Goal: Task Accomplishment & Management: Manage account settings

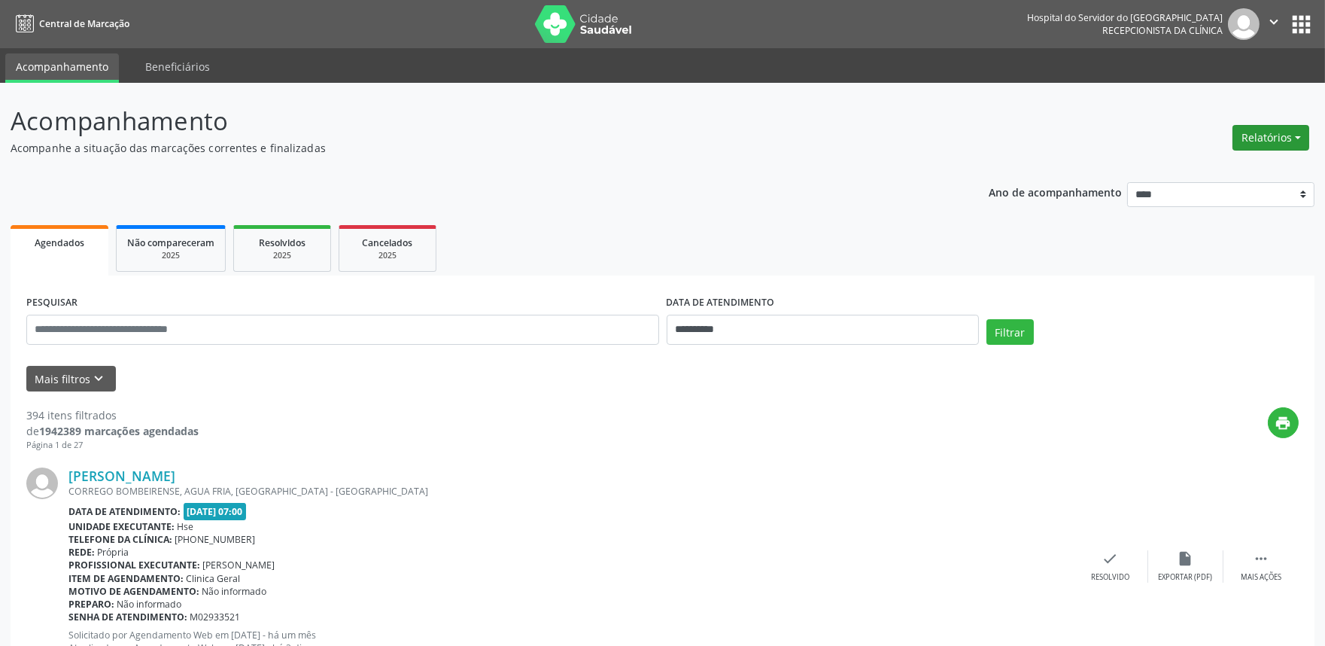
click at [1258, 141] on button "Relatórios" at bounding box center [1270, 138] width 77 height 26
click at [1209, 172] on link "Agendamentos" at bounding box center [1228, 169] width 162 height 21
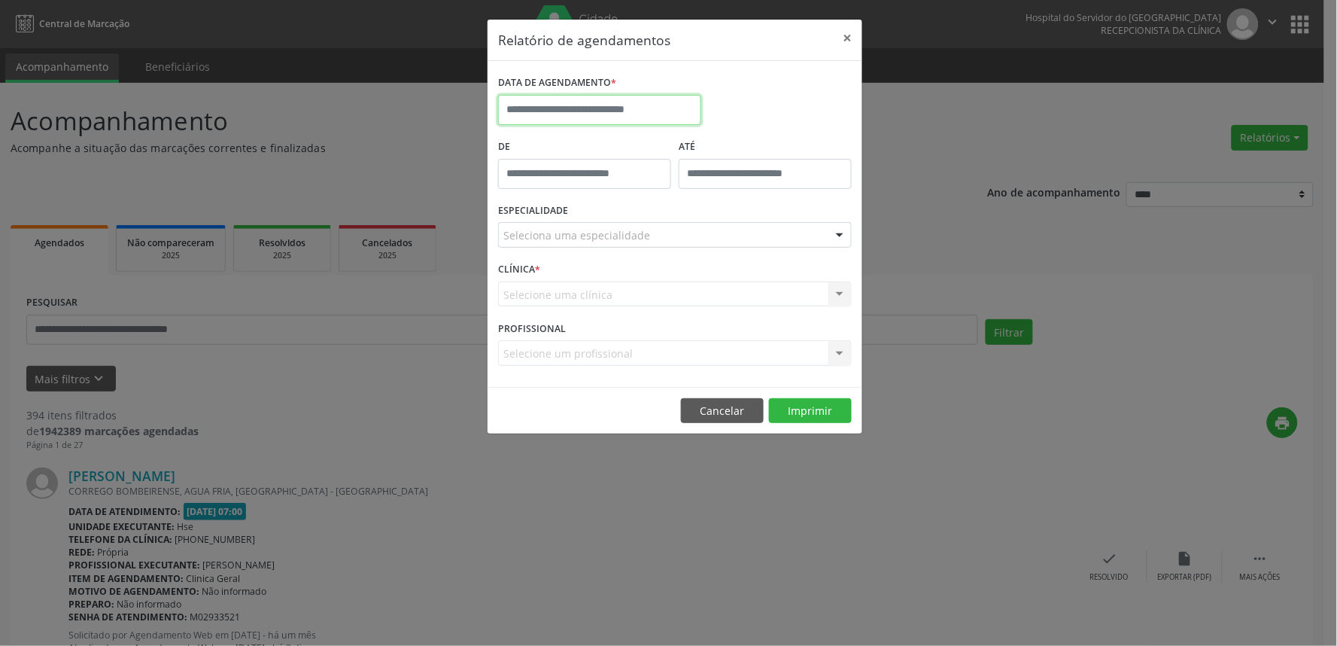
click at [600, 110] on input "text" at bounding box center [599, 110] width 203 height 30
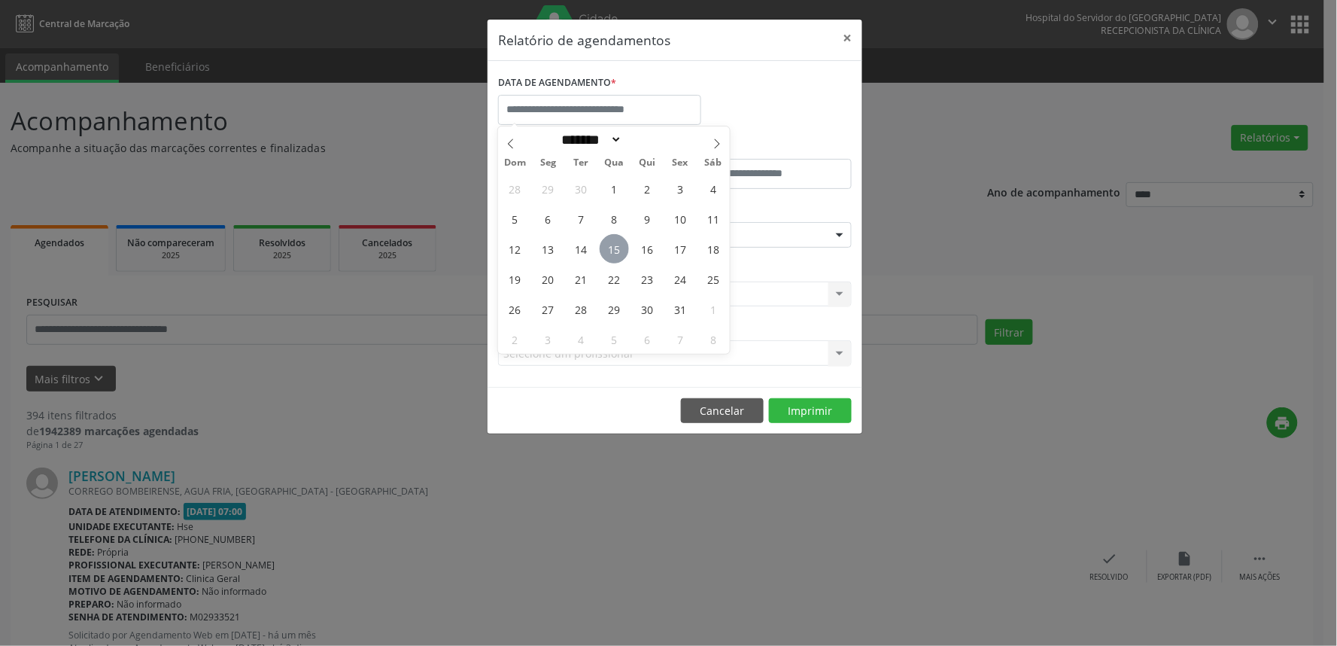
click at [613, 249] on span "15" at bounding box center [614, 248] width 29 height 29
type input "**********"
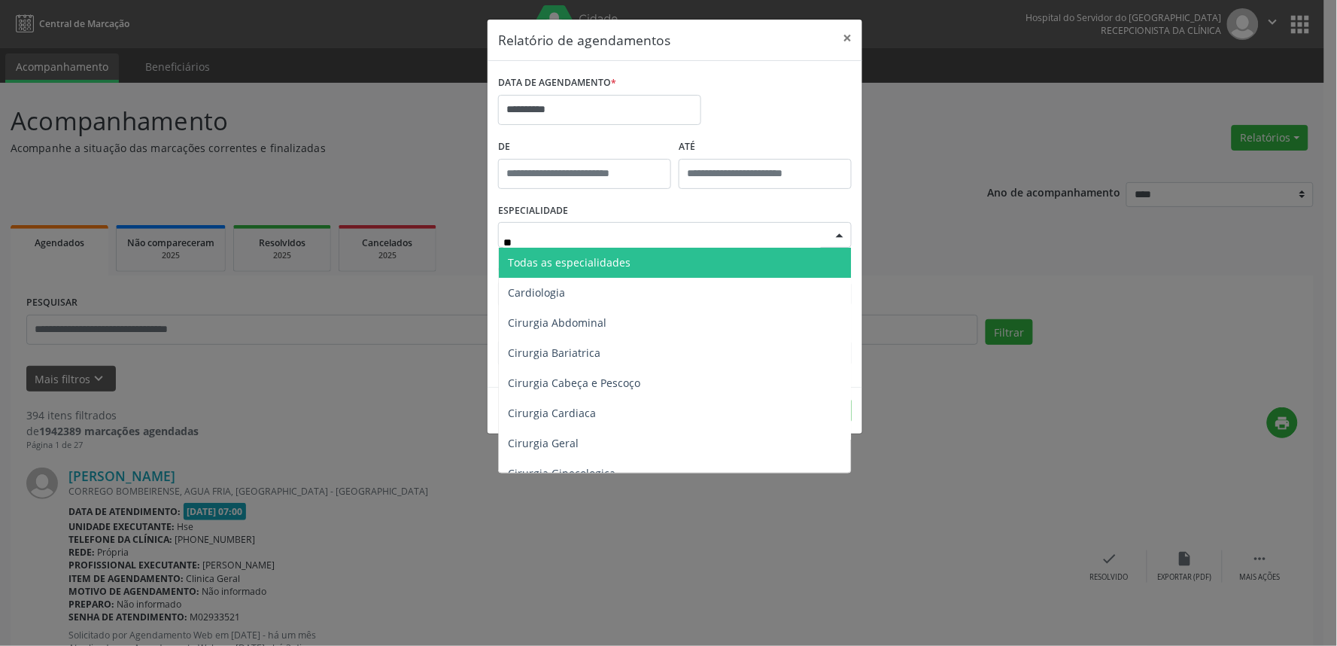
type input "***"
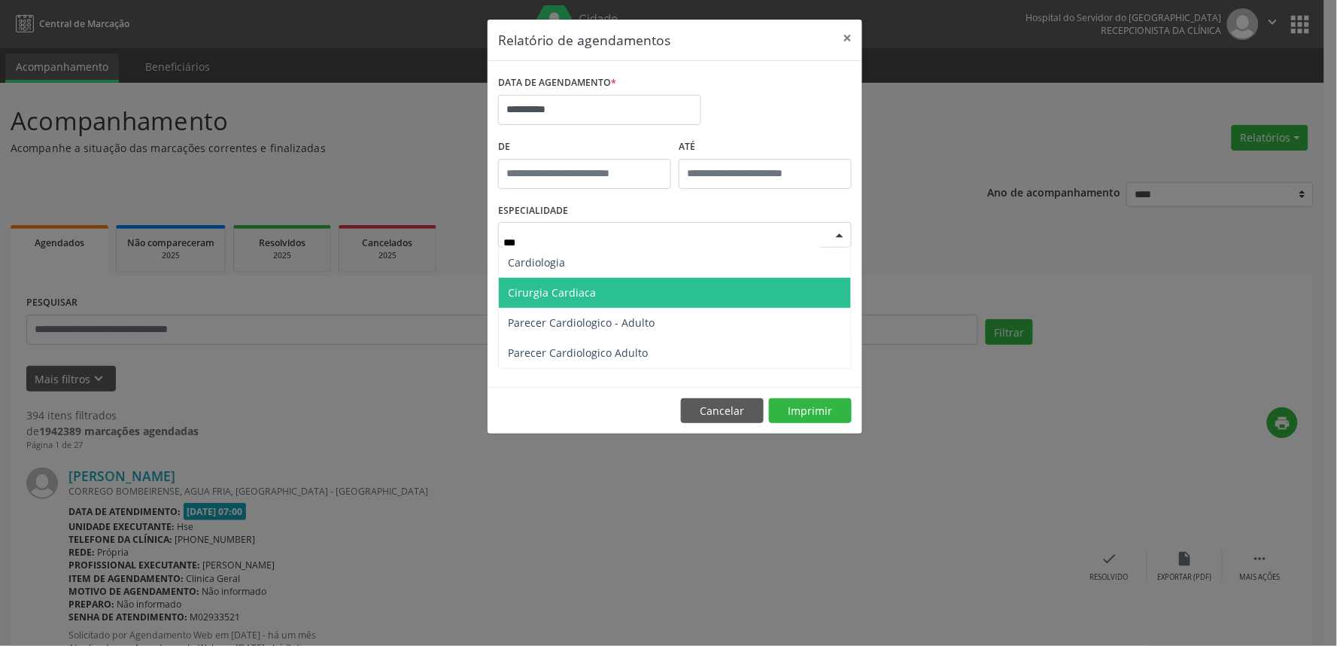
click at [565, 295] on span "Cirurgia Cardiaca" at bounding box center [552, 292] width 88 height 14
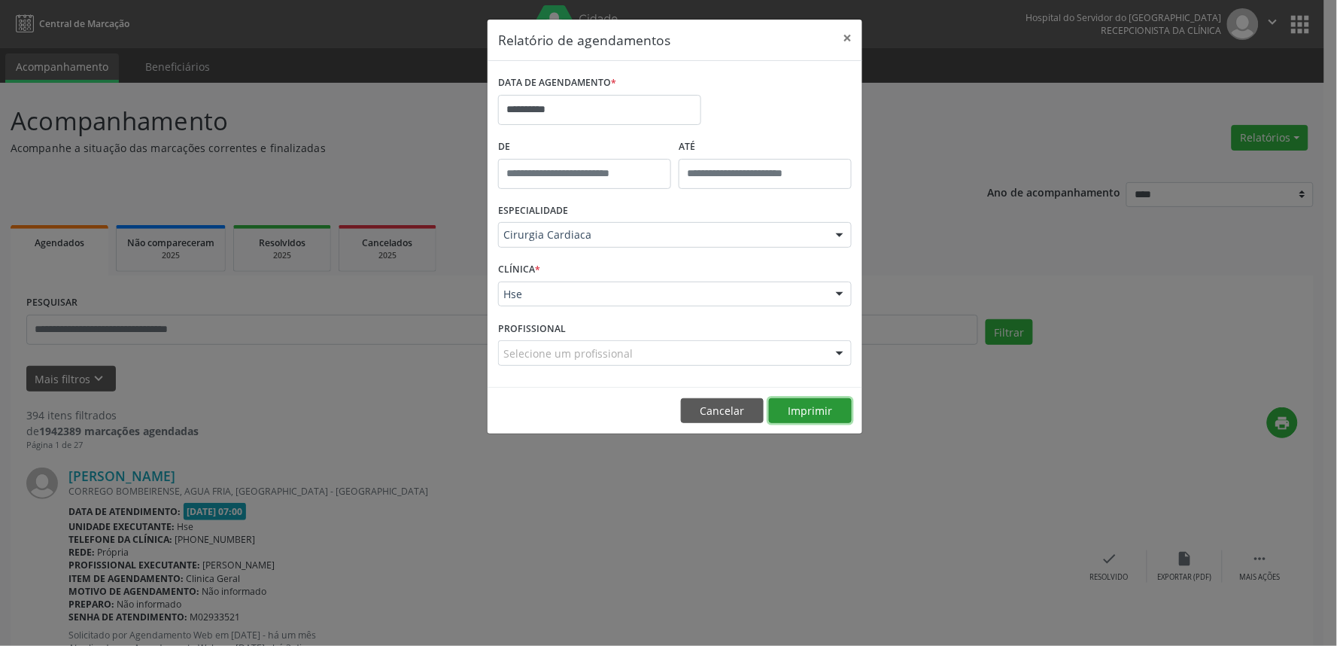
click at [793, 414] on button "Imprimir" at bounding box center [810, 411] width 83 height 26
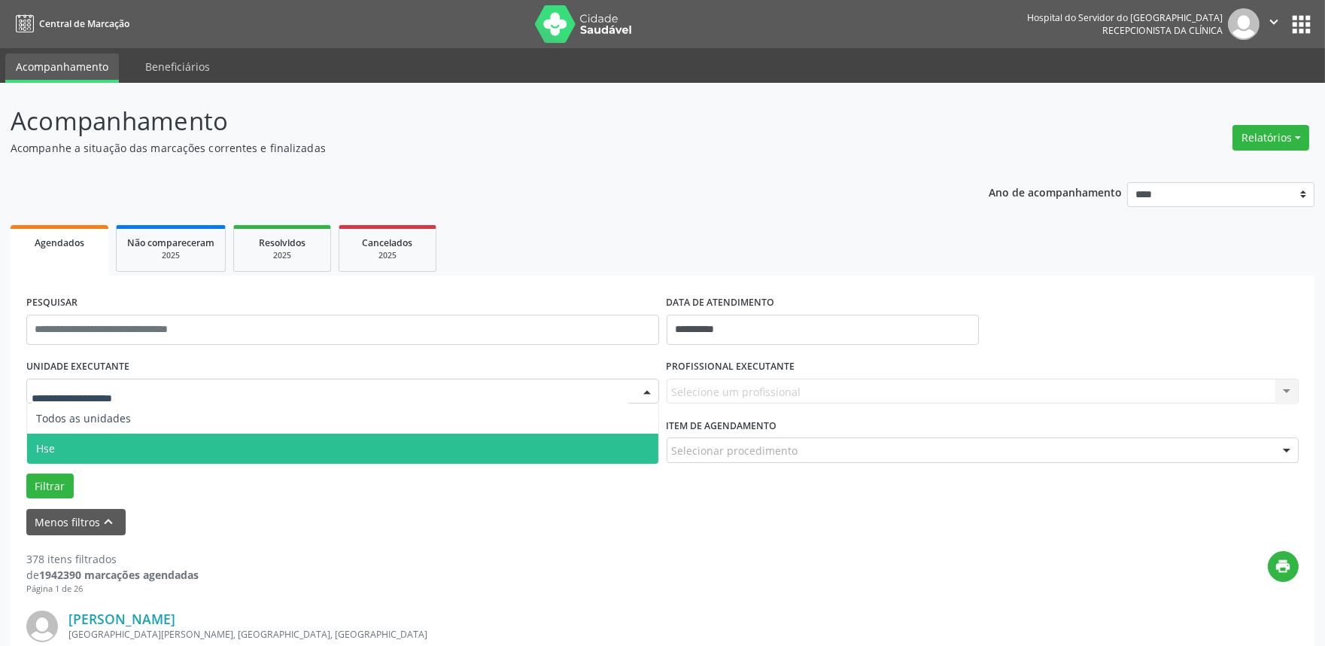
click at [81, 435] on span "Hse" at bounding box center [342, 448] width 631 height 30
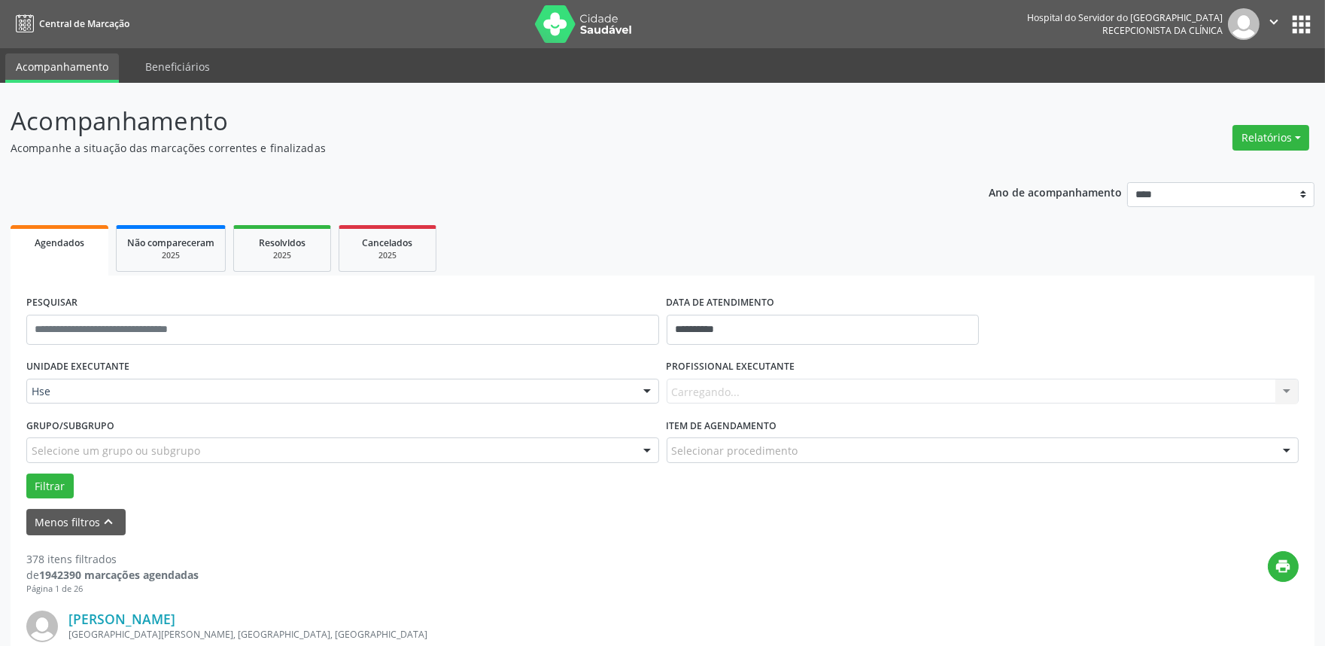
click at [760, 391] on div "Carregando... Nenhum resultado encontrado para: " " Não há nenhuma opção para s…" at bounding box center [983, 391] width 633 height 26
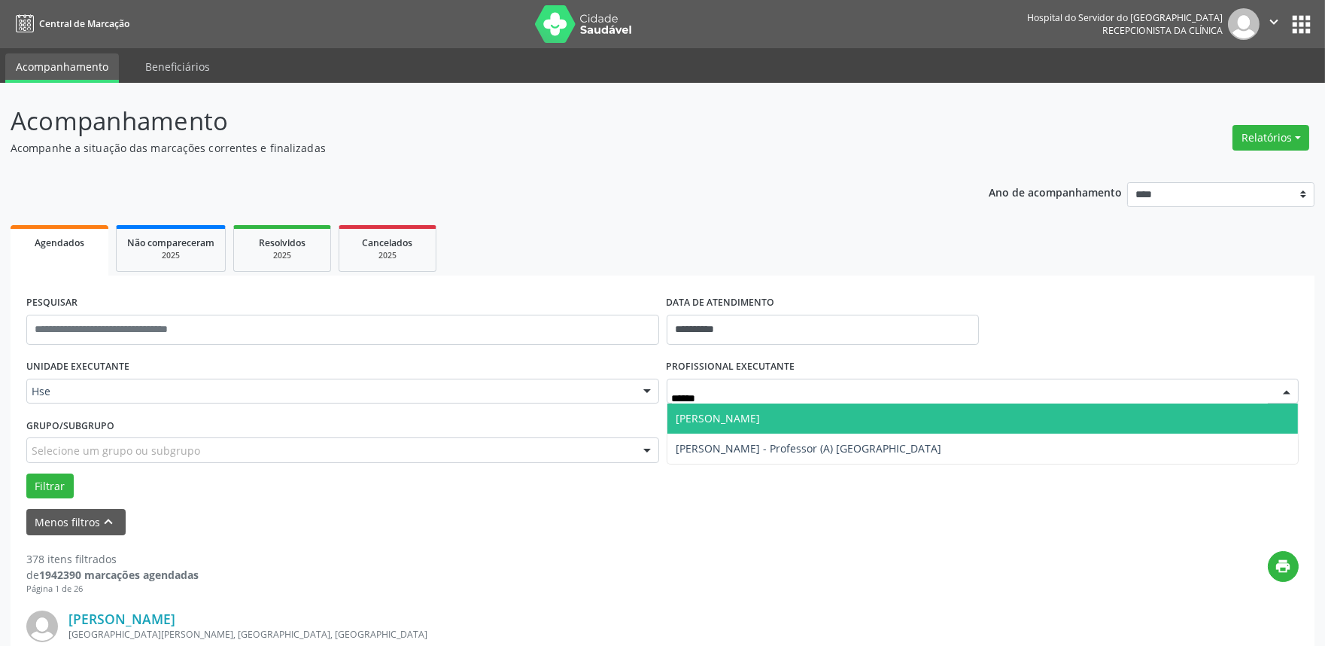
type input "*******"
click at [687, 414] on span "[PERSON_NAME]" at bounding box center [718, 418] width 84 height 14
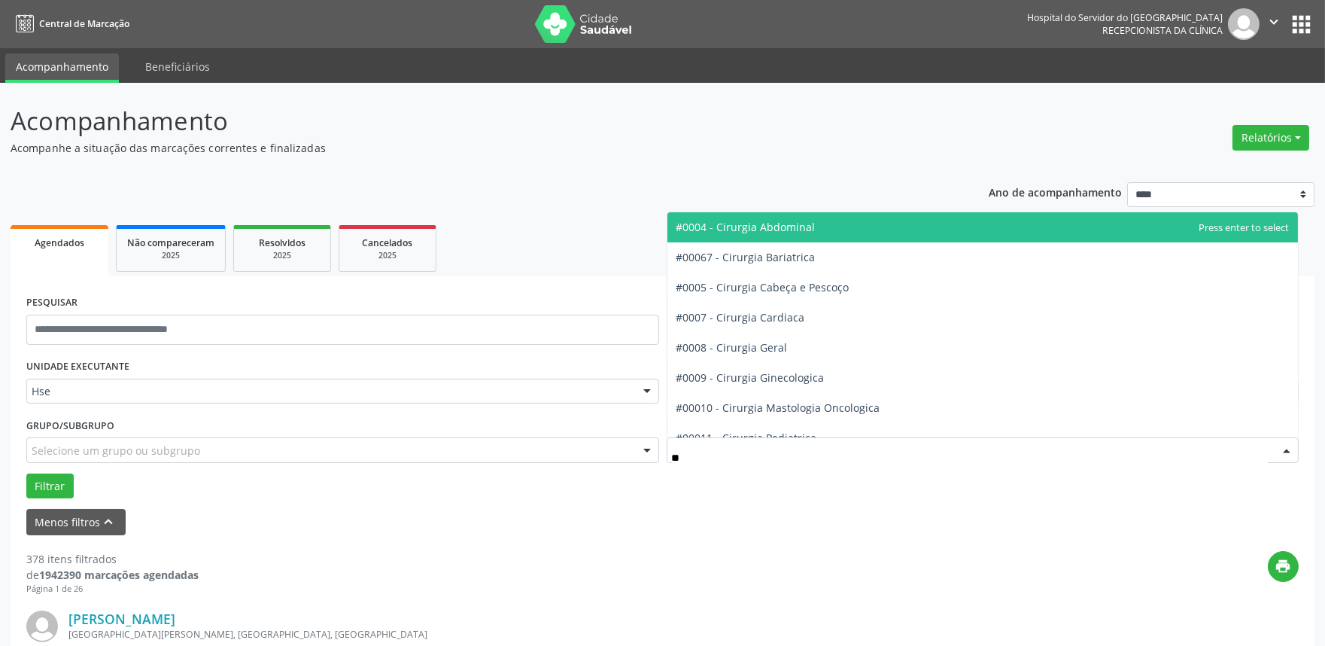
type input "***"
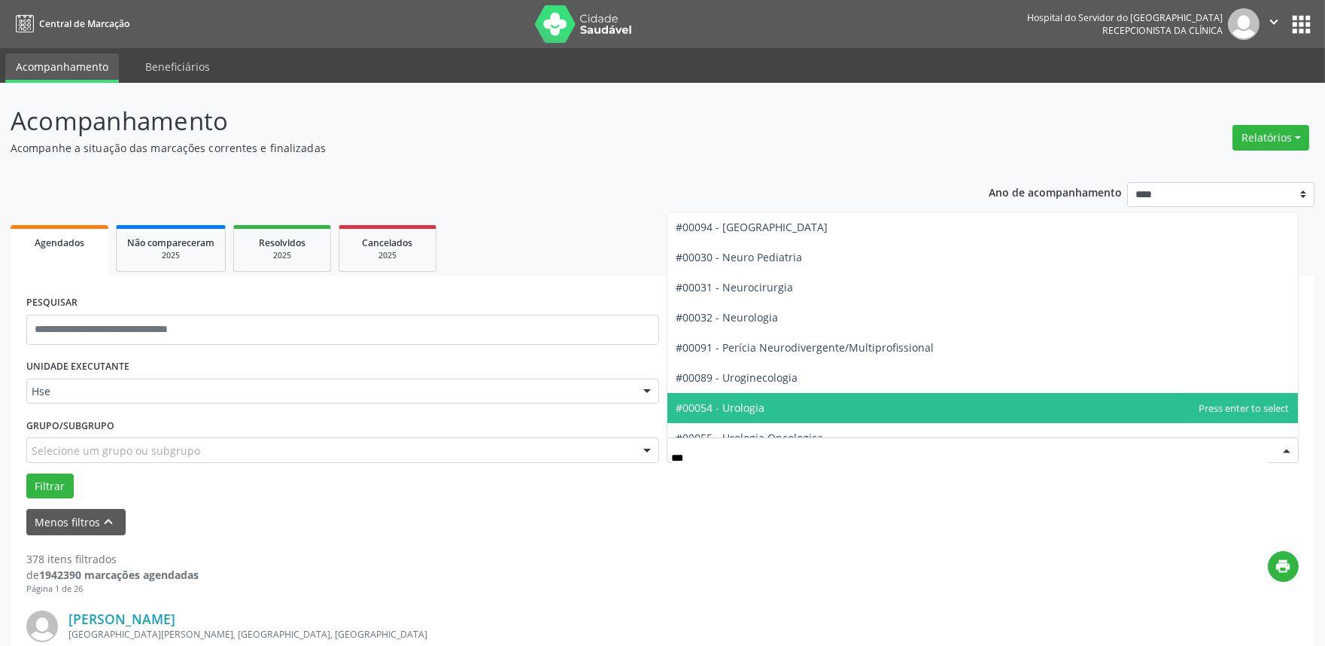
click at [752, 409] on span "#00054 - Urologia" at bounding box center [720, 407] width 89 height 14
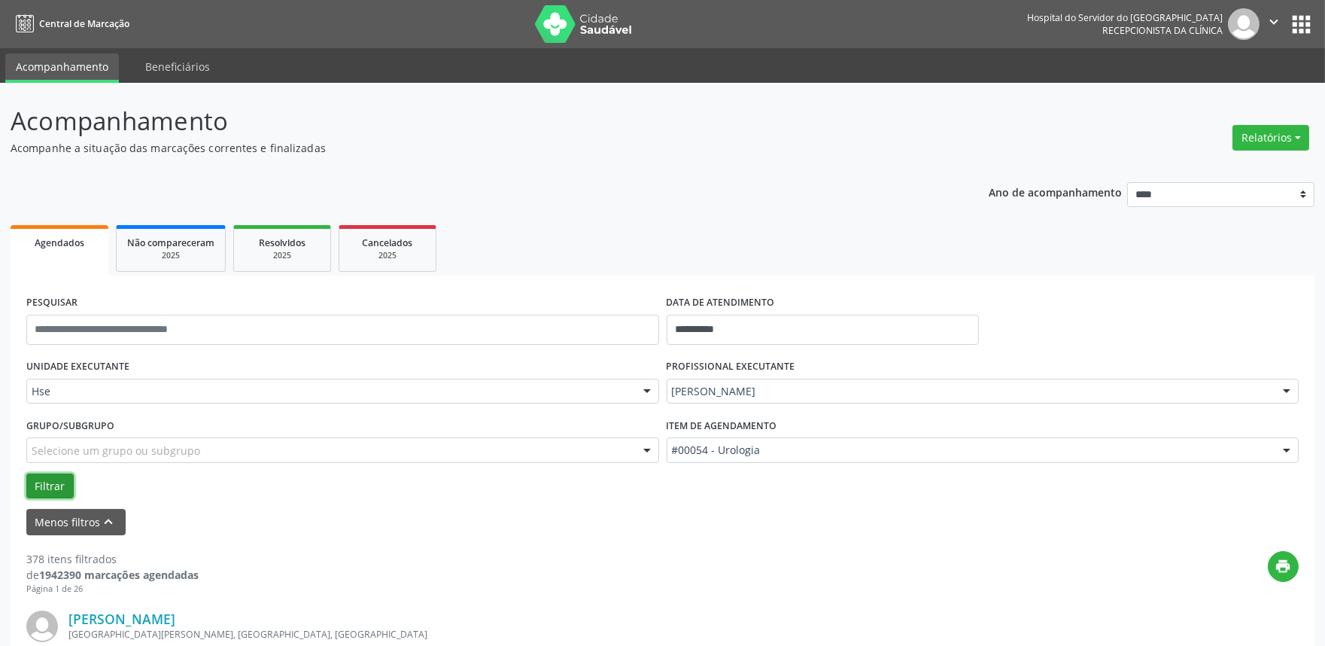
click at [42, 482] on button "Filtrar" at bounding box center [49, 486] width 47 height 26
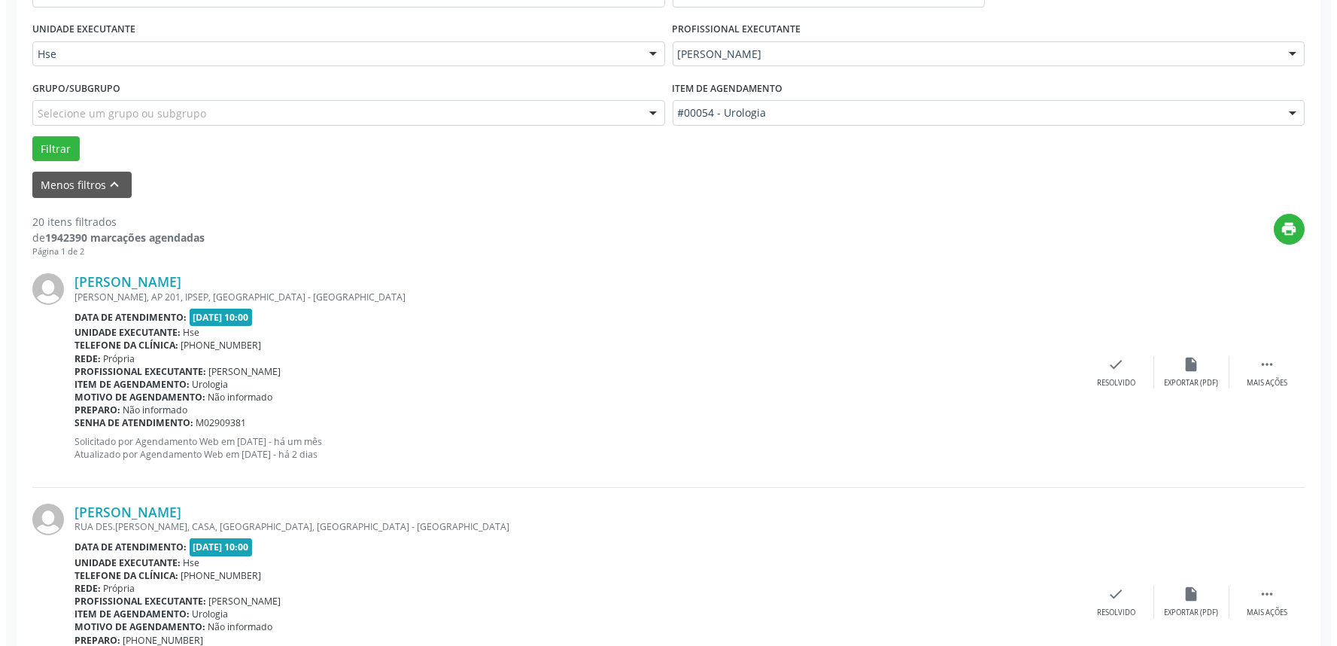
scroll to position [418, 0]
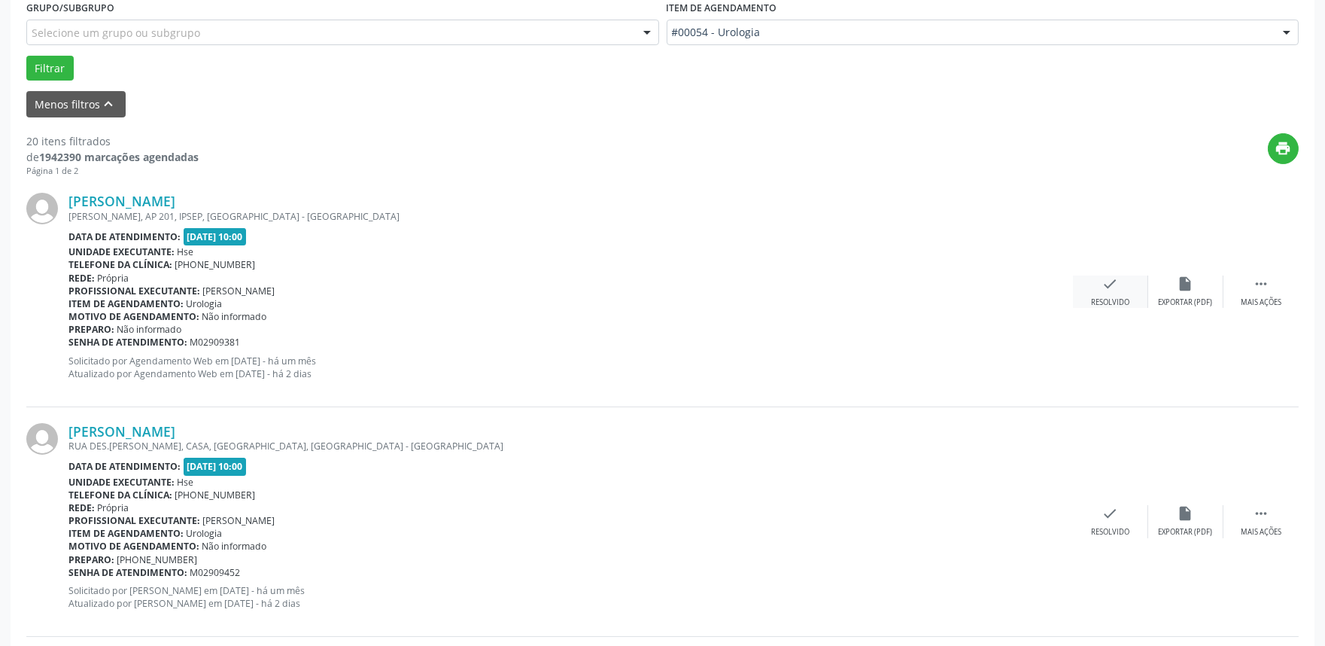
click at [1110, 298] on div "Resolvido" at bounding box center [1110, 302] width 38 height 11
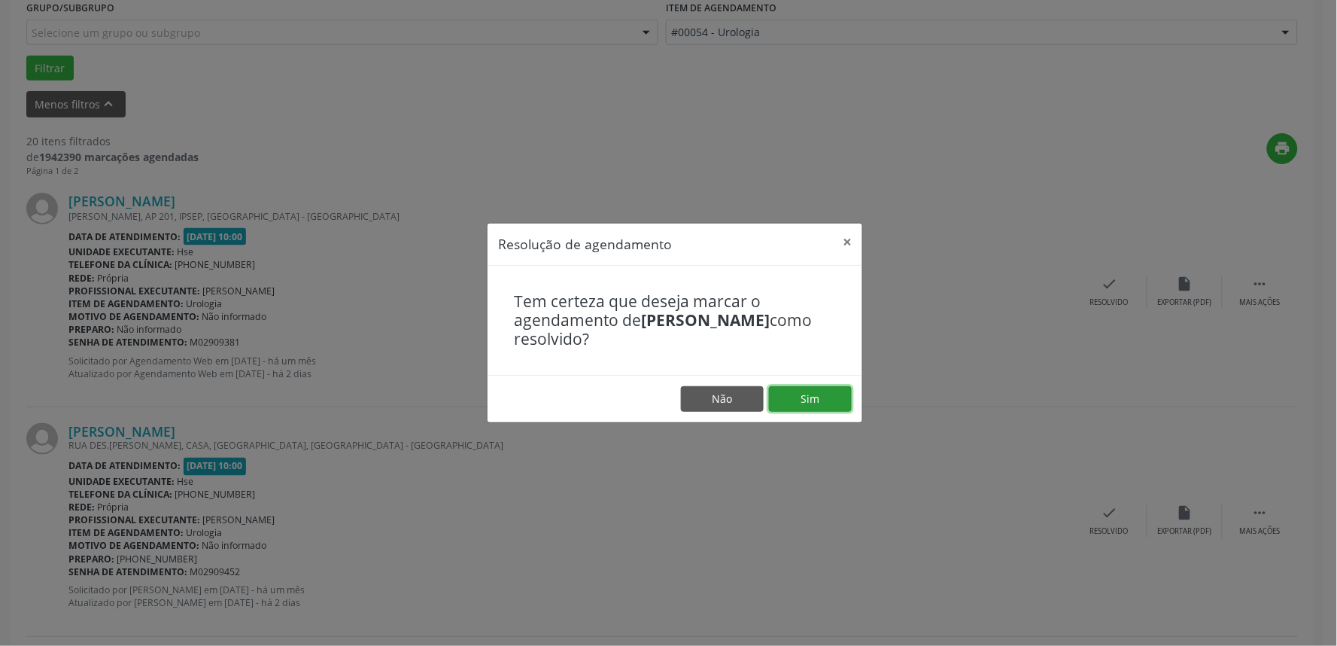
click at [814, 393] on button "Sim" at bounding box center [810, 399] width 83 height 26
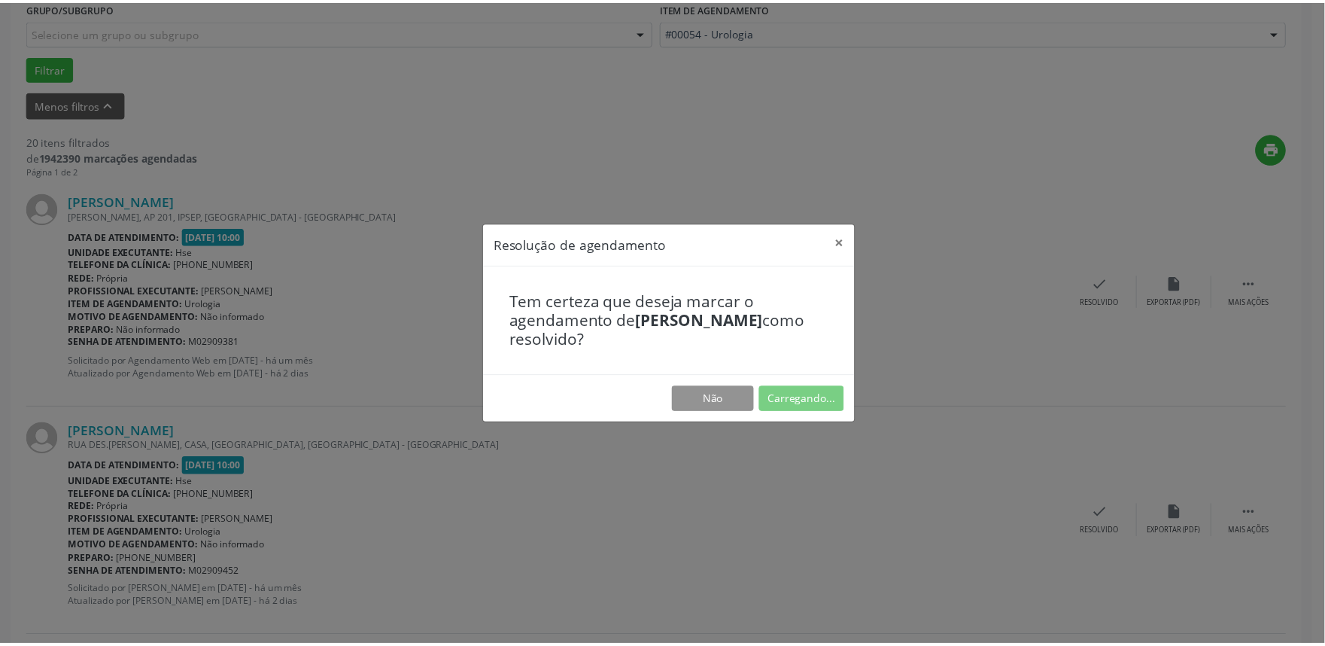
scroll to position [0, 0]
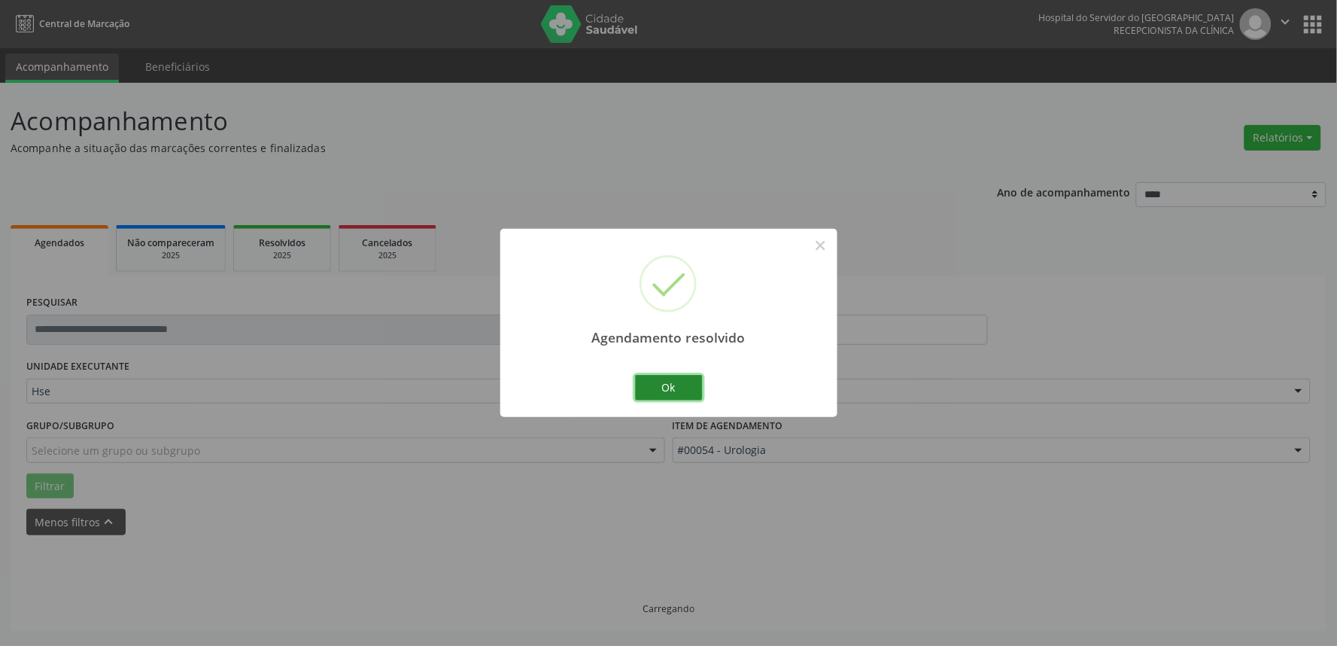
click at [657, 381] on button "Ok" at bounding box center [669, 388] width 68 height 26
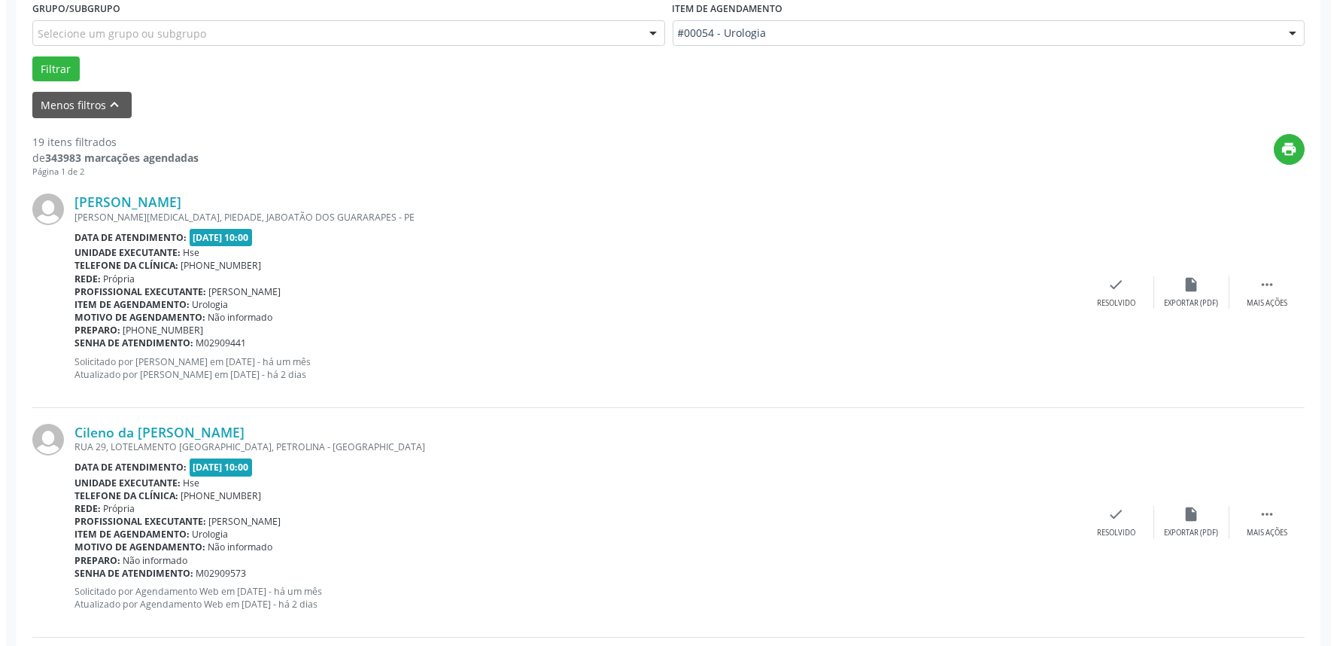
scroll to position [418, 0]
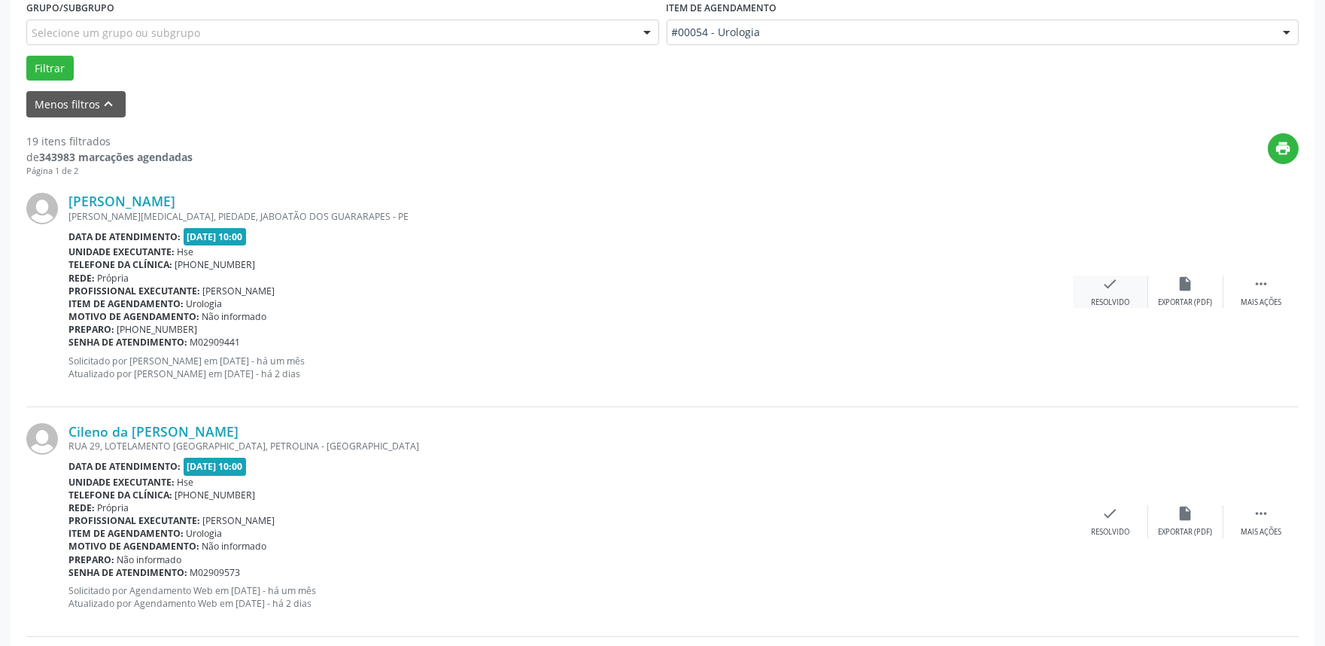
click at [1102, 279] on div "check Resolvido" at bounding box center [1110, 291] width 75 height 32
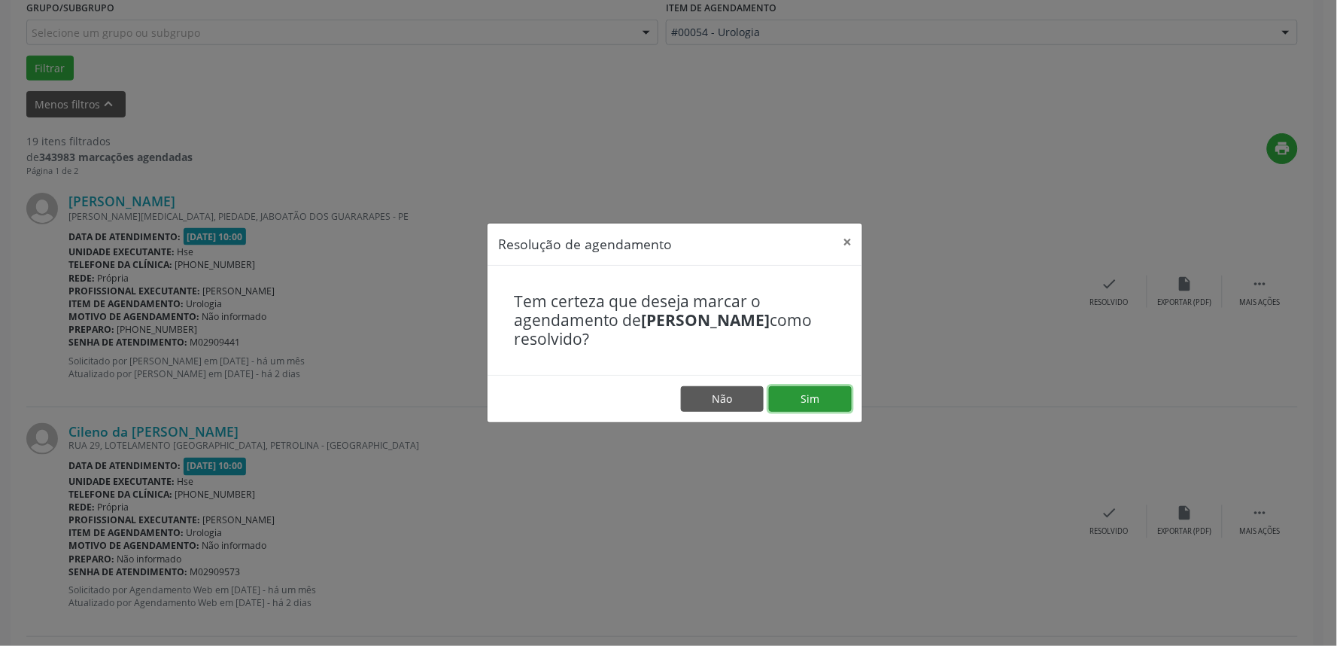
click at [802, 397] on button "Sim" at bounding box center [810, 399] width 83 height 26
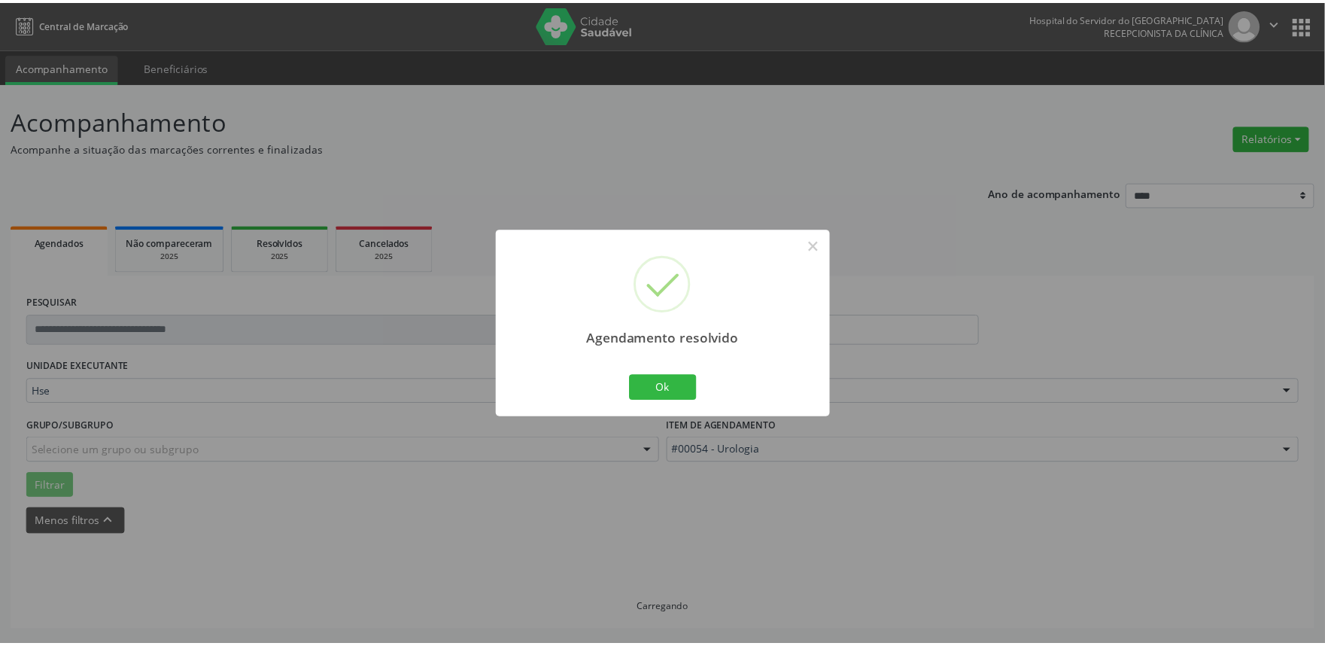
scroll to position [0, 0]
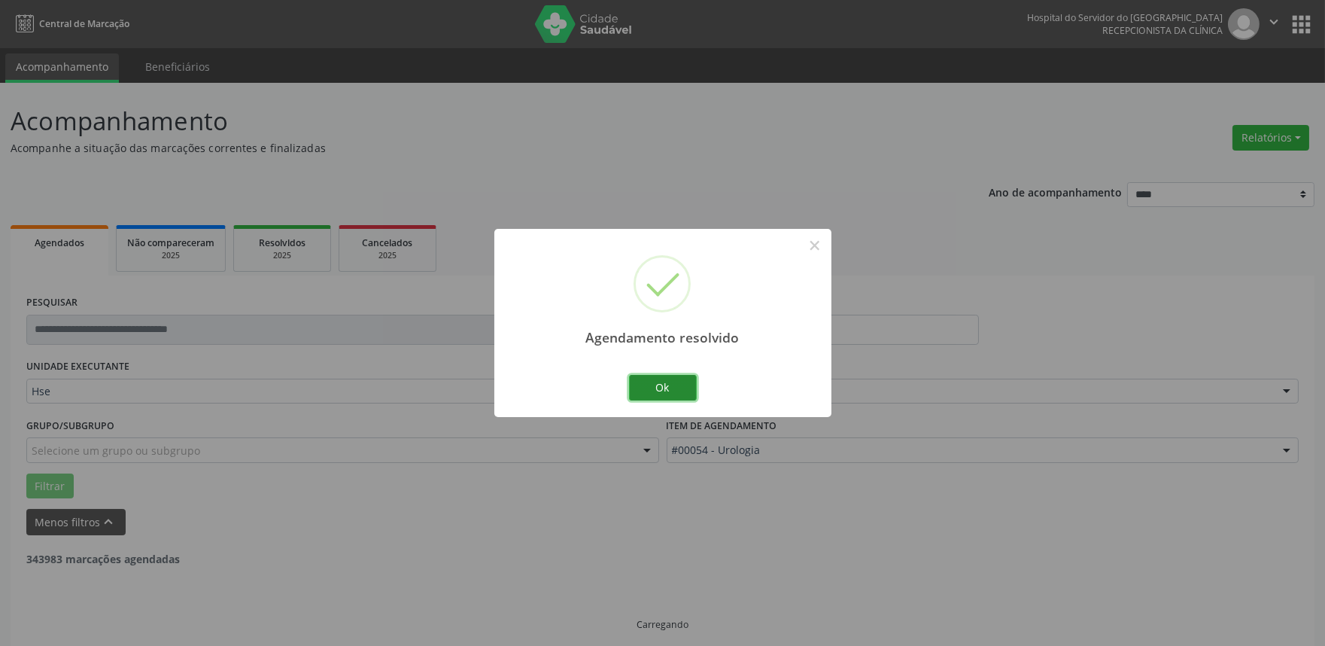
click at [667, 393] on button "Ok" at bounding box center [663, 388] width 68 height 26
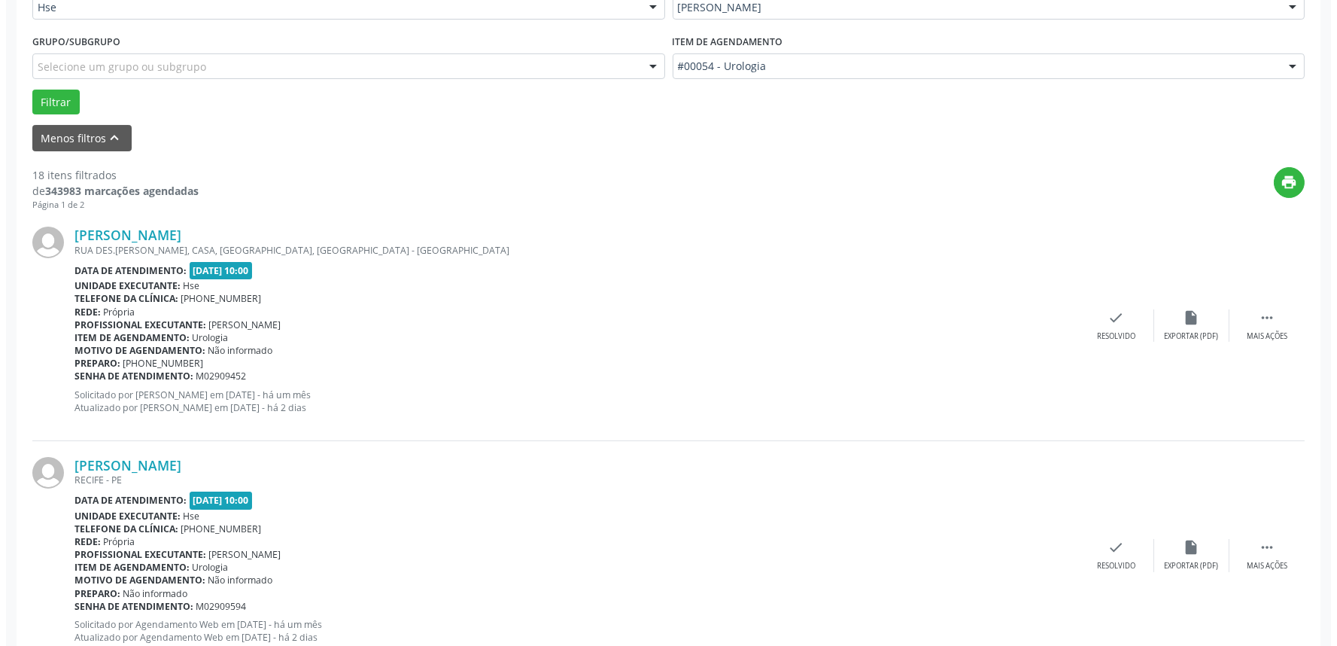
scroll to position [501, 0]
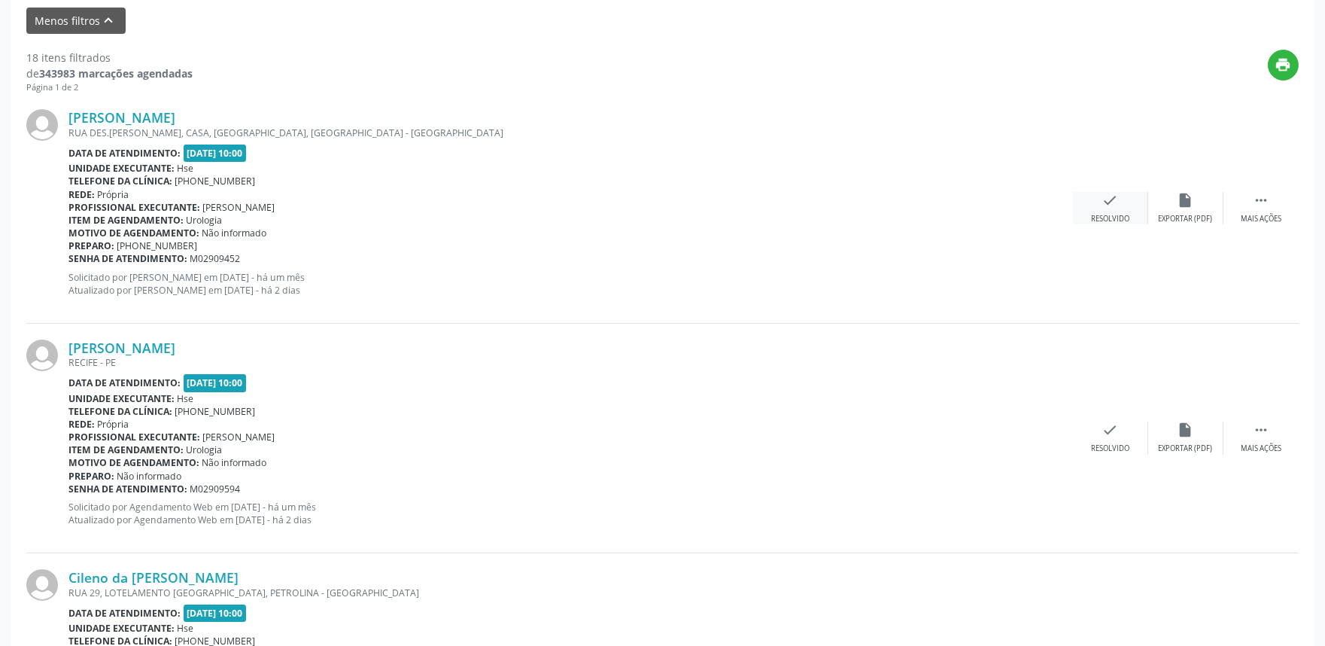
click at [1107, 217] on div "Resolvido" at bounding box center [1110, 219] width 38 height 11
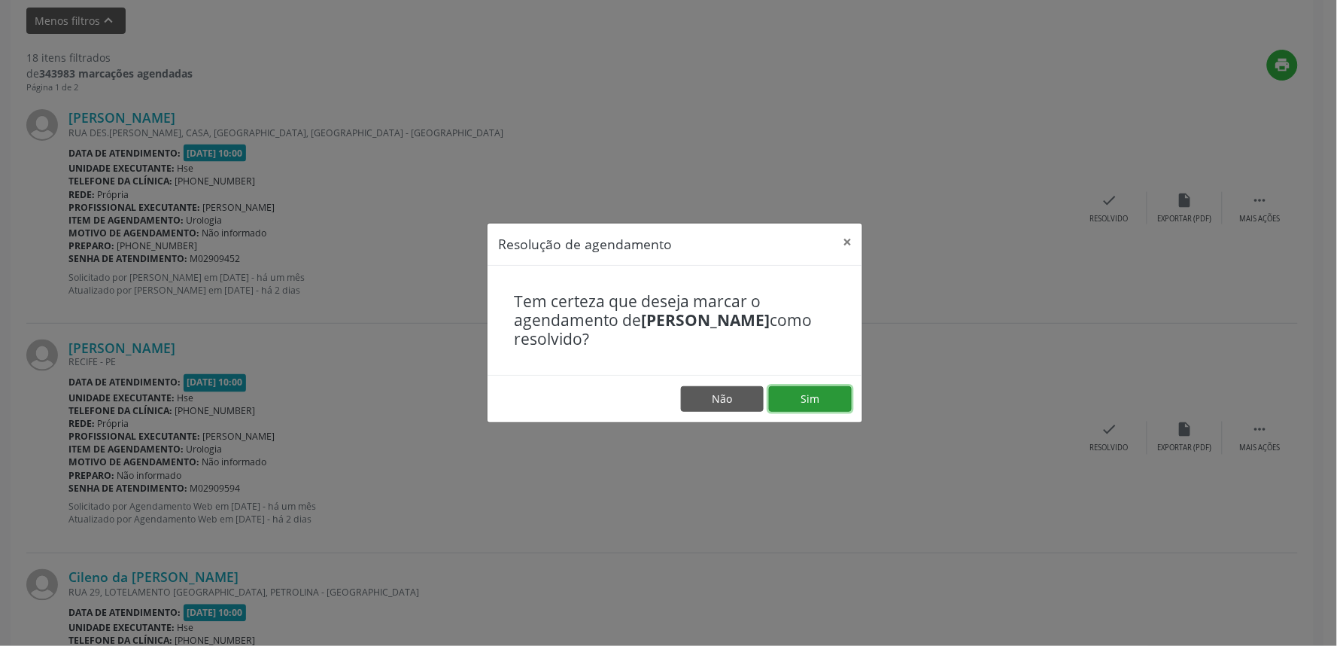
click at [790, 411] on button "Sim" at bounding box center [810, 399] width 83 height 26
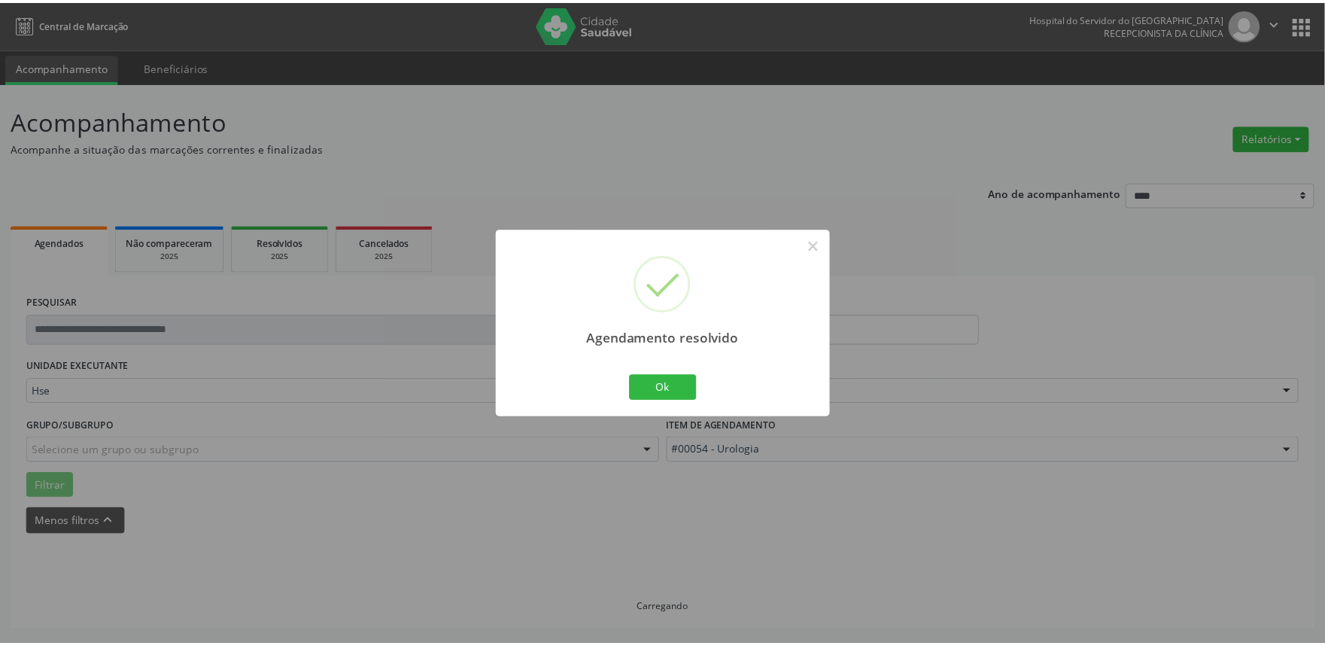
scroll to position [0, 0]
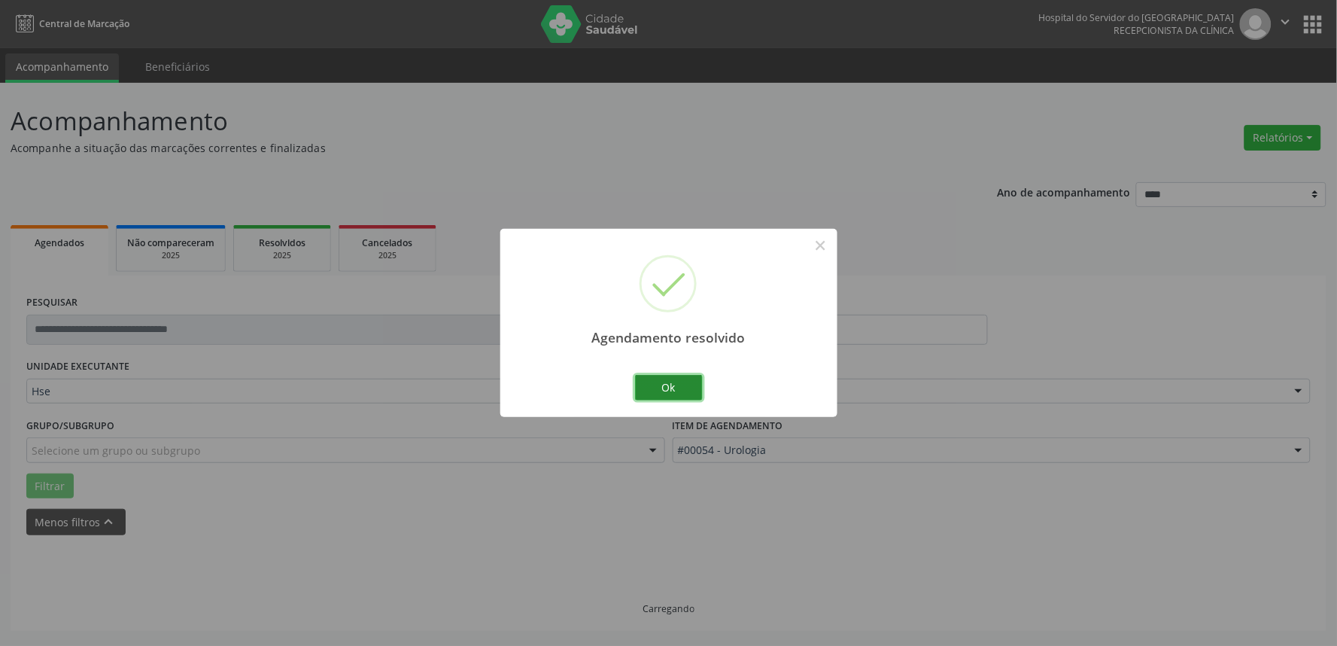
click at [688, 387] on button "Ok" at bounding box center [669, 388] width 68 height 26
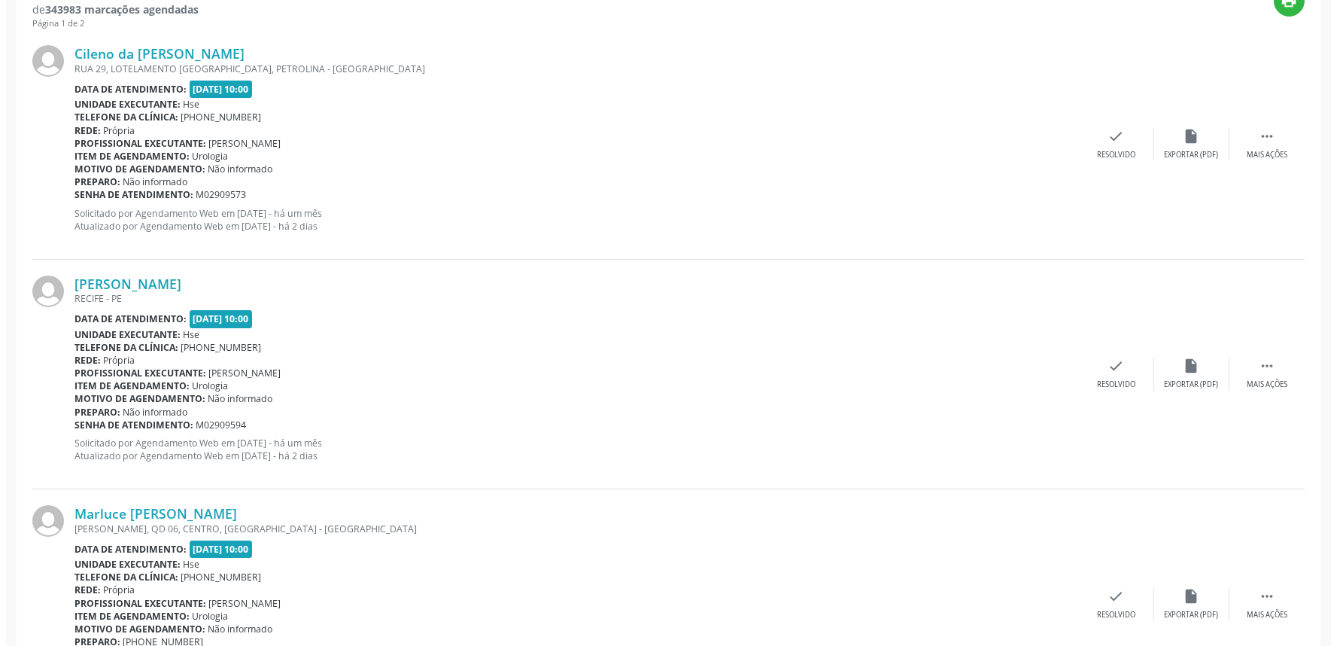
scroll to position [595, 0]
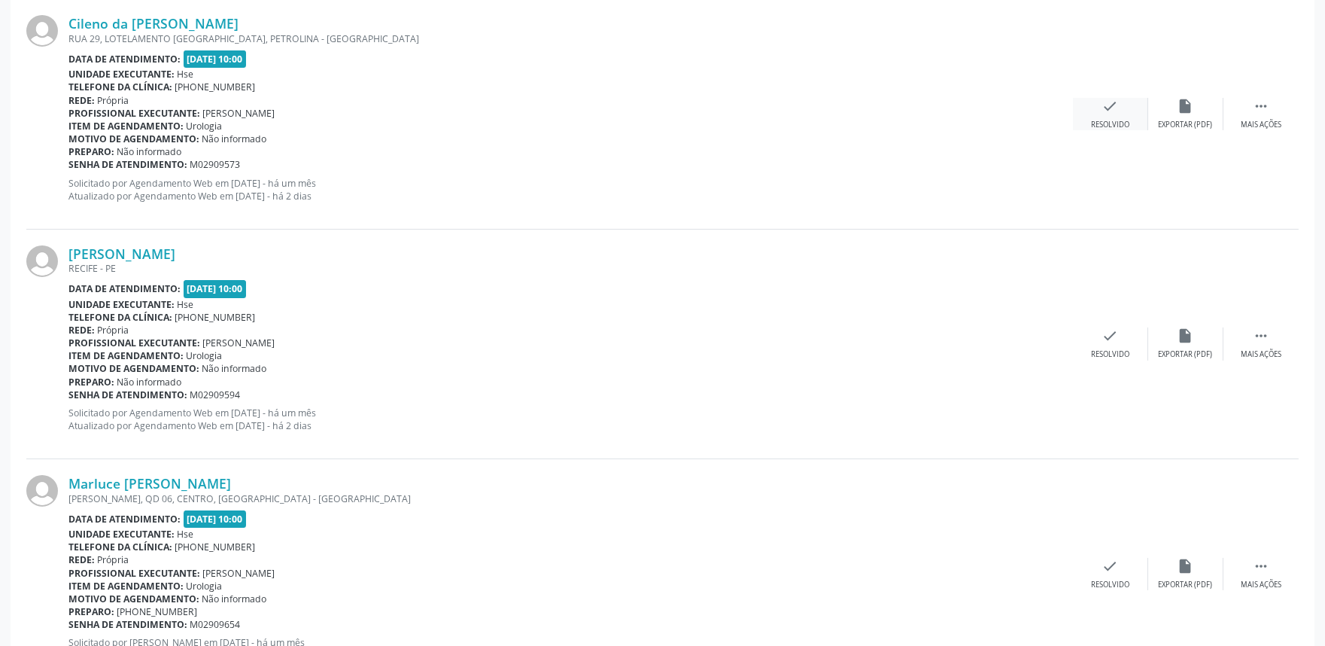
click at [1106, 117] on div "check Resolvido" at bounding box center [1110, 114] width 75 height 32
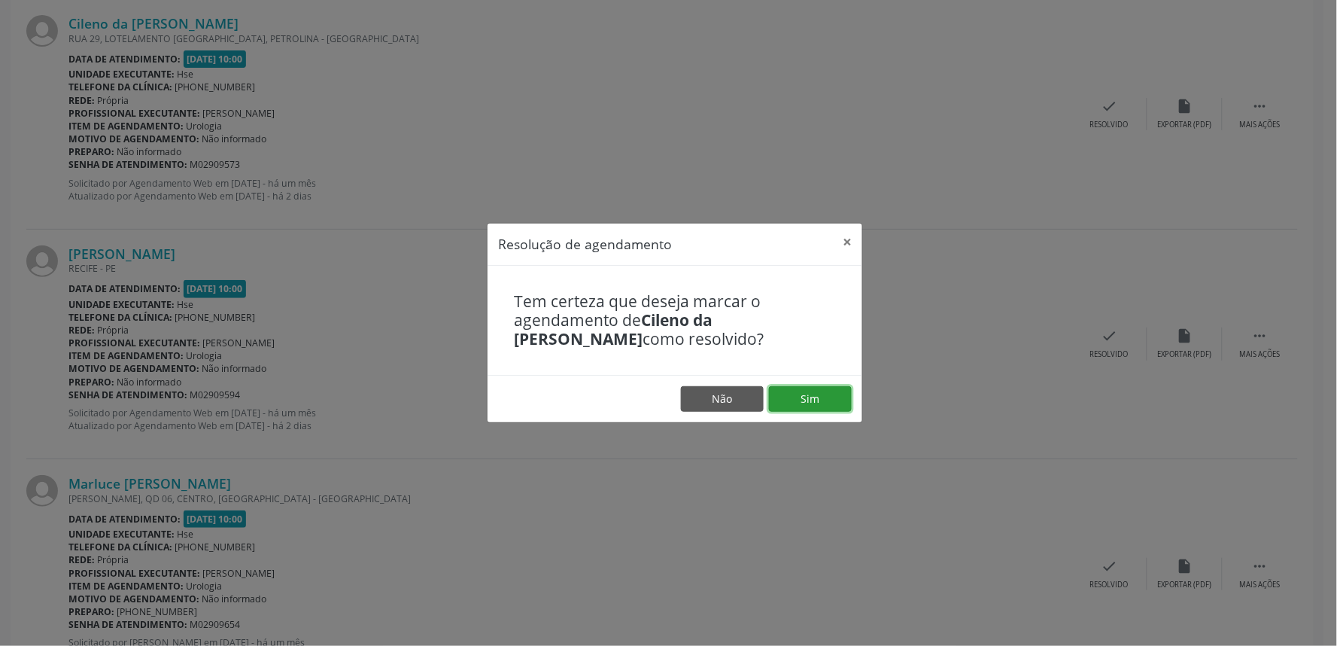
click at [813, 401] on button "Sim" at bounding box center [810, 399] width 83 height 26
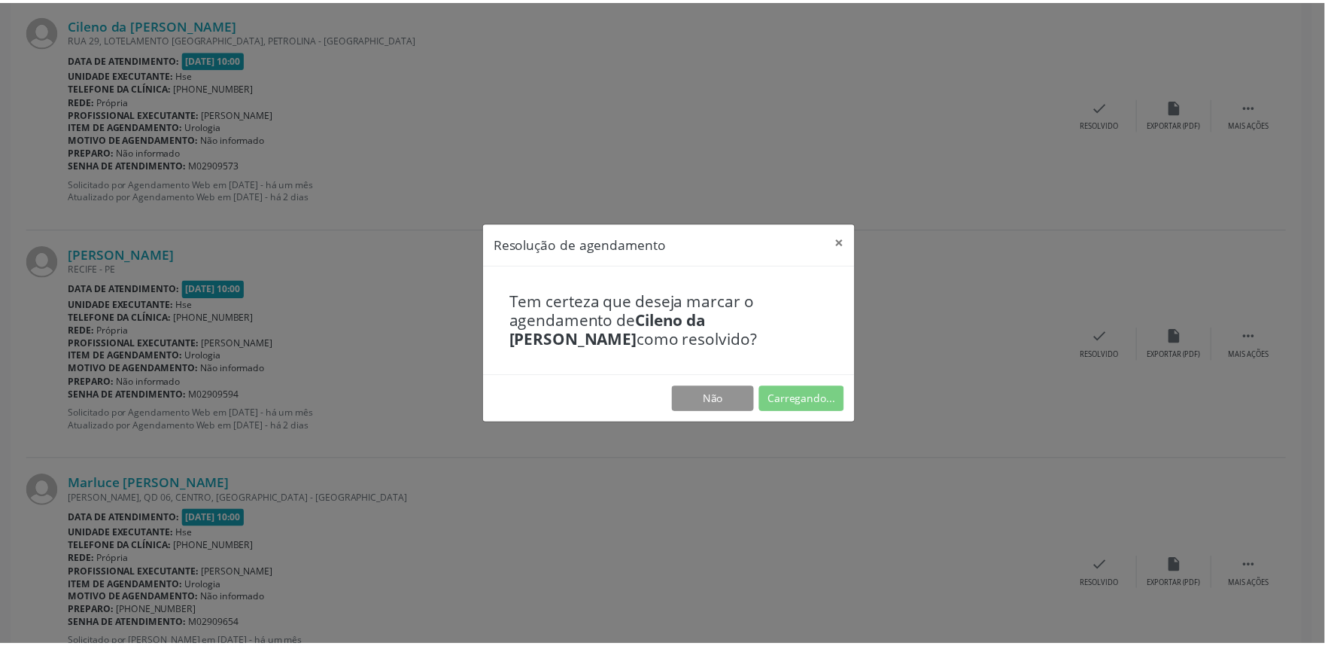
scroll to position [0, 0]
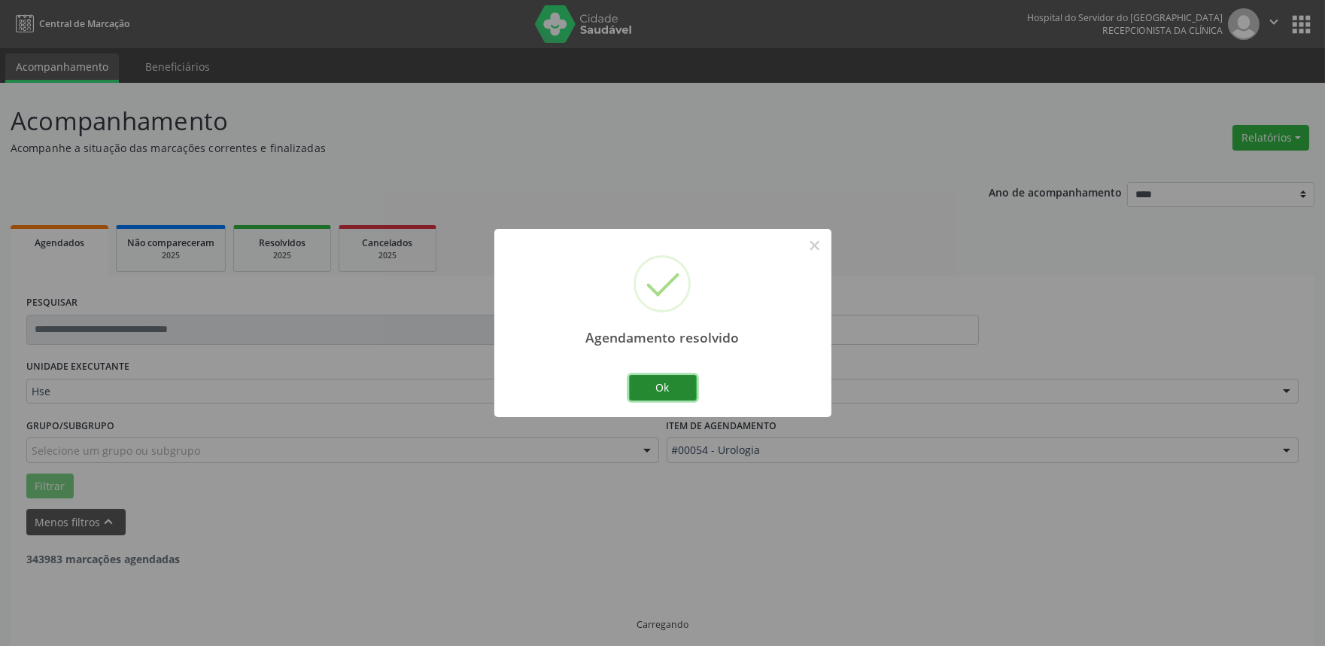
click at [685, 384] on button "Ok" at bounding box center [663, 388] width 68 height 26
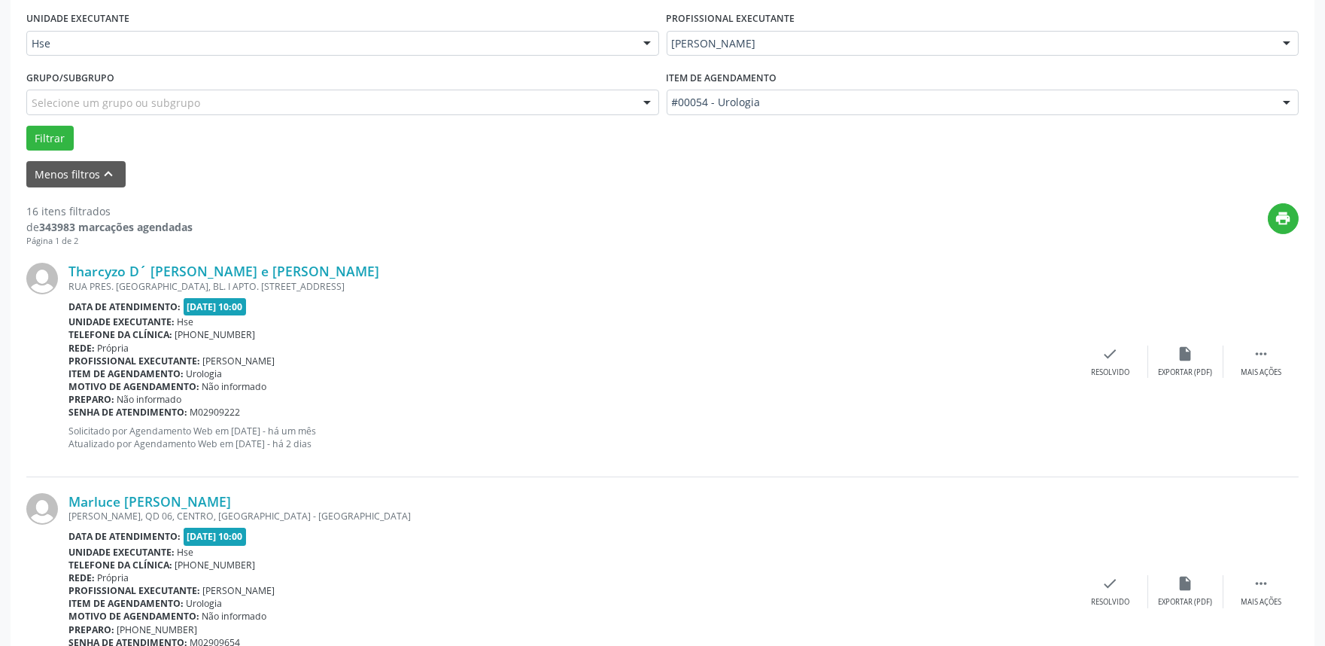
scroll to position [427, 0]
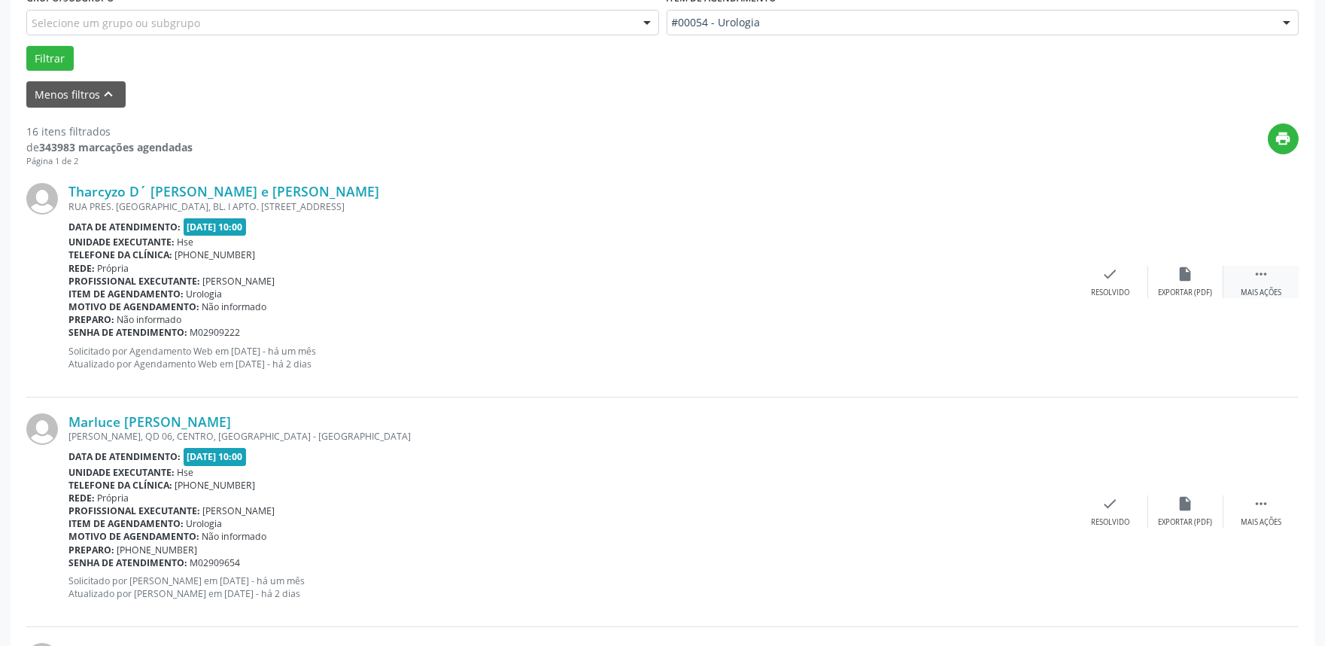
click at [1249, 281] on div " Mais ações" at bounding box center [1260, 282] width 75 height 32
click at [1179, 282] on div "alarm_off Não compareceu" at bounding box center [1185, 282] width 75 height 32
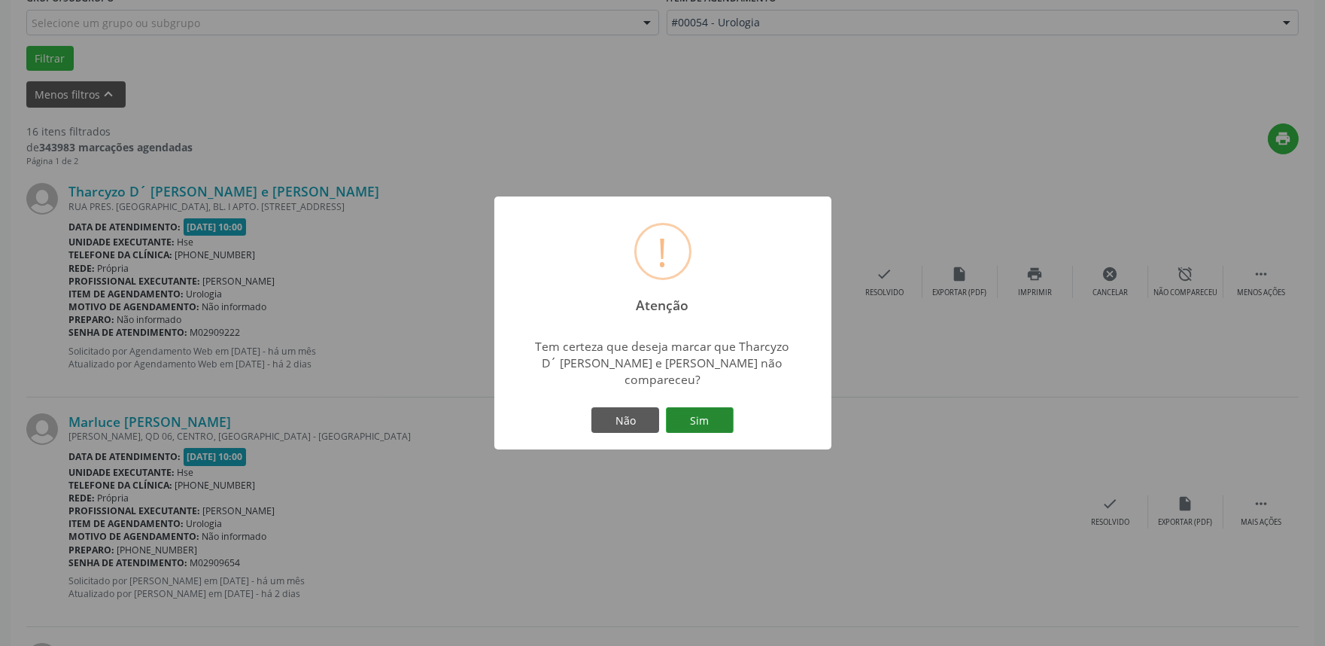
click at [708, 407] on button "Sim" at bounding box center [700, 420] width 68 height 26
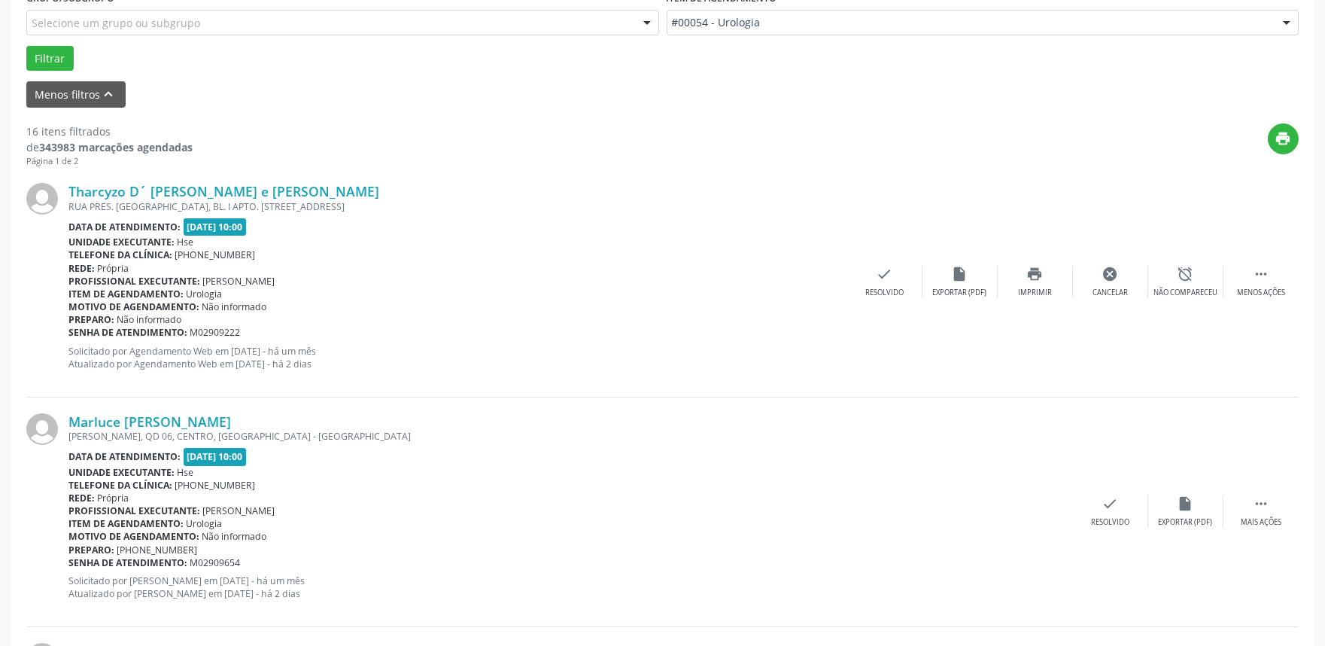
scroll to position [10, 0]
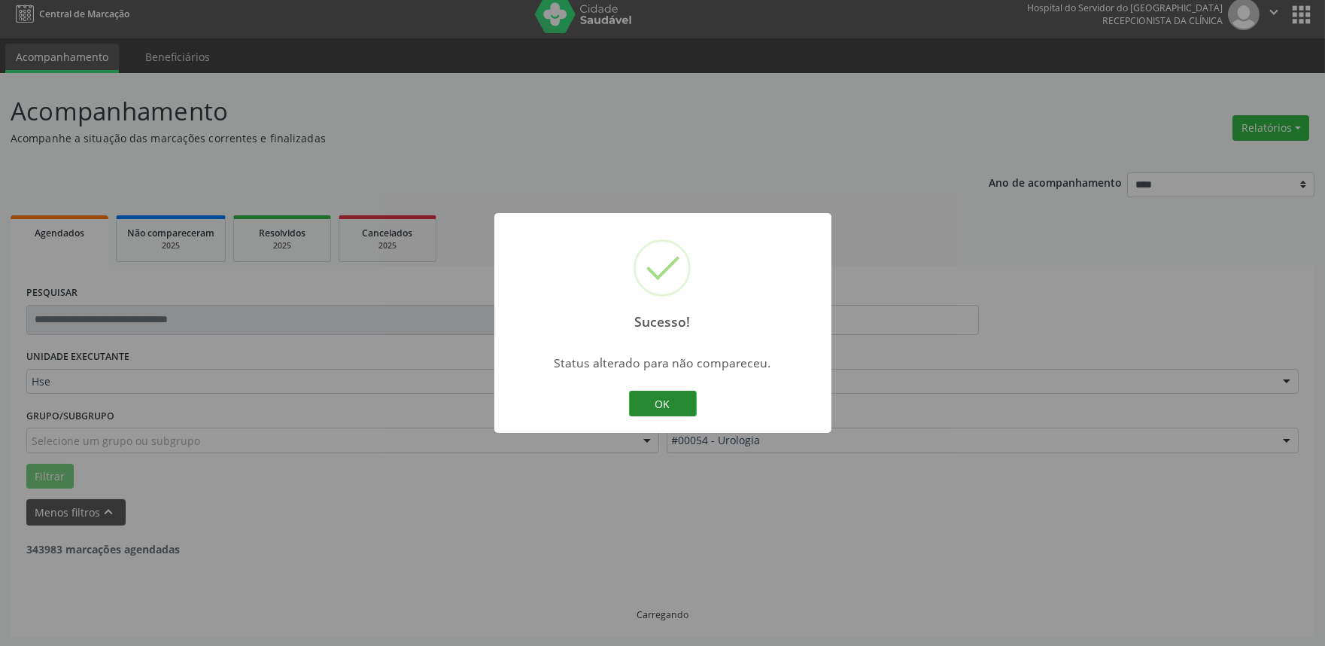
click at [652, 403] on button "OK" at bounding box center [663, 403] width 68 height 26
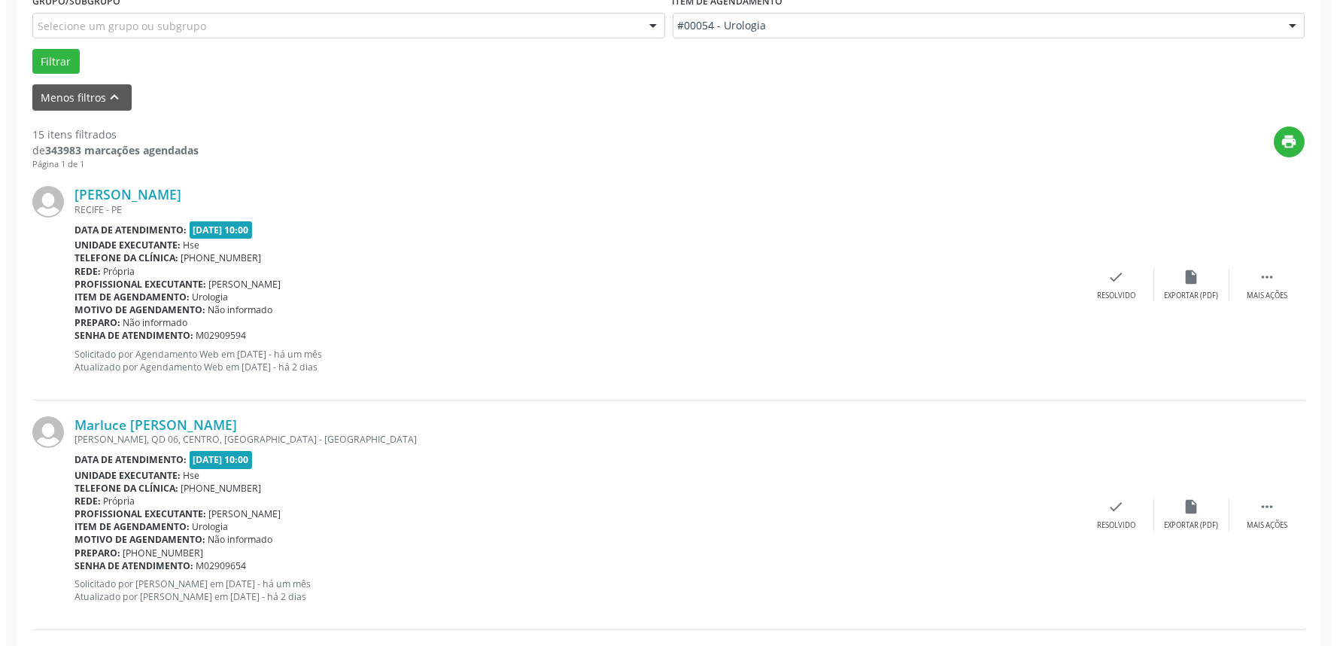
scroll to position [427, 0]
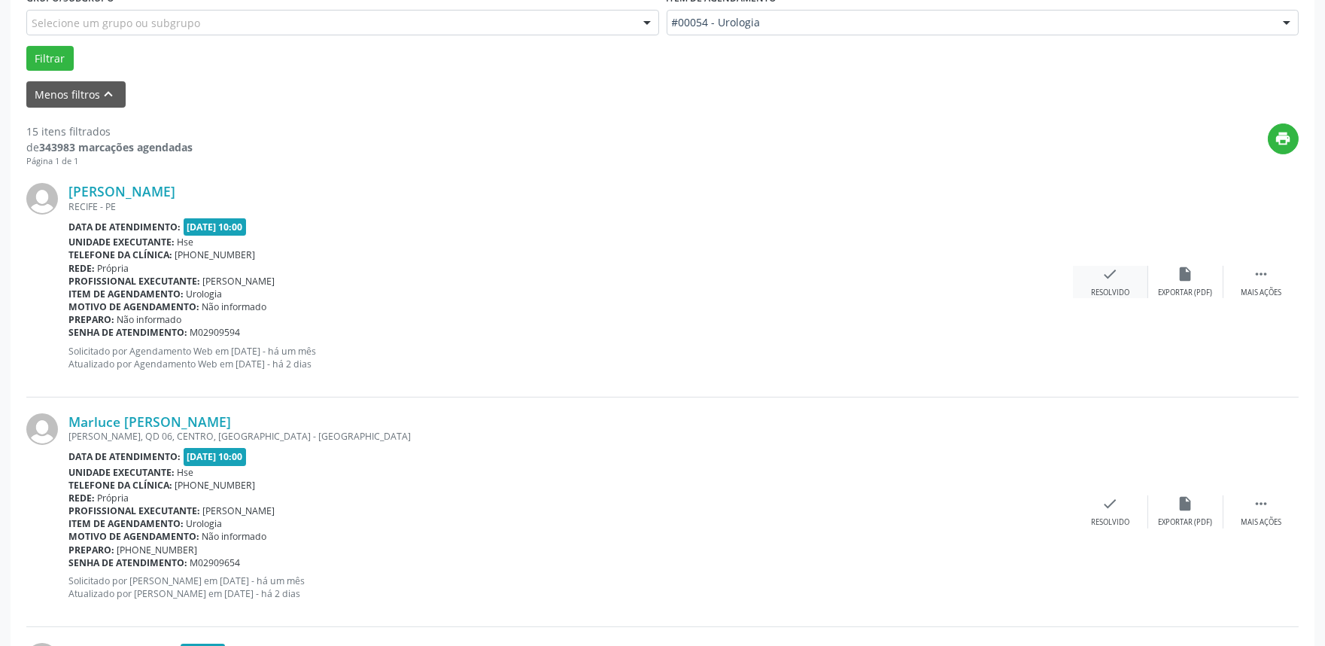
click at [1109, 275] on icon "check" at bounding box center [1110, 274] width 17 height 17
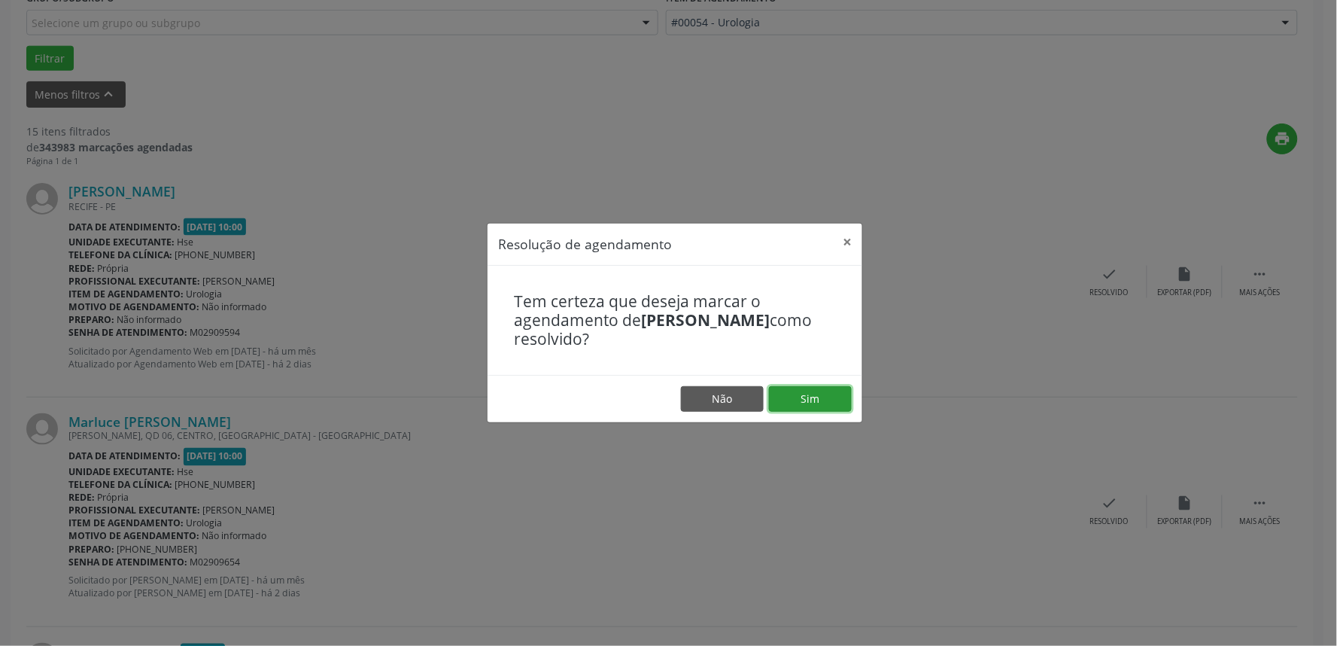
click at [830, 393] on button "Sim" at bounding box center [810, 399] width 83 height 26
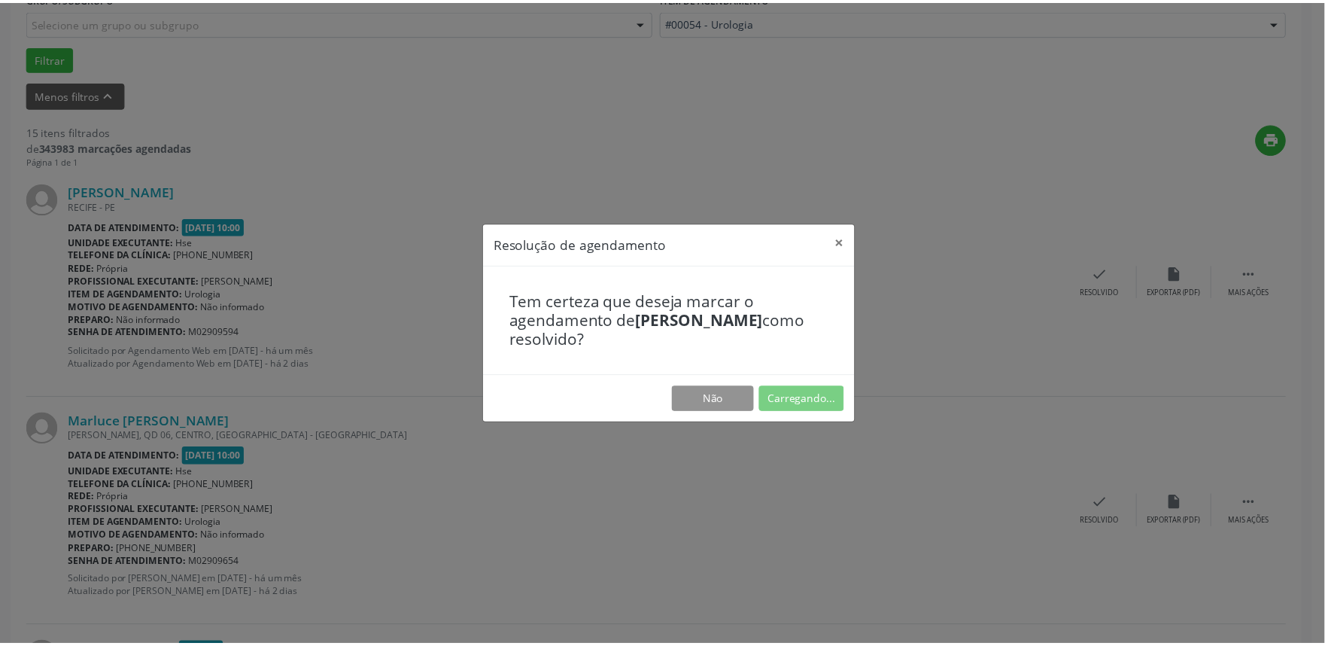
scroll to position [0, 0]
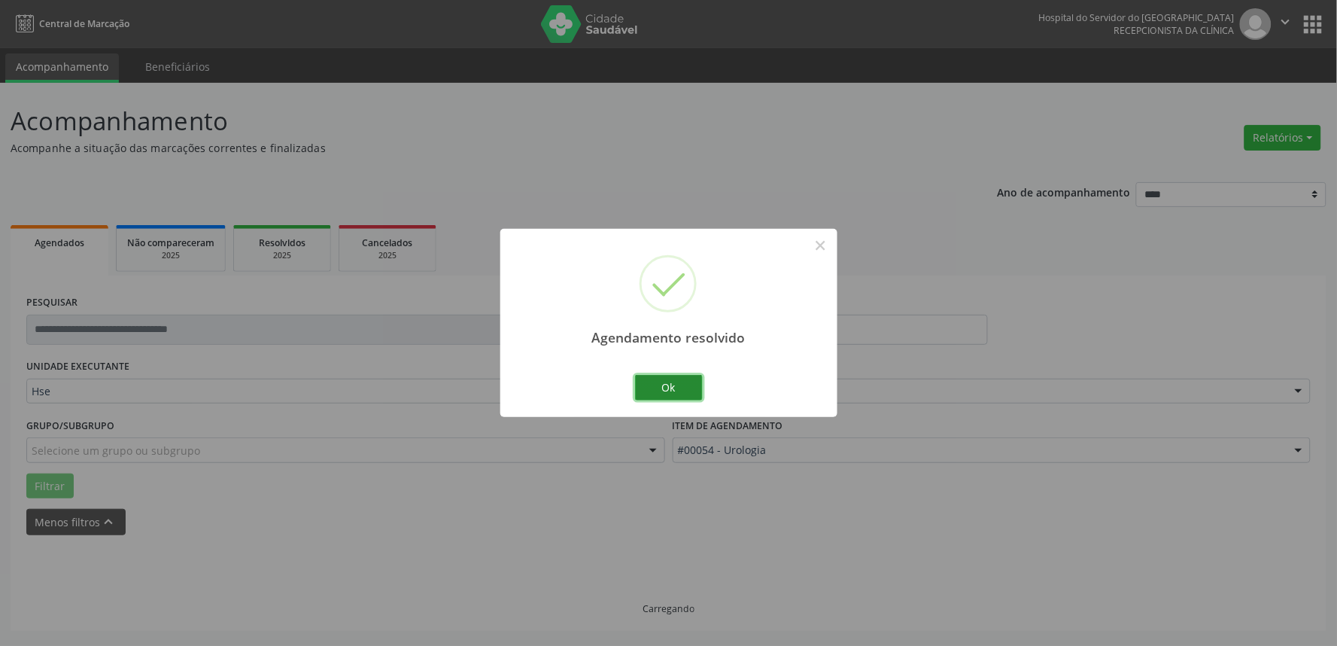
click at [655, 387] on button "Ok" at bounding box center [669, 388] width 68 height 26
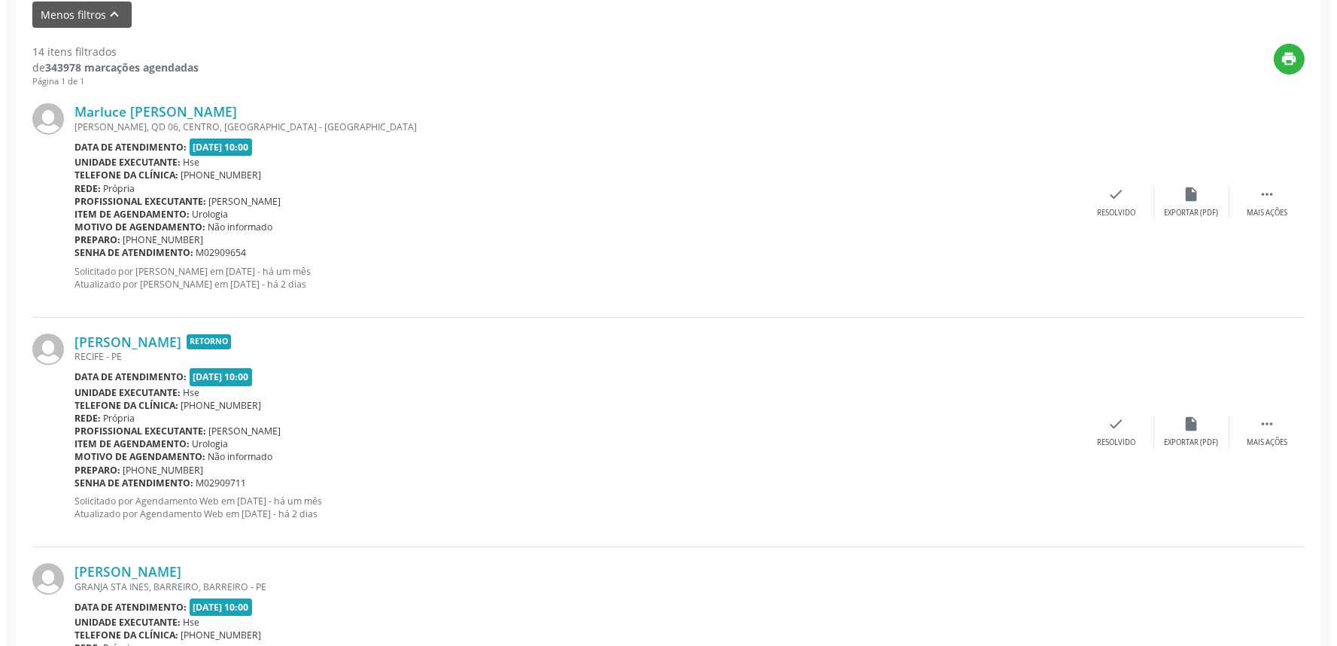
scroll to position [512, 0]
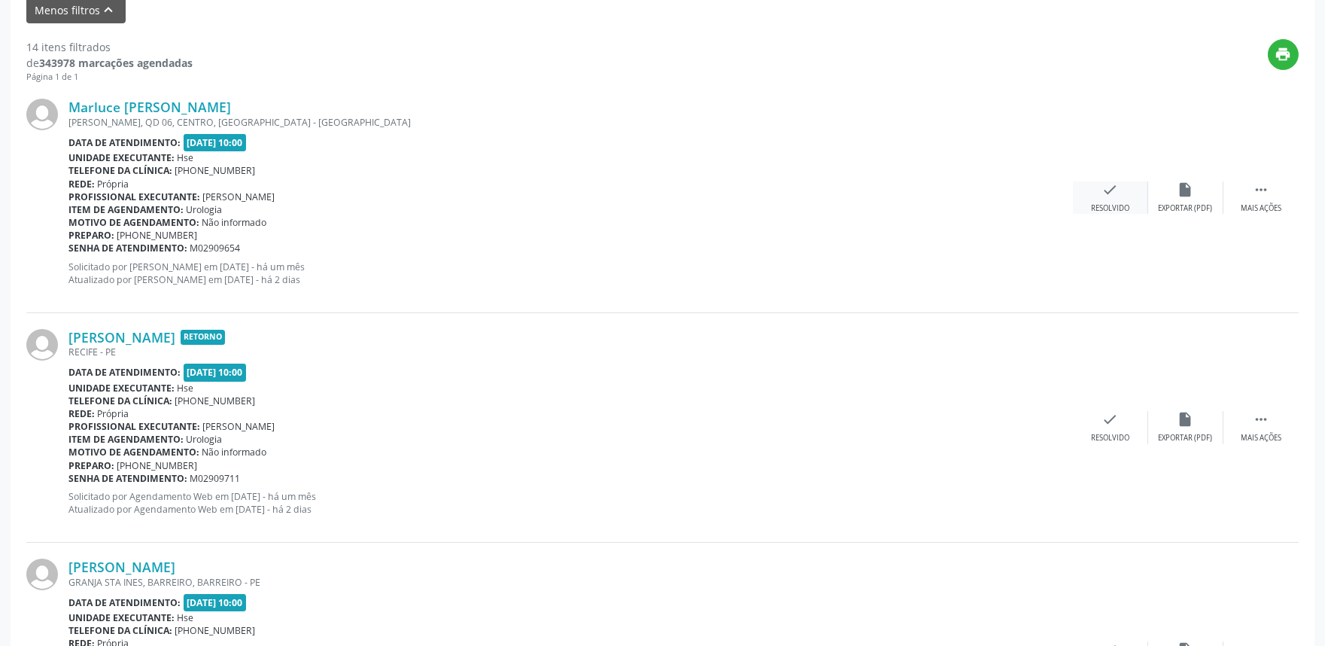
click at [1116, 197] on icon "check" at bounding box center [1110, 189] width 17 height 17
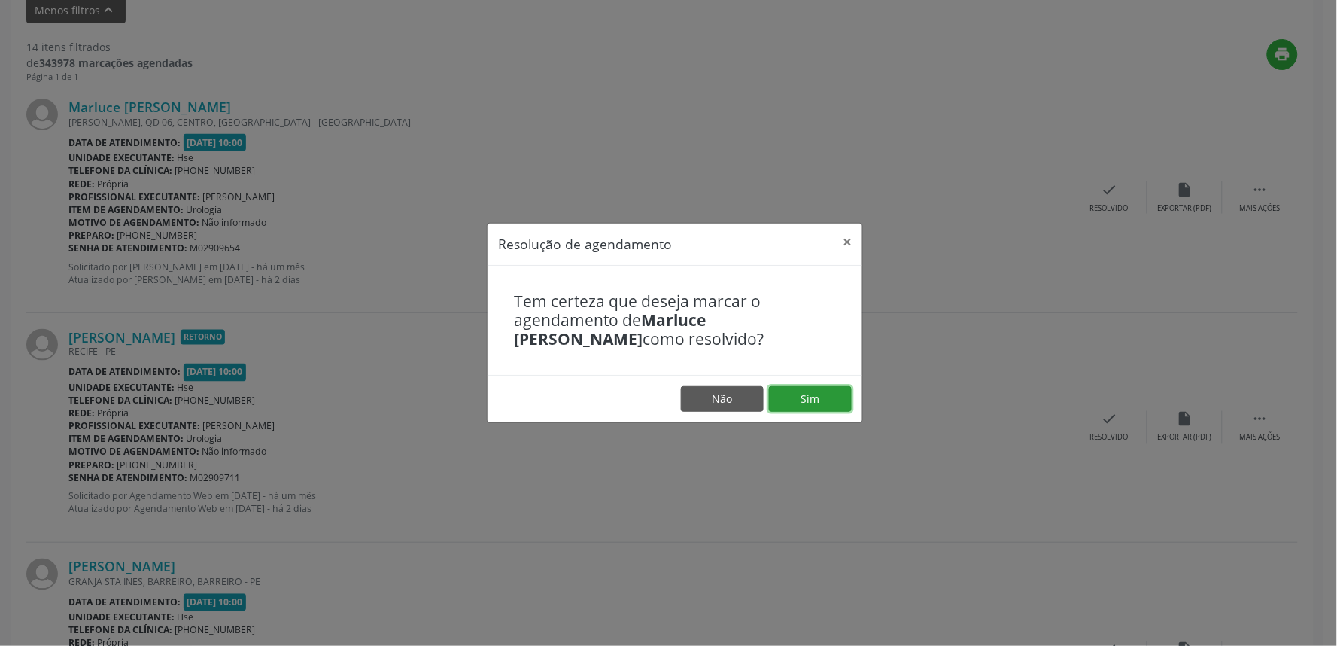
click at [823, 396] on button "Sim" at bounding box center [810, 399] width 83 height 26
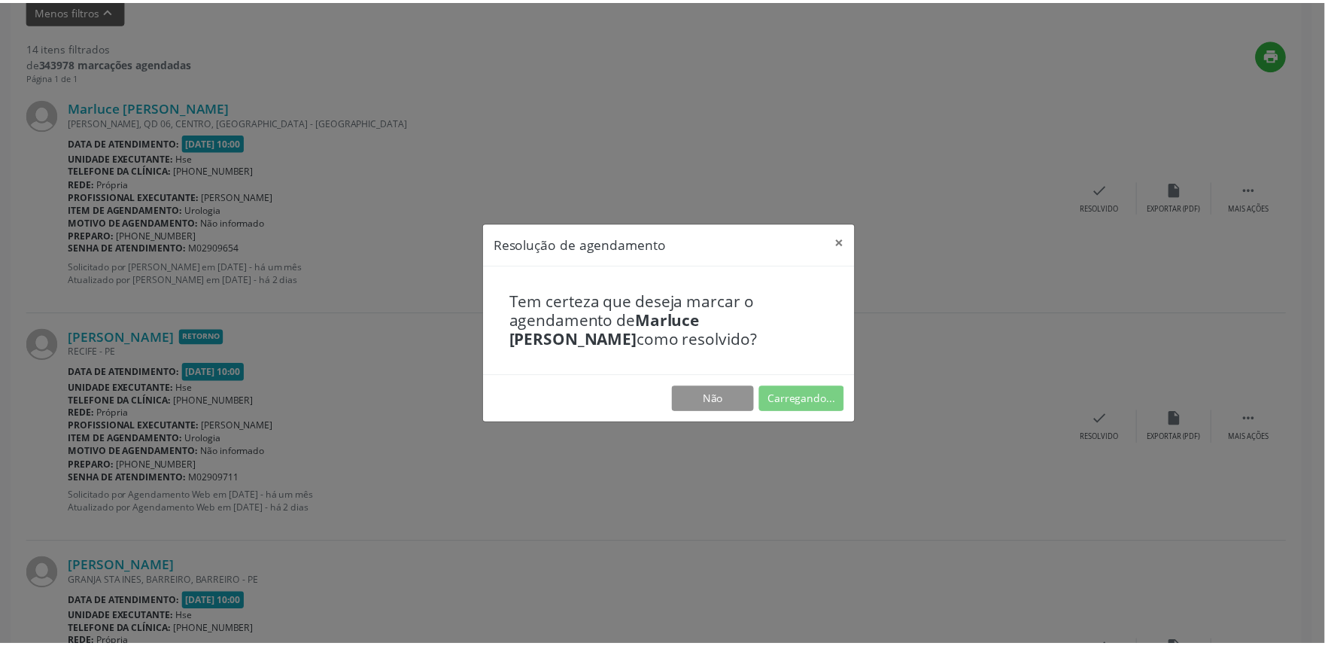
scroll to position [0, 0]
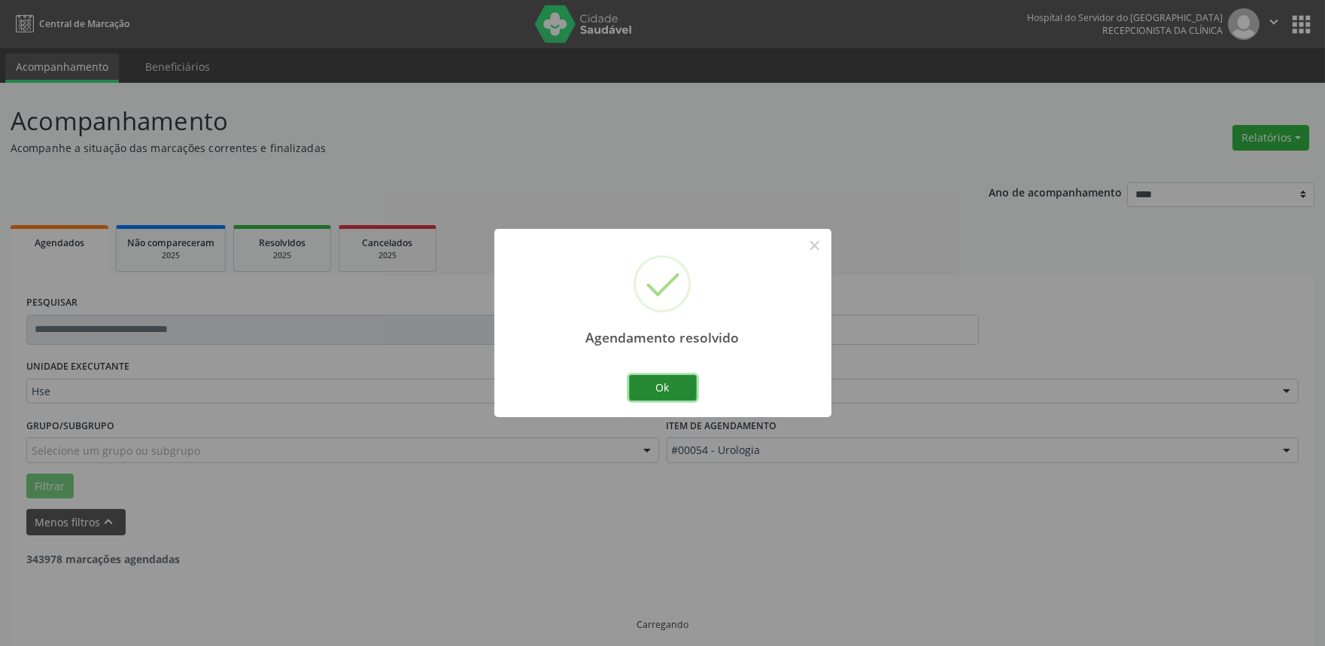
click at [655, 392] on button "Ok" at bounding box center [663, 388] width 68 height 26
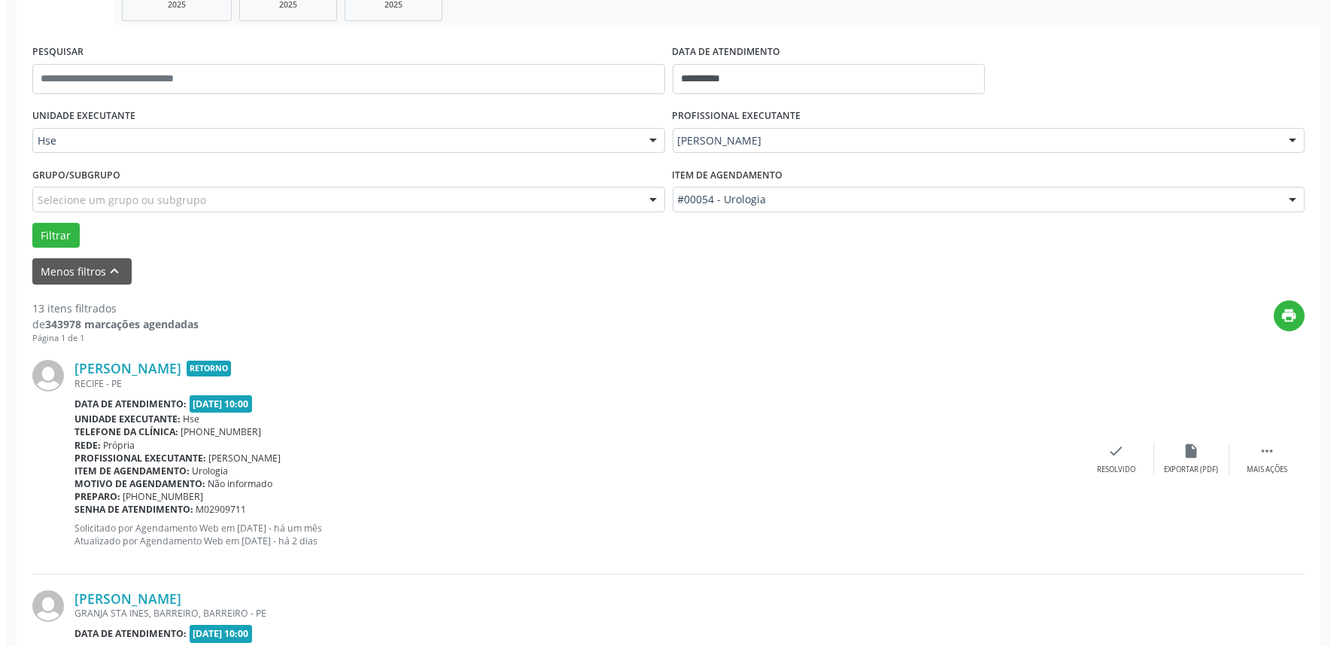
scroll to position [418, 0]
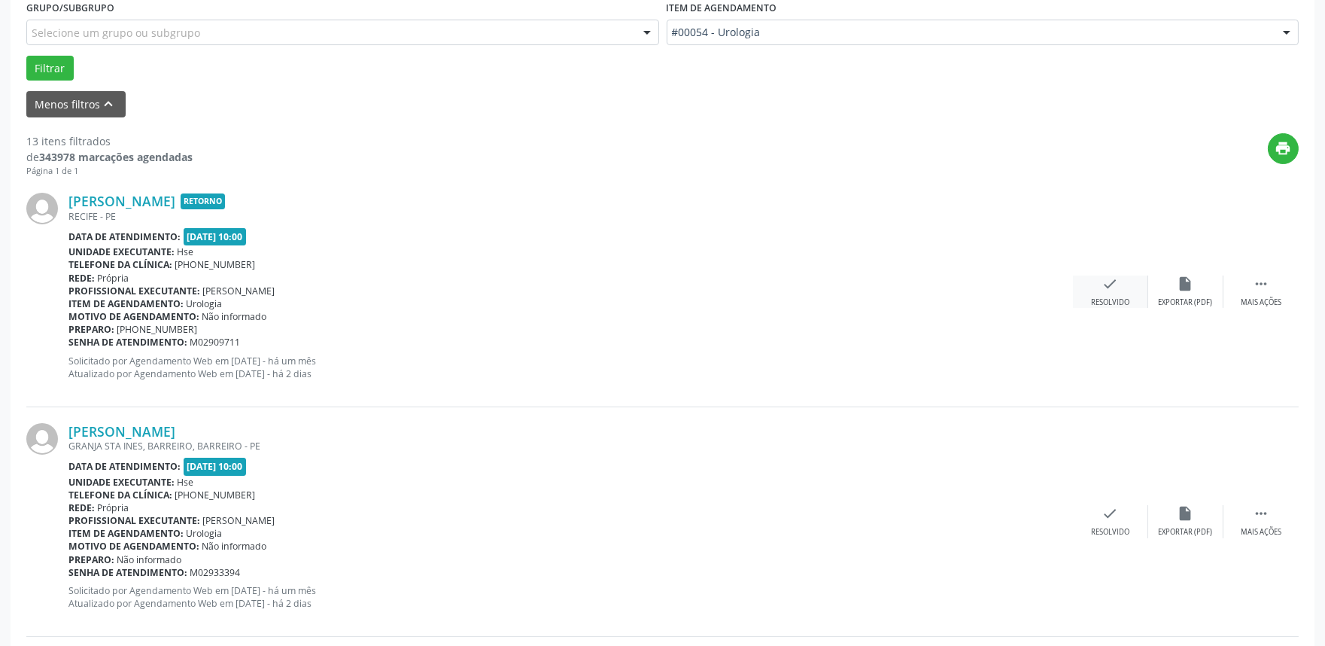
click at [1100, 301] on div "Resolvido" at bounding box center [1110, 302] width 38 height 11
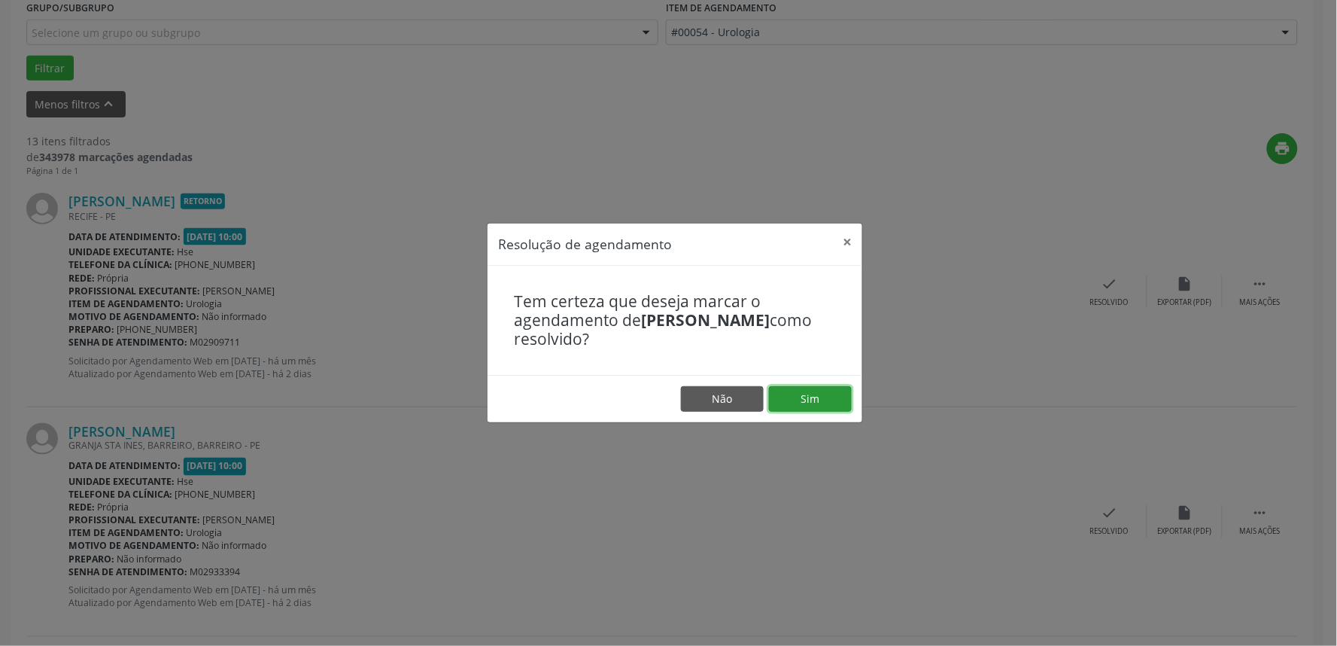
click at [833, 403] on button "Sim" at bounding box center [810, 399] width 83 height 26
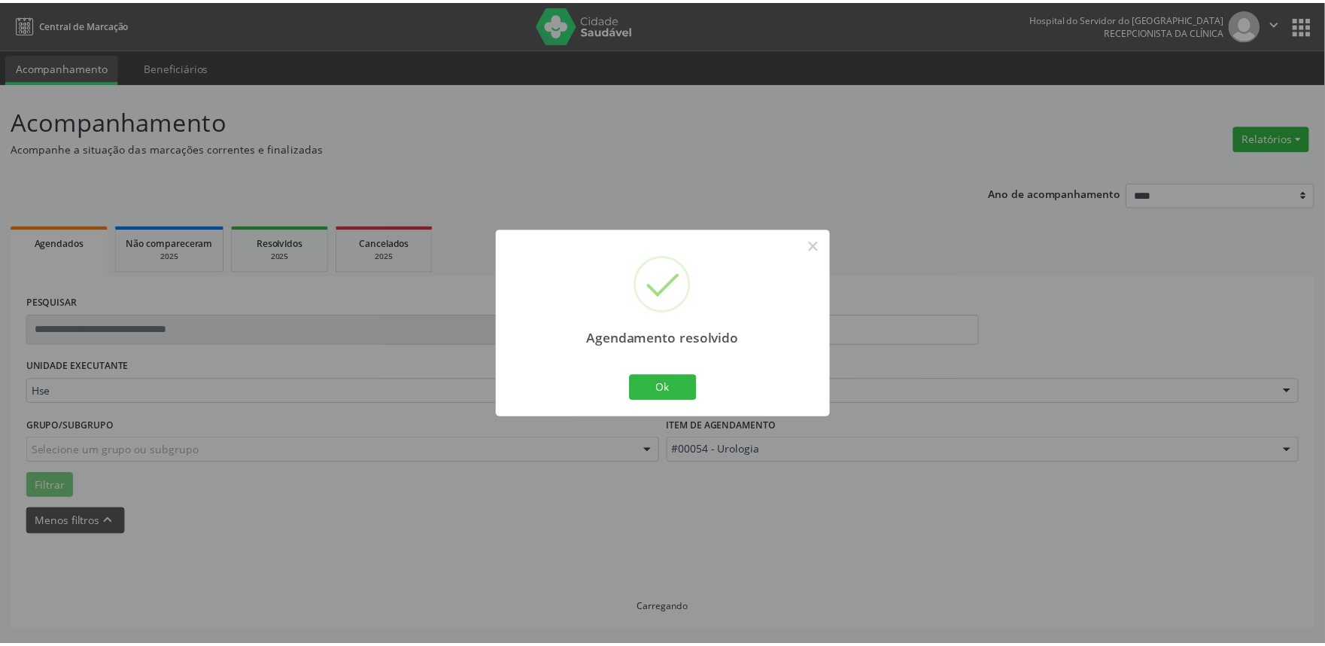
scroll to position [0, 0]
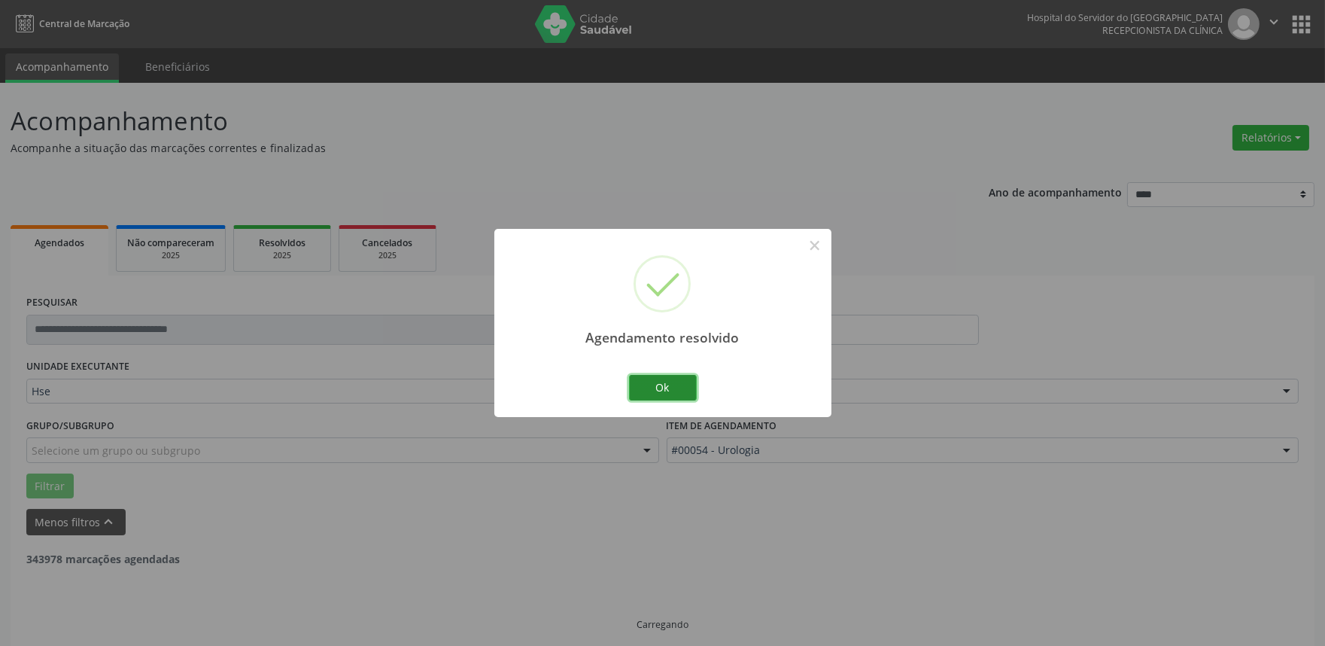
click at [682, 382] on button "Ok" at bounding box center [663, 388] width 68 height 26
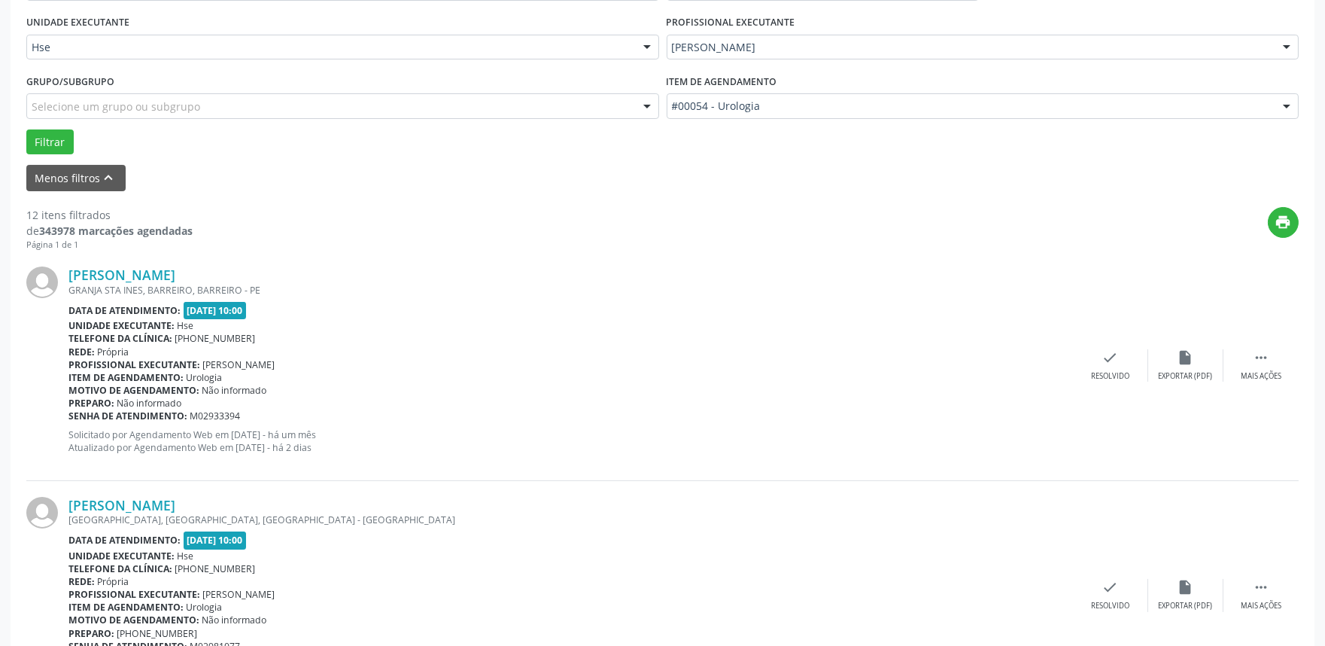
scroll to position [427, 0]
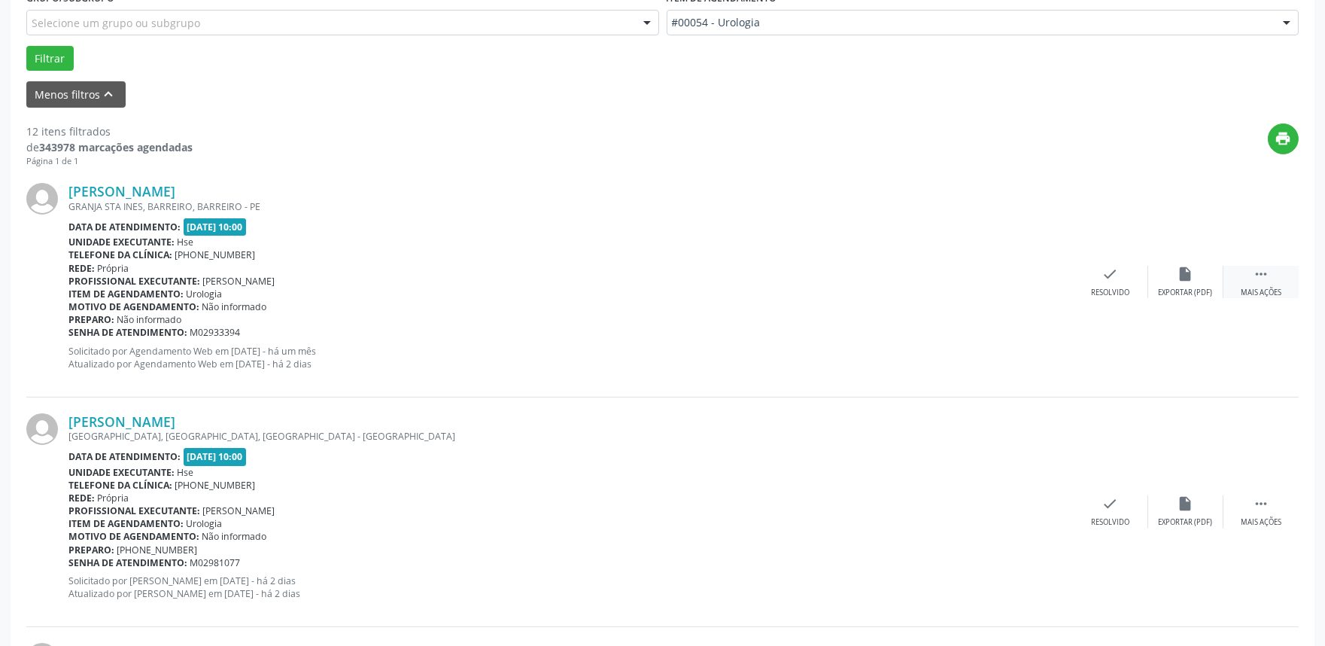
click at [1262, 281] on icon "" at bounding box center [1261, 274] width 17 height 17
click at [1183, 293] on div "Não compareceu" at bounding box center [1185, 292] width 64 height 11
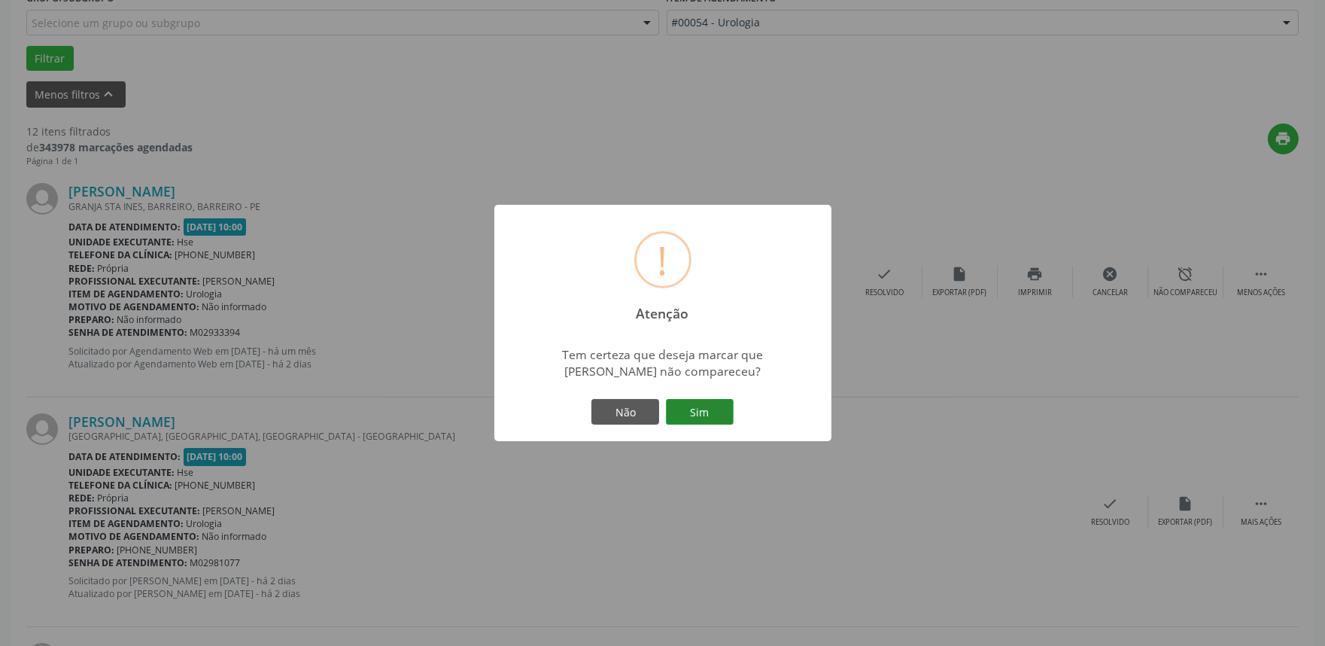
click at [692, 410] on button "Sim" at bounding box center [700, 412] width 68 height 26
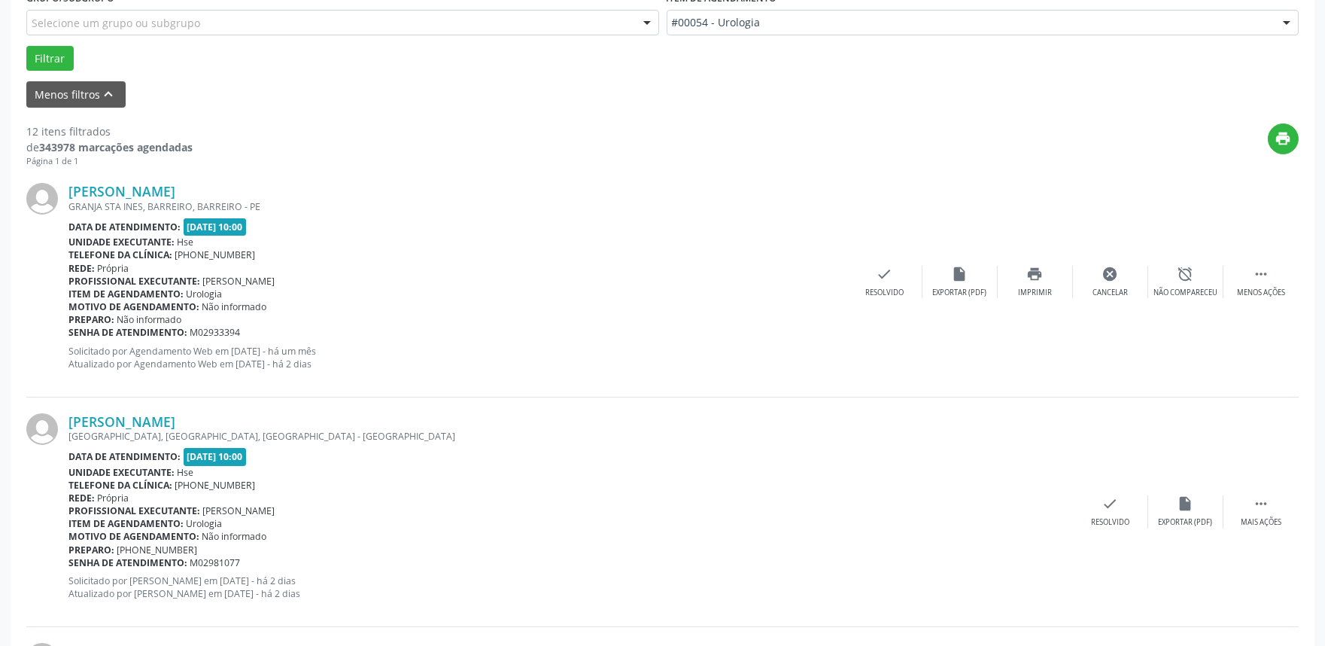
scroll to position [10, 0]
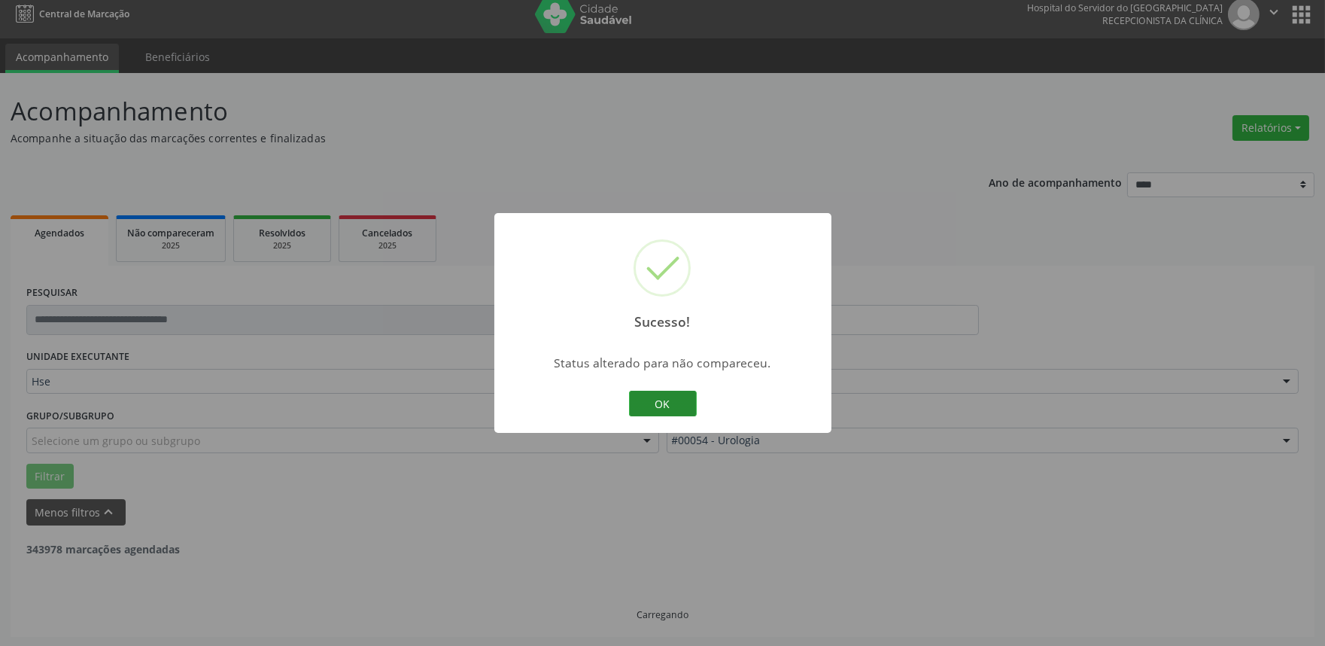
click at [672, 390] on button "OK" at bounding box center [663, 403] width 68 height 26
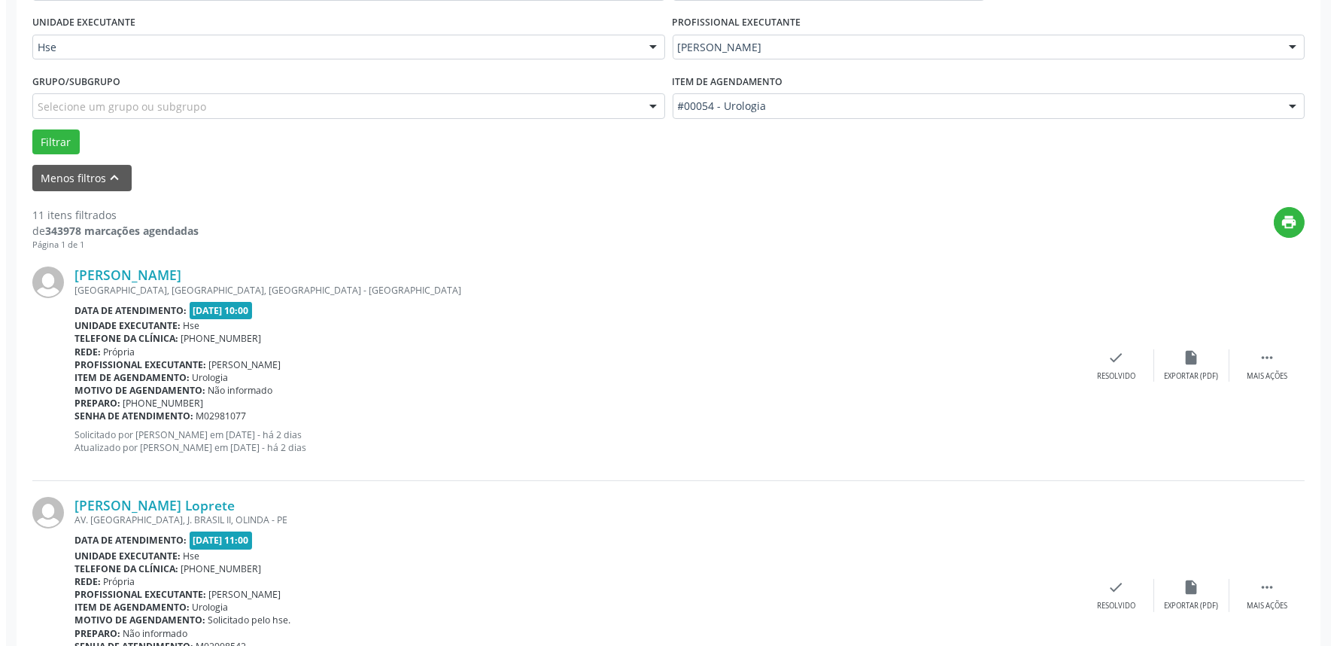
scroll to position [512, 0]
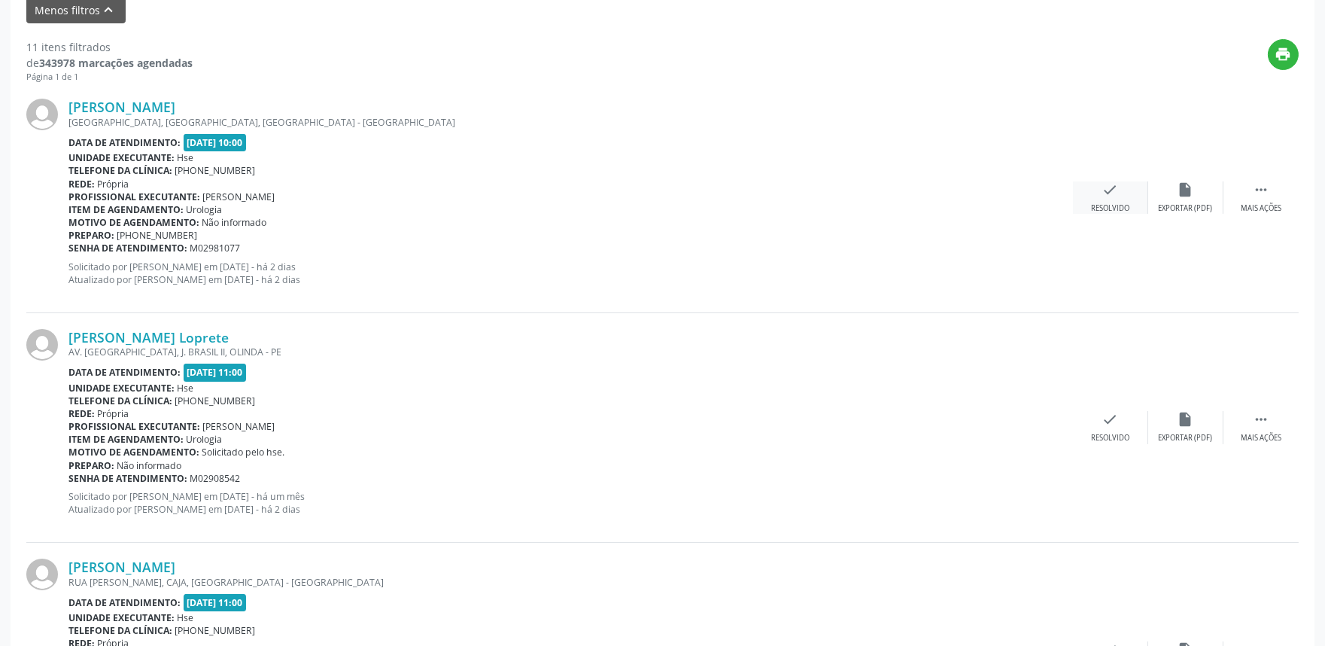
click at [1117, 203] on div "Resolvido" at bounding box center [1110, 208] width 38 height 11
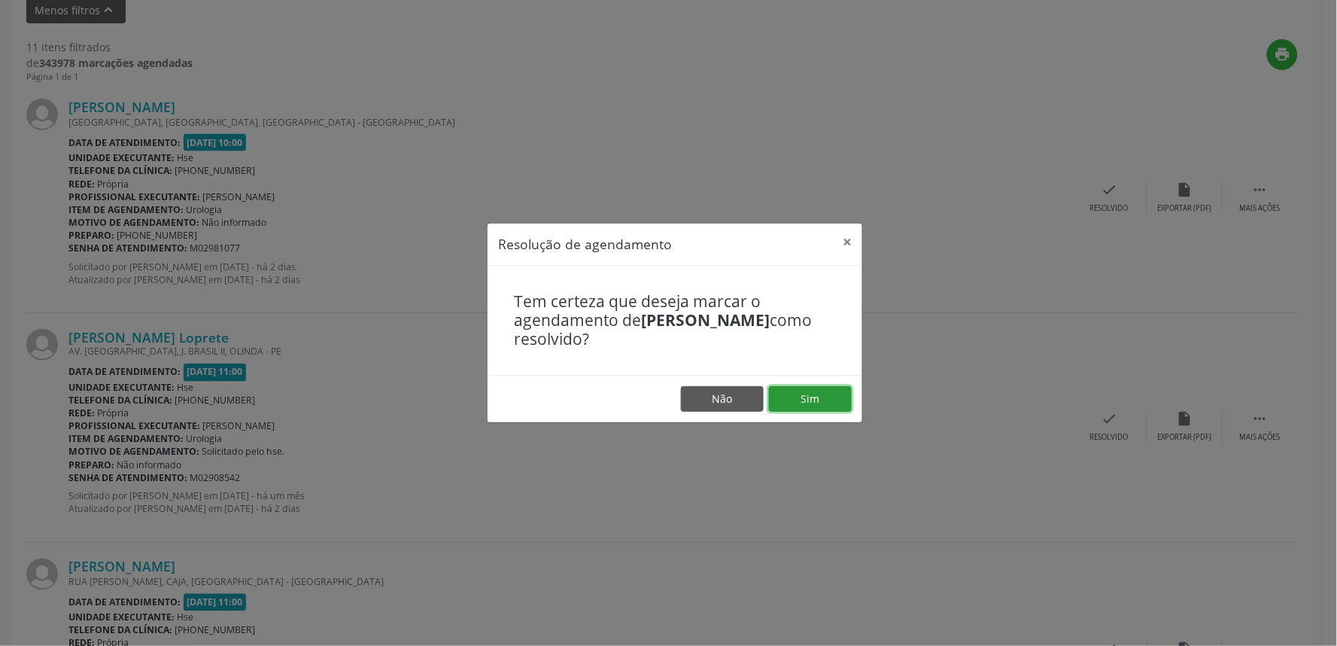
click at [828, 403] on button "Sim" at bounding box center [810, 399] width 83 height 26
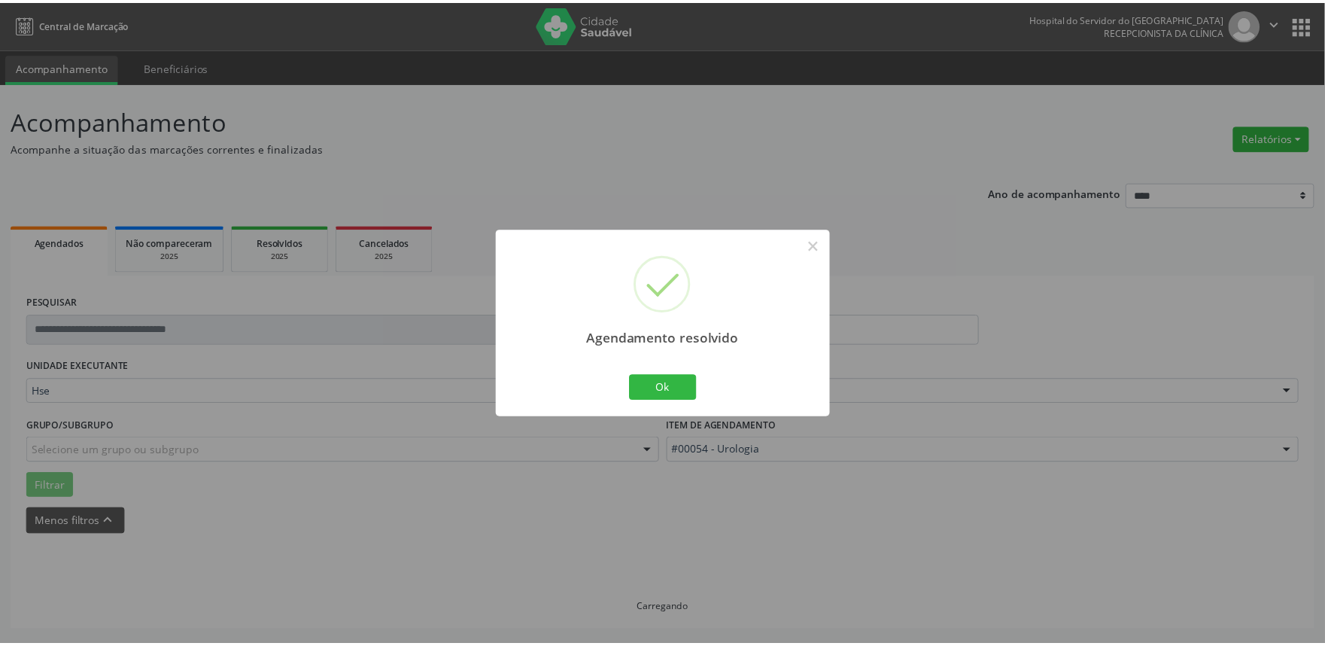
scroll to position [0, 0]
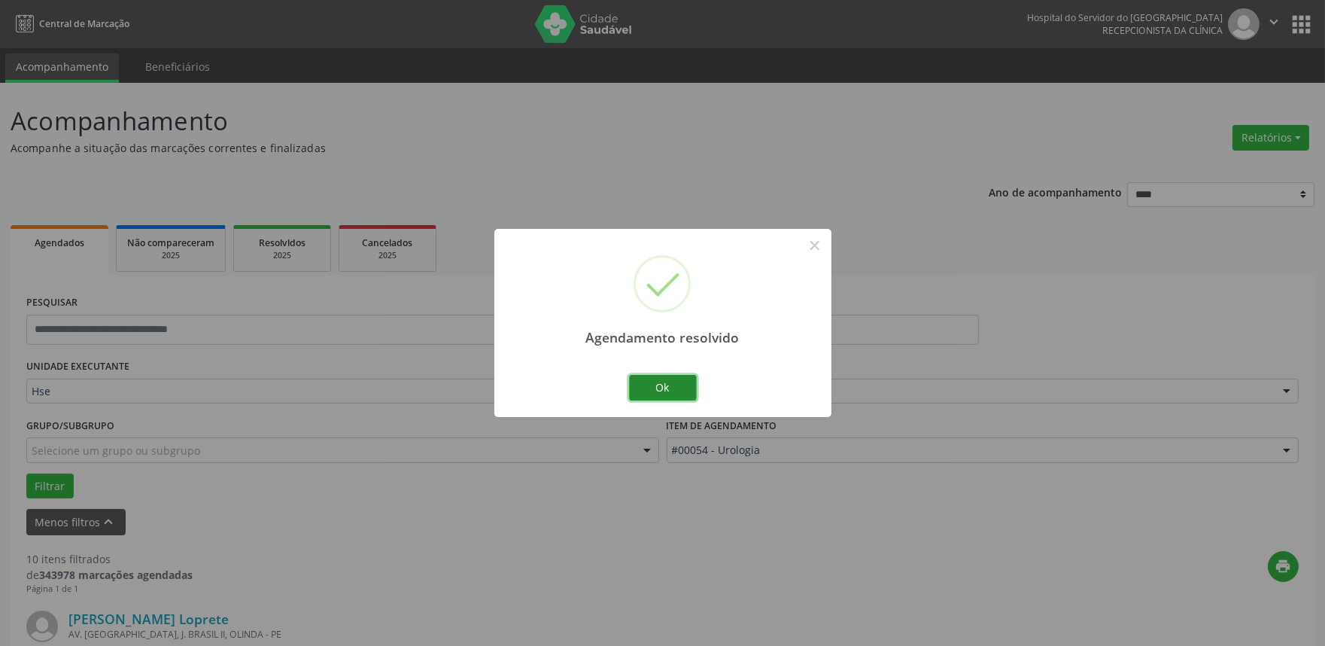
drag, startPoint x: 673, startPoint y: 385, endPoint x: 681, endPoint y: 367, distance: 19.9
click at [673, 386] on button "Ok" at bounding box center [663, 388] width 68 height 26
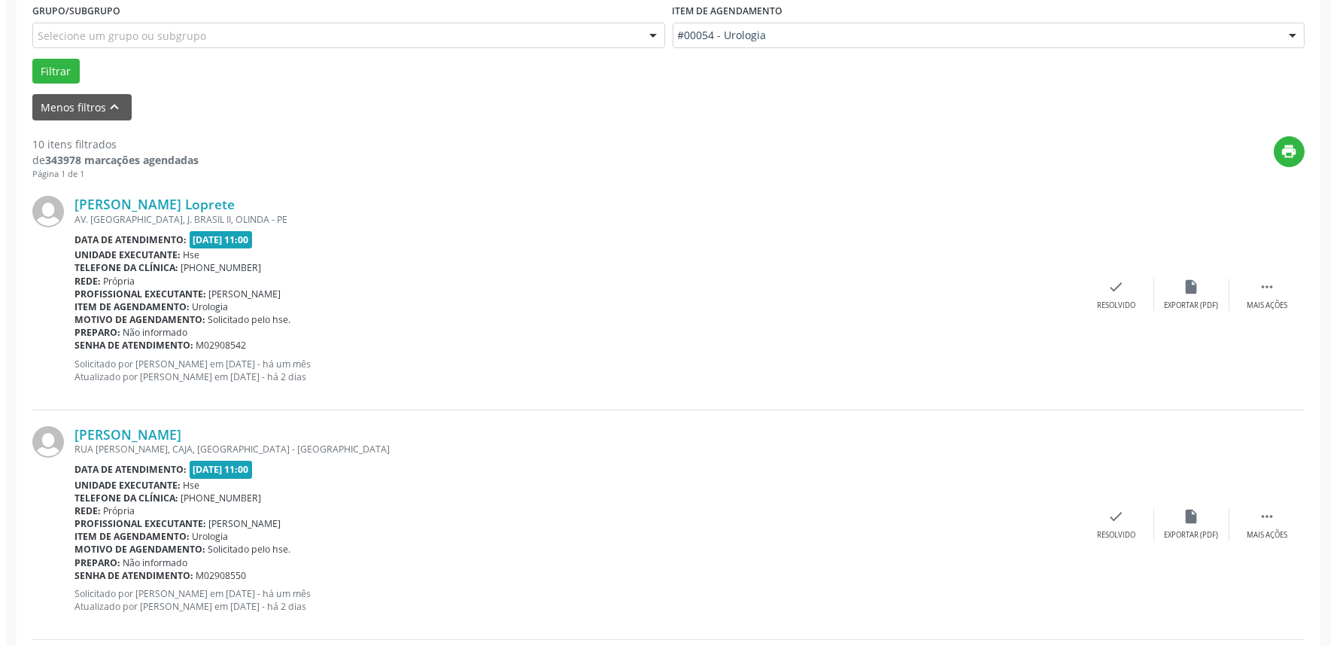
scroll to position [418, 0]
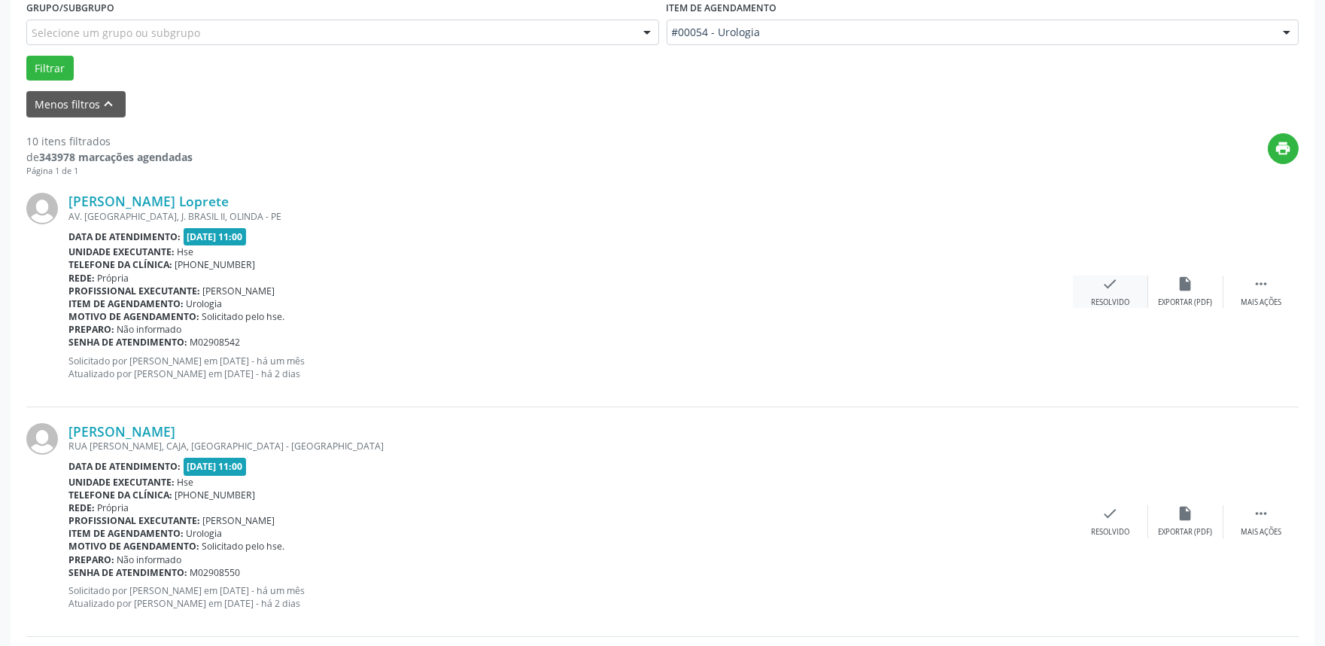
click at [1102, 289] on icon "check" at bounding box center [1110, 283] width 17 height 17
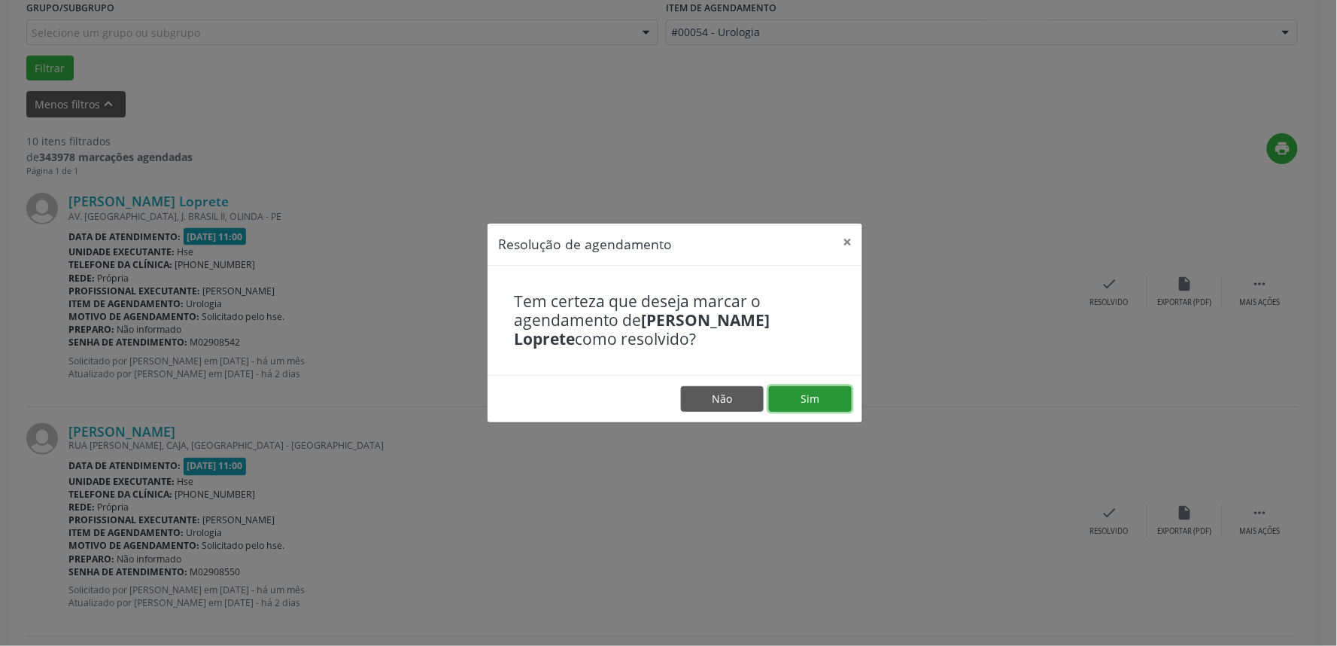
click at [801, 391] on button "Sim" at bounding box center [810, 399] width 83 height 26
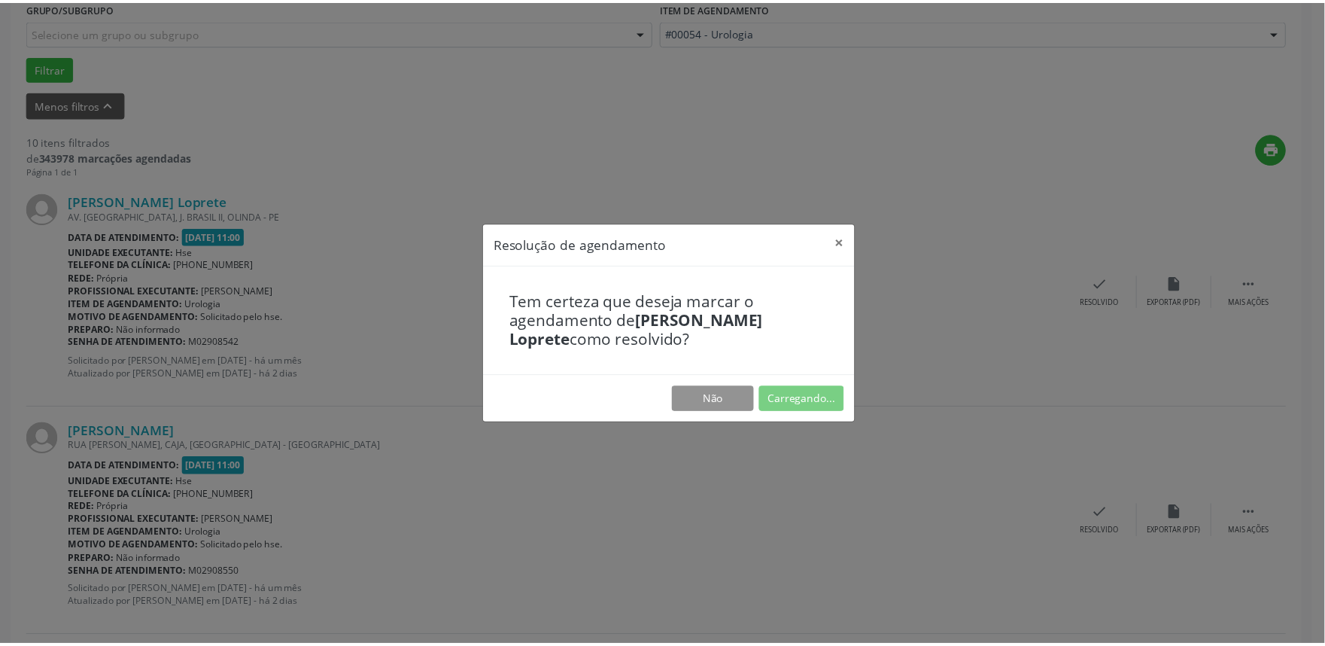
scroll to position [0, 0]
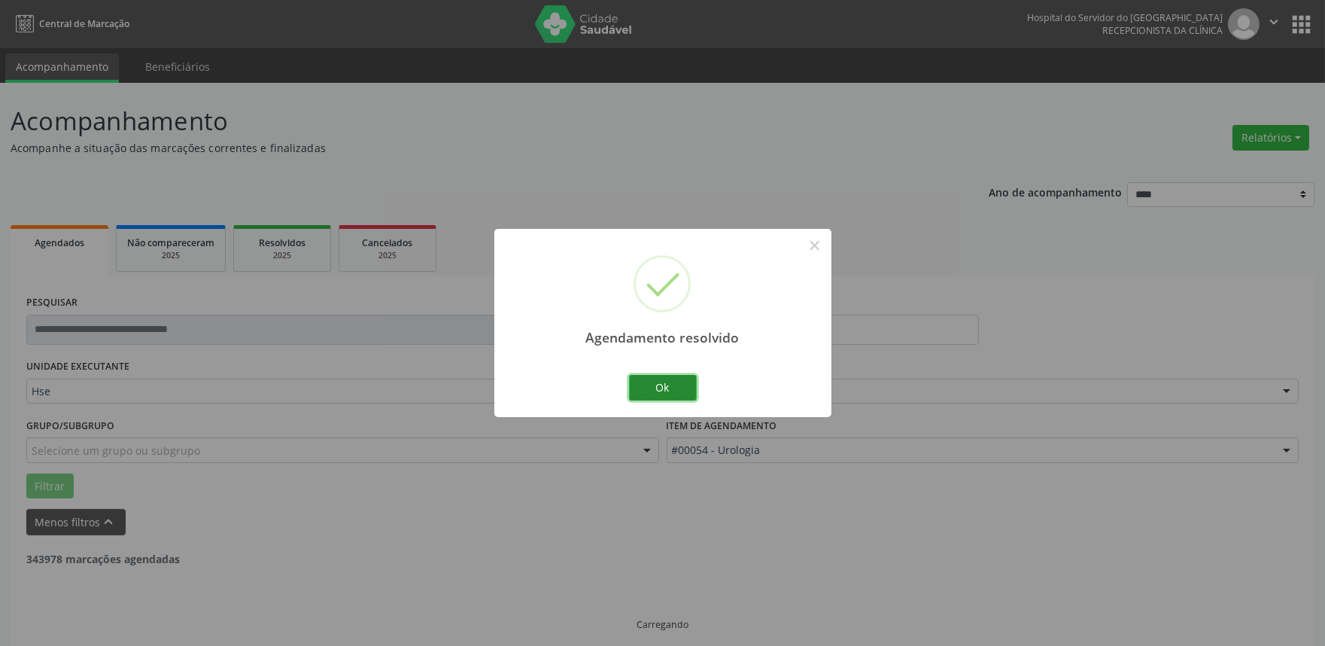
click at [659, 384] on button "Ok" at bounding box center [663, 388] width 68 height 26
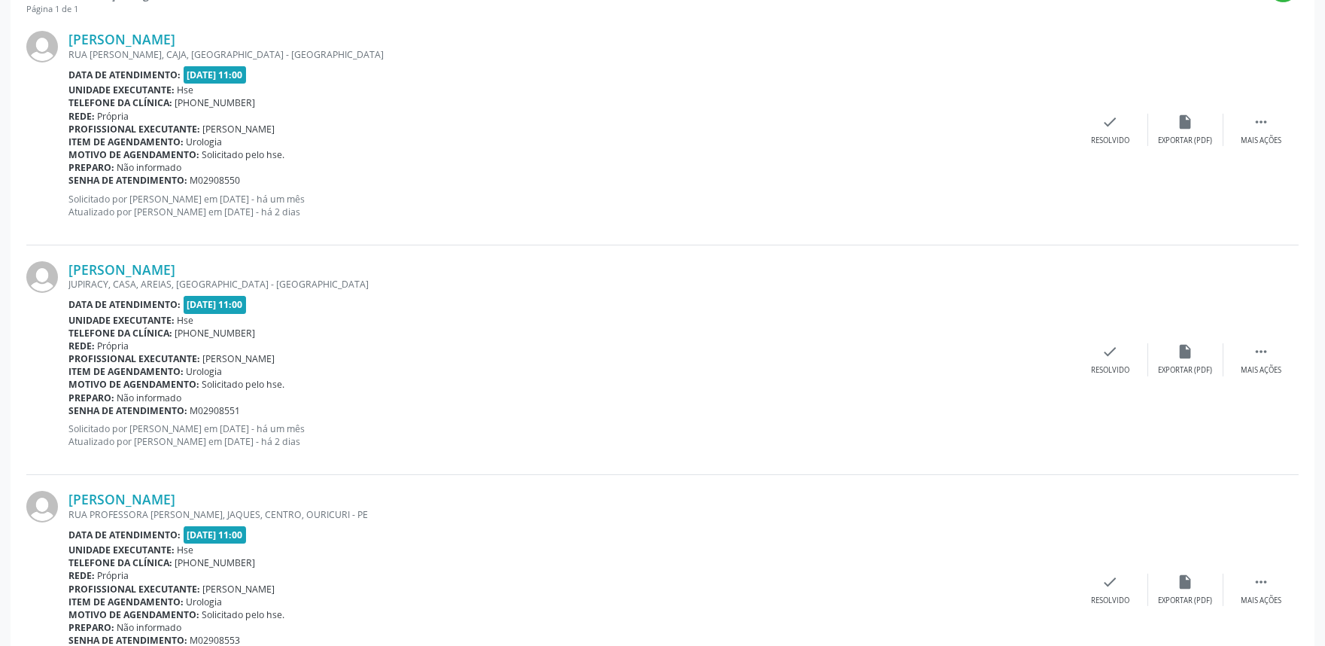
scroll to position [418, 0]
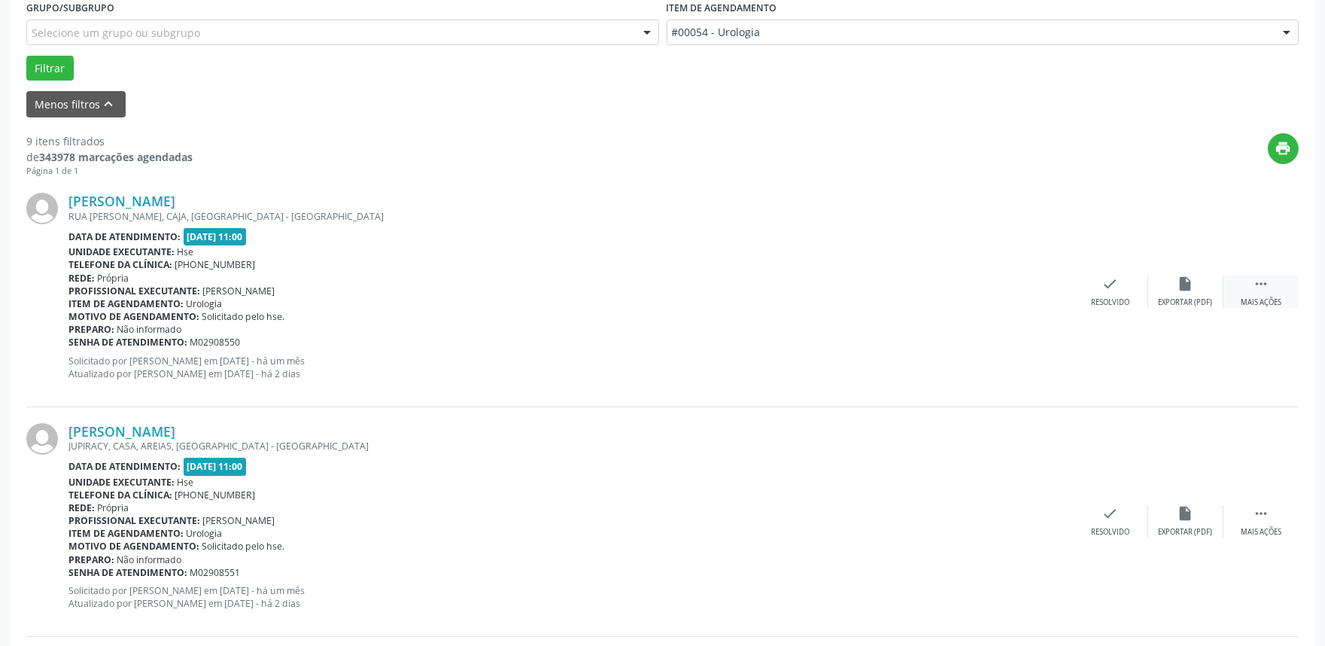
drag, startPoint x: 1242, startPoint y: 283, endPoint x: 1228, endPoint y: 291, distance: 16.5
click at [1243, 284] on div " Mais ações" at bounding box center [1260, 291] width 75 height 32
click at [1177, 297] on div "Não compareceu" at bounding box center [1185, 302] width 64 height 11
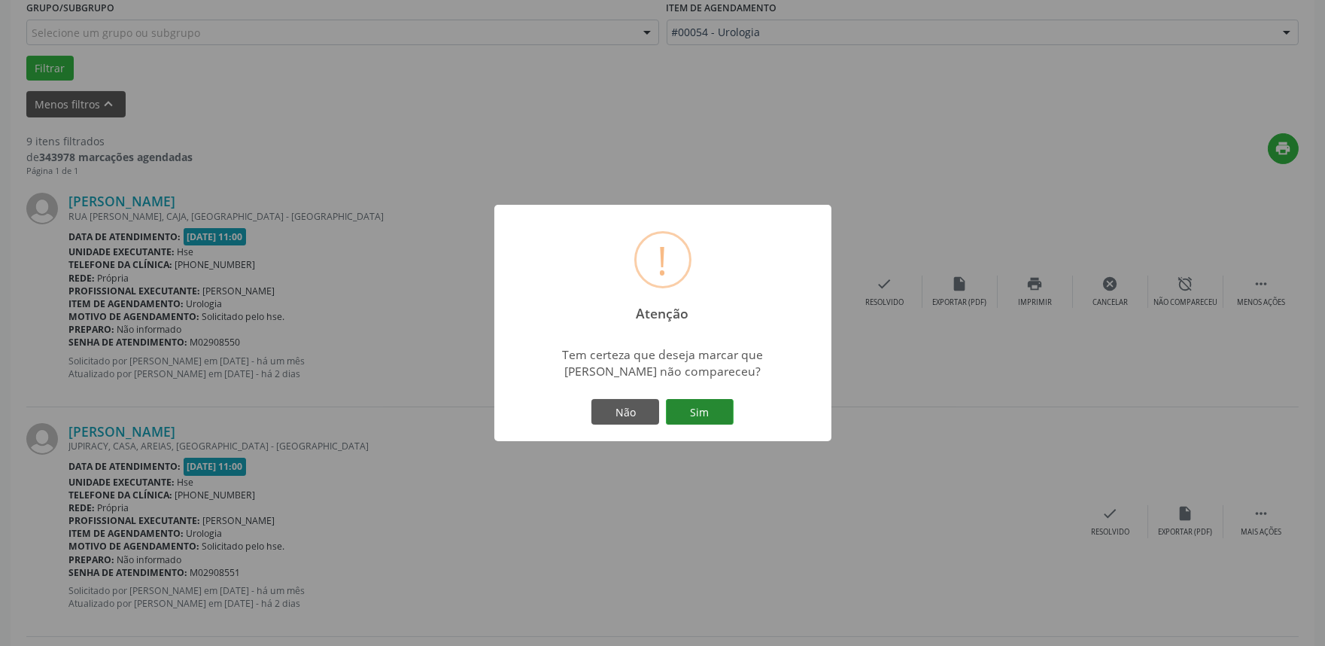
click at [709, 405] on button "Sim" at bounding box center [700, 412] width 68 height 26
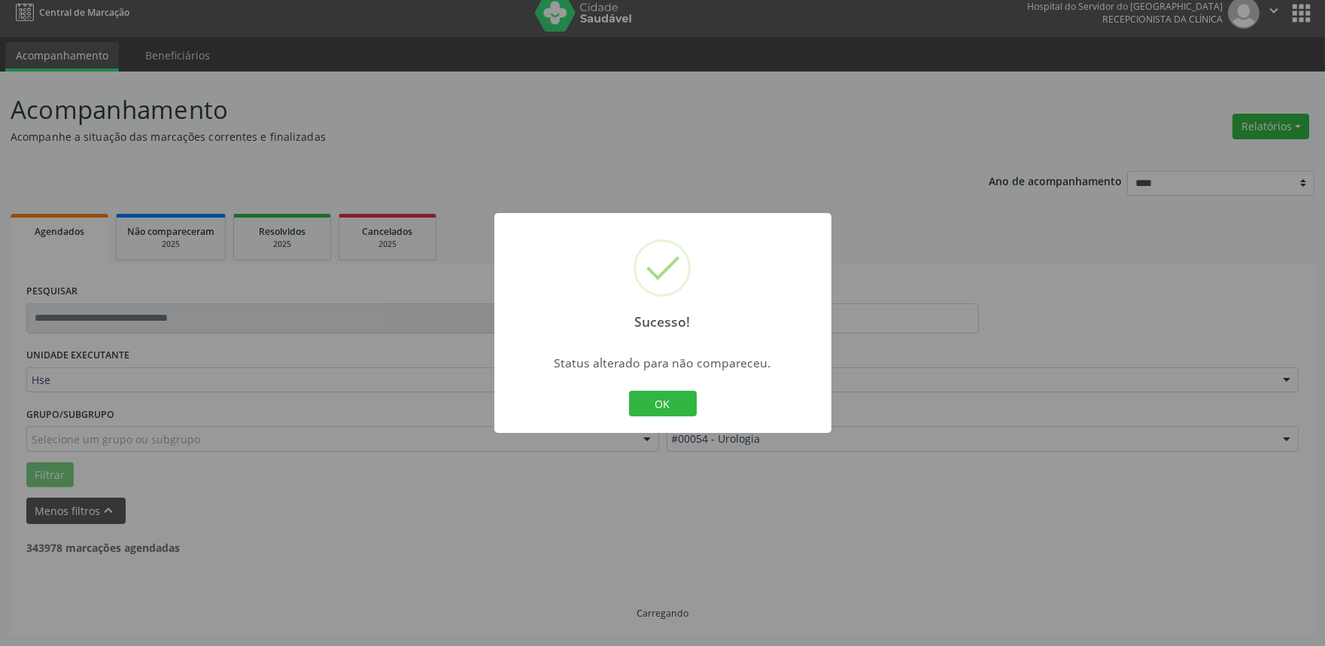
scroll to position [10, 0]
click at [641, 406] on button "OK" at bounding box center [663, 403] width 68 height 26
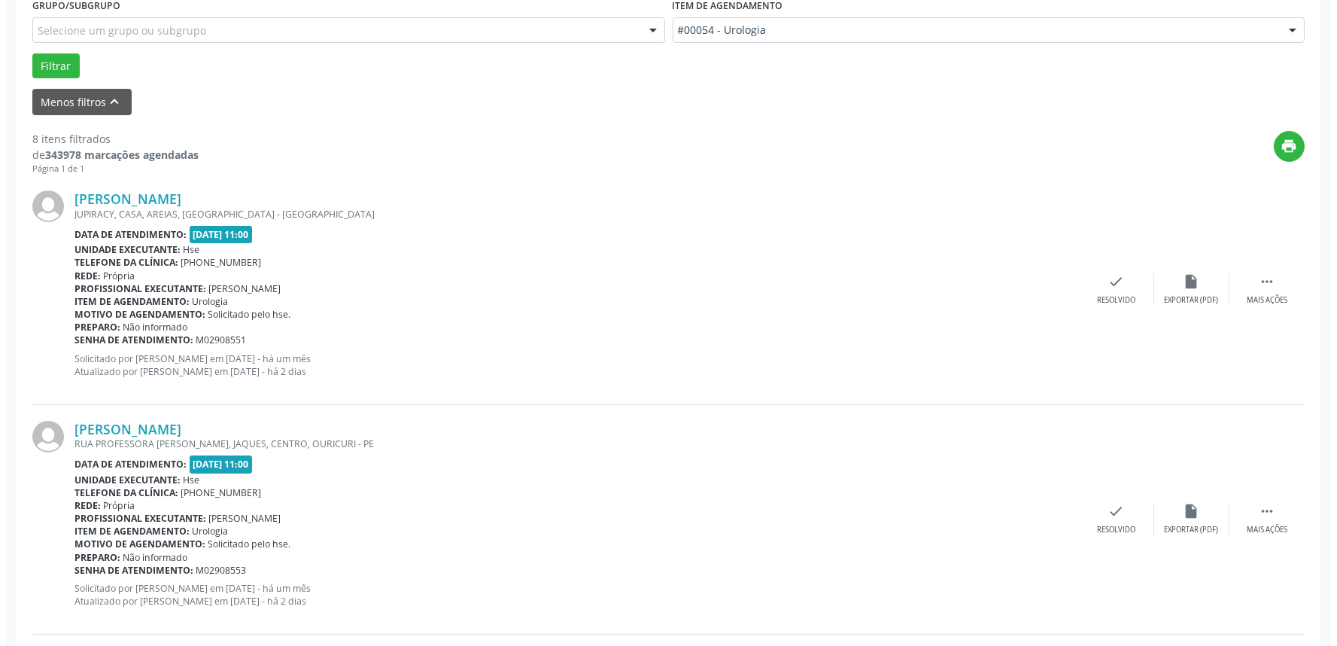
scroll to position [512, 0]
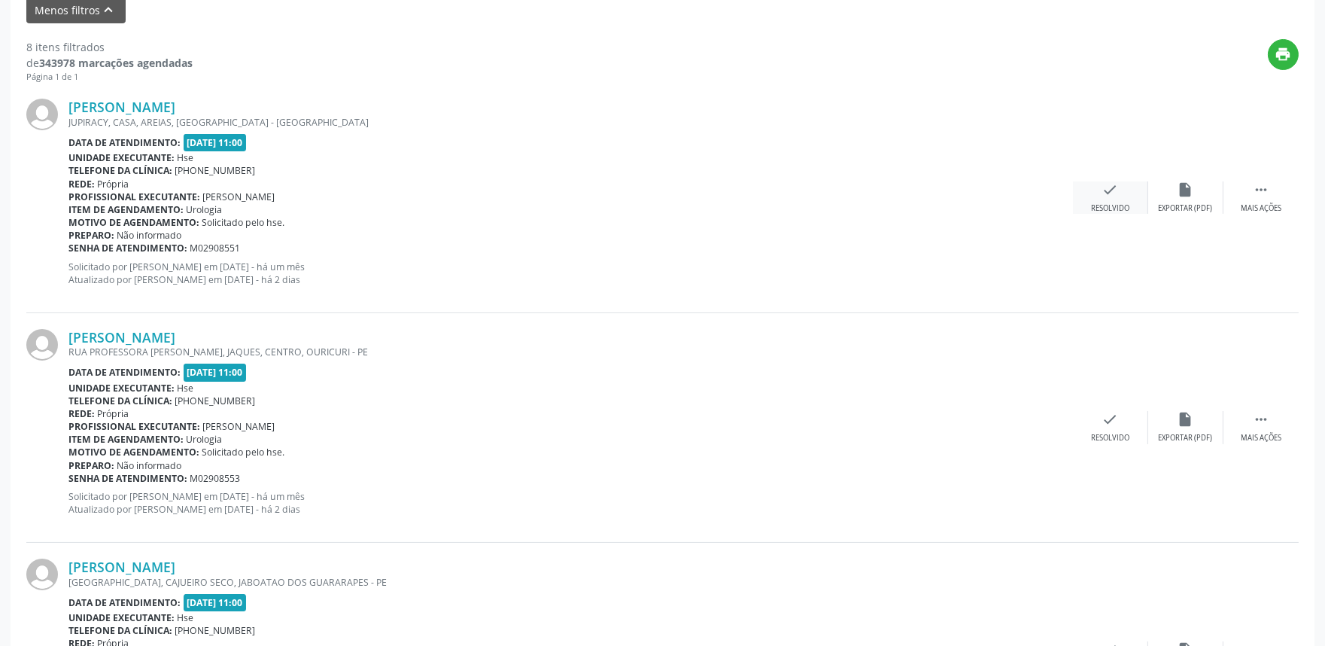
click at [1116, 205] on div "Resolvido" at bounding box center [1110, 208] width 38 height 11
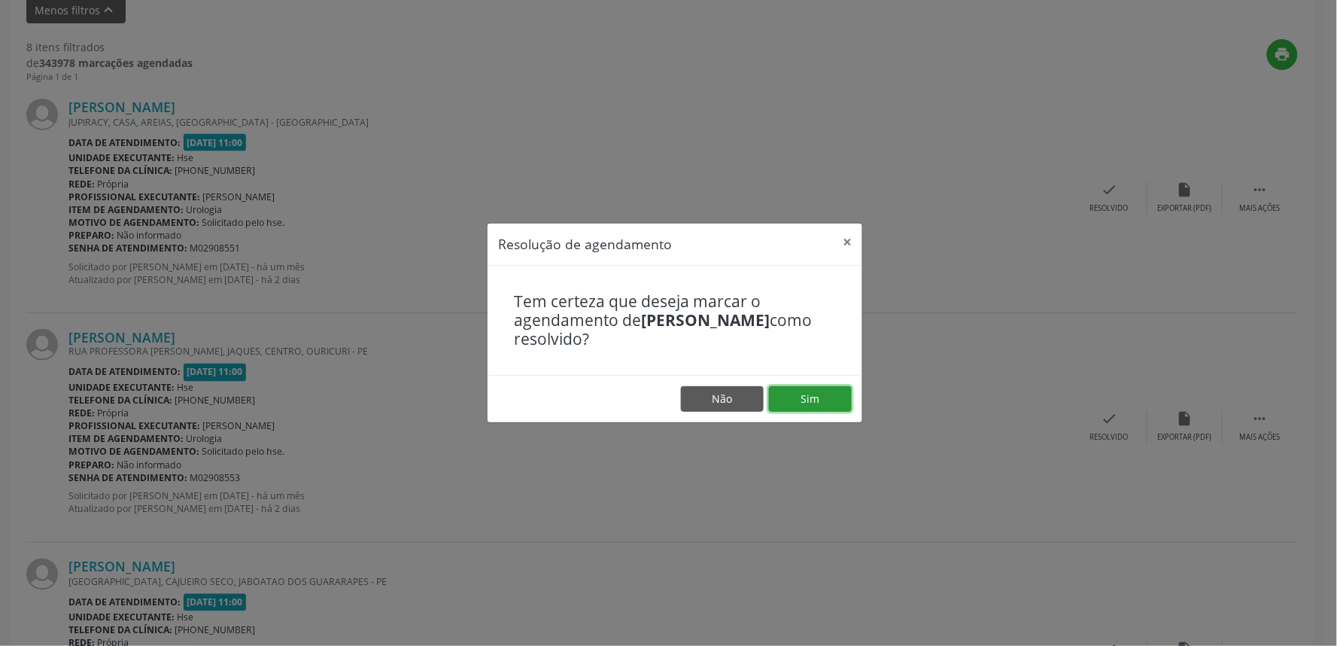
click at [816, 399] on button "Sim" at bounding box center [810, 399] width 83 height 26
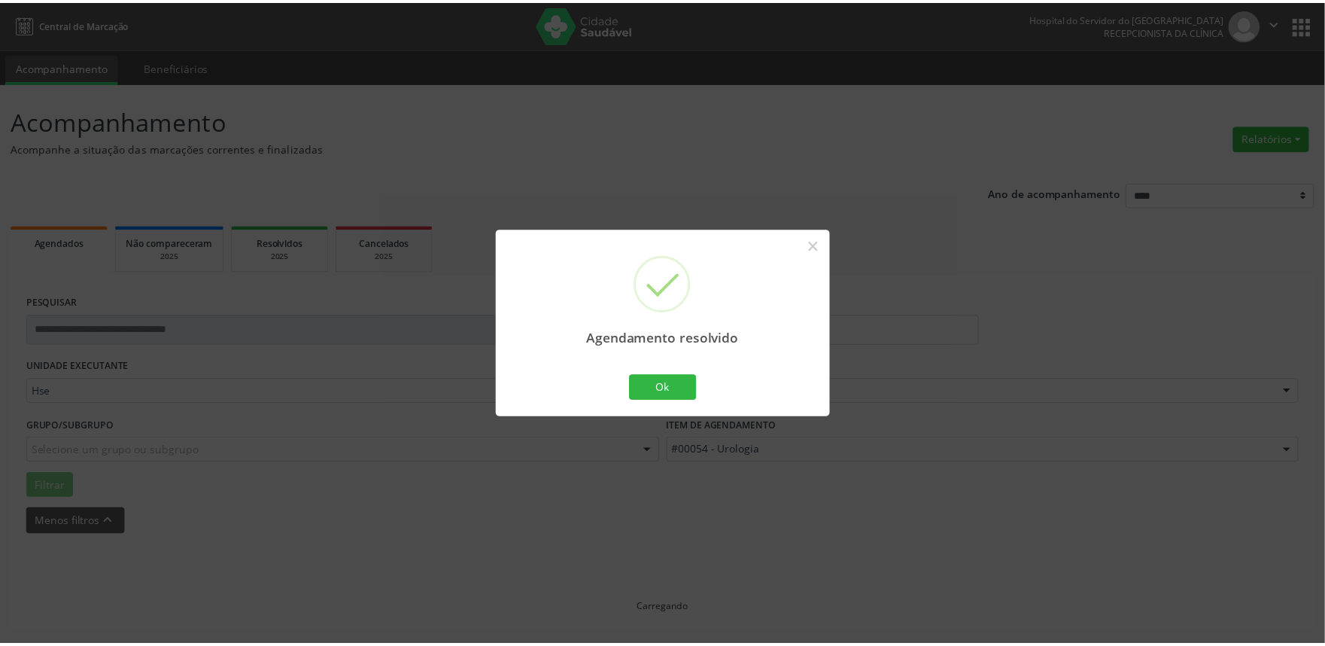
scroll to position [0, 0]
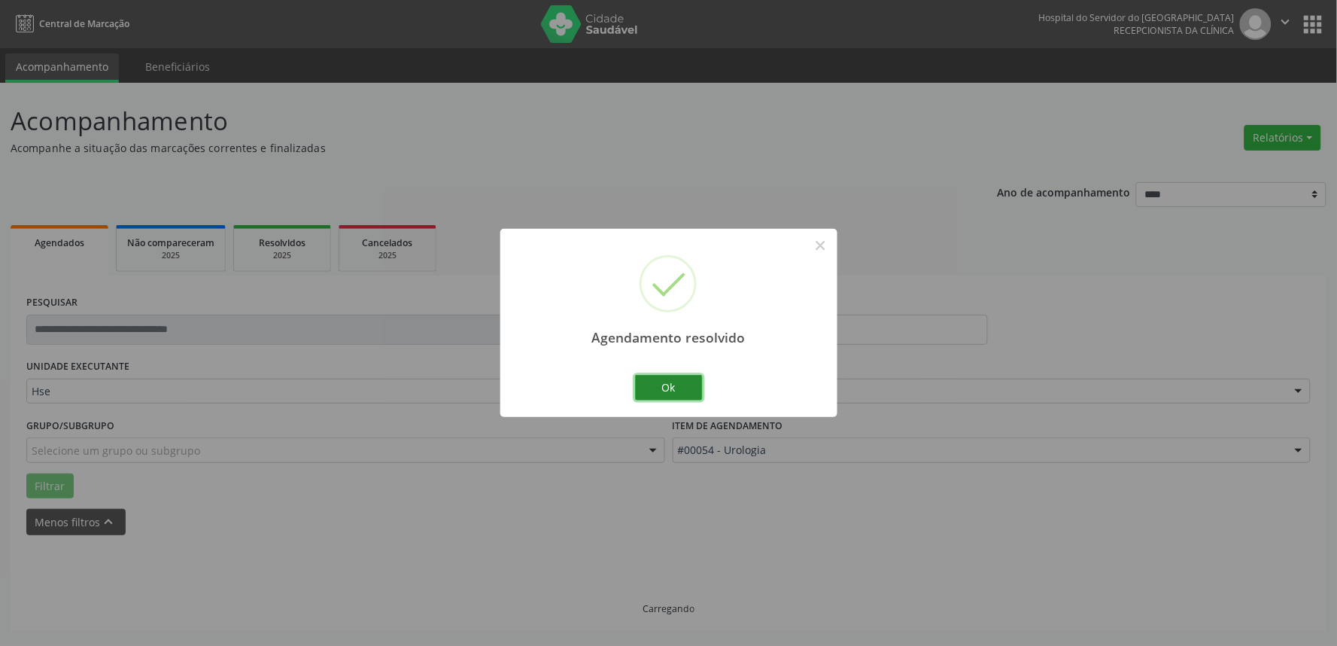
click at [676, 394] on button "Ok" at bounding box center [669, 388] width 68 height 26
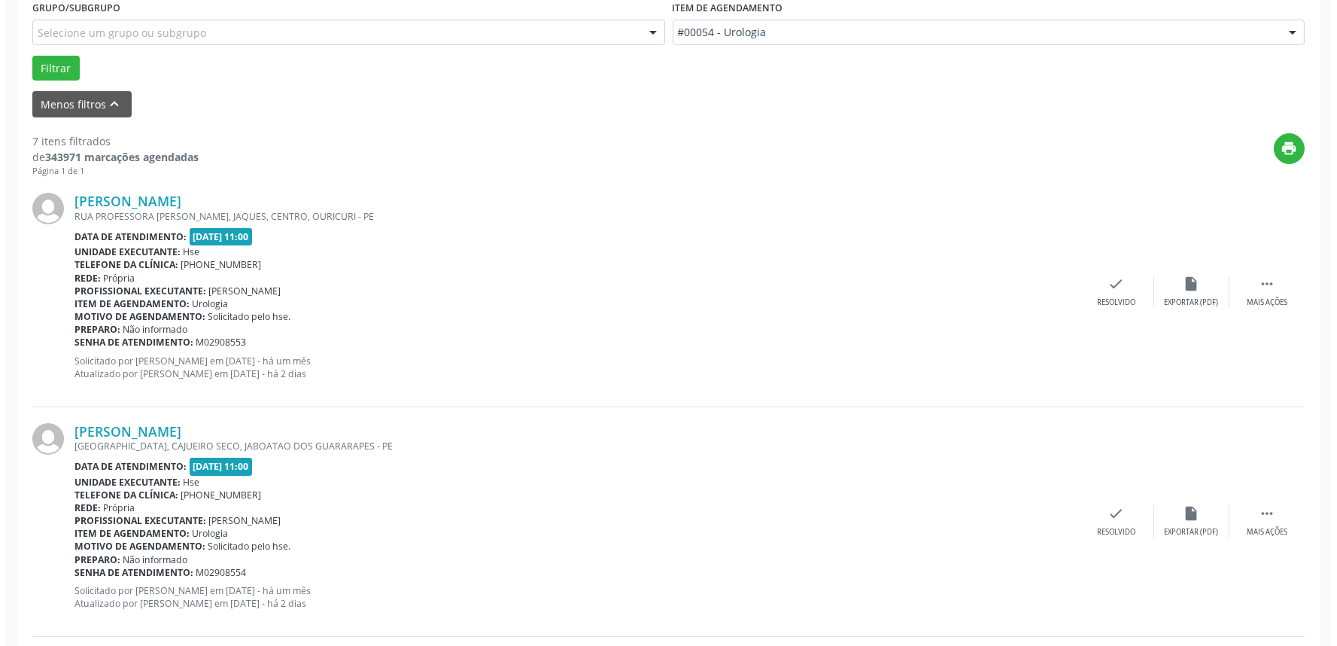
scroll to position [501, 0]
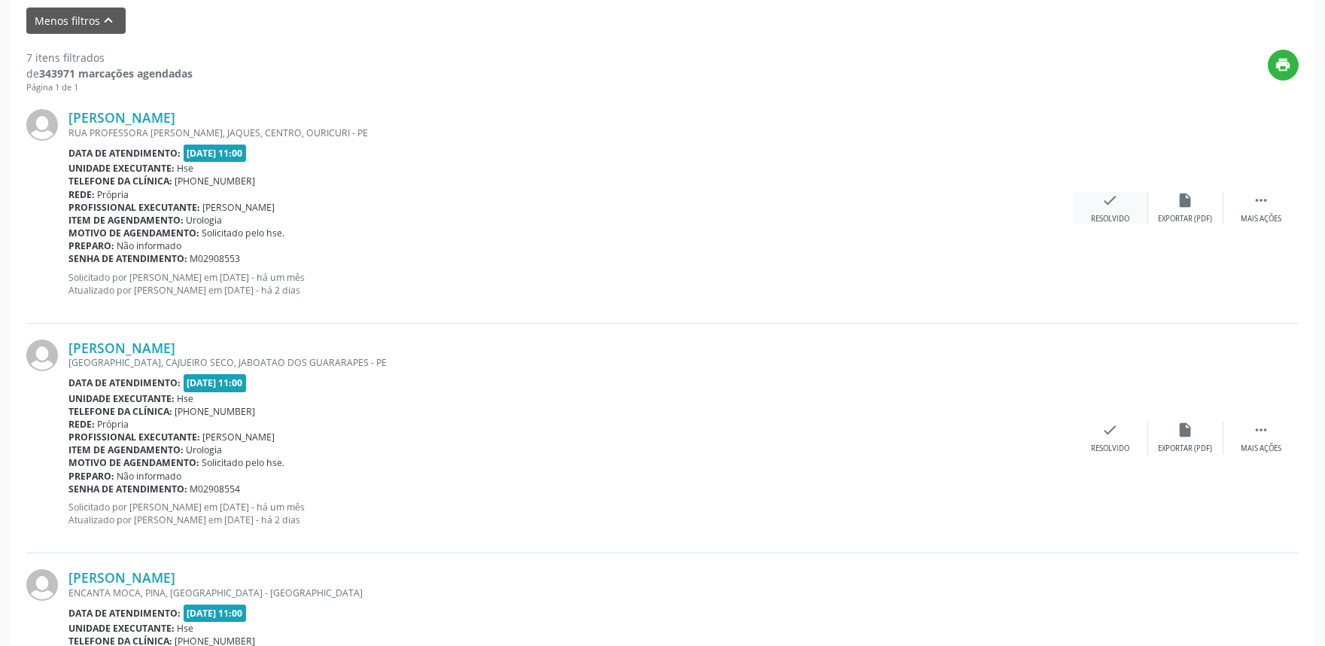
click at [1101, 208] on div "check Resolvido" at bounding box center [1110, 208] width 75 height 32
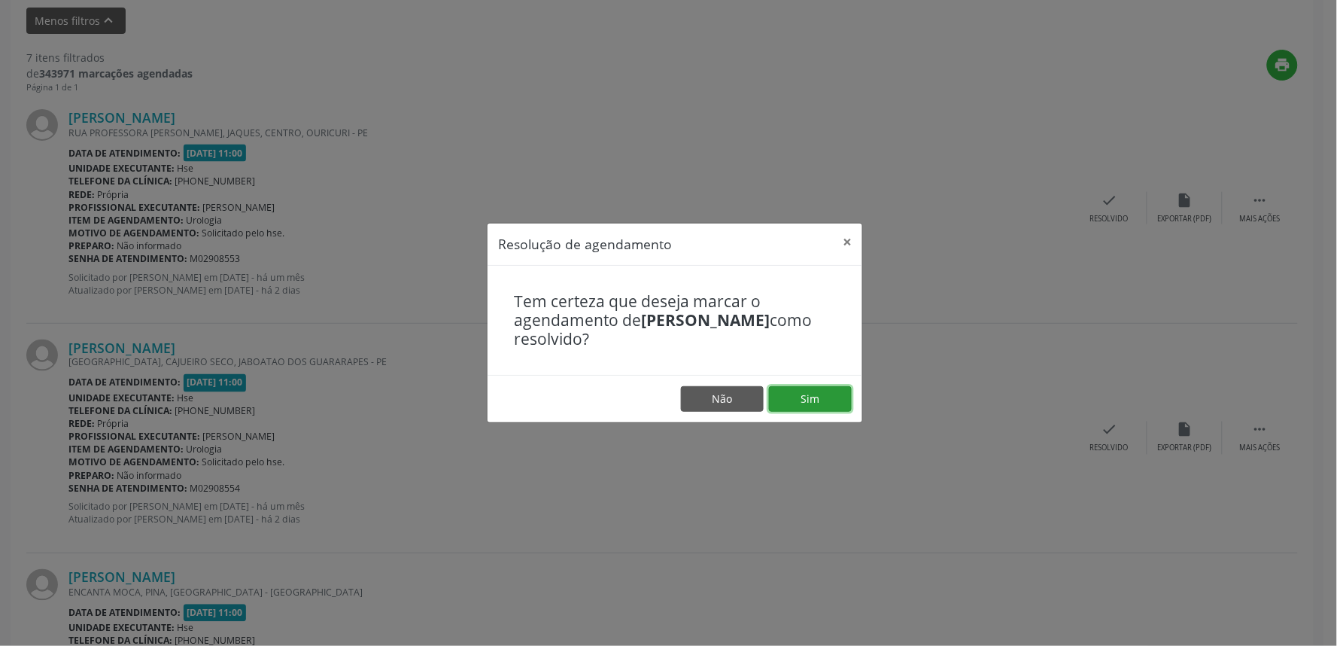
click at [802, 399] on button "Sim" at bounding box center [810, 399] width 83 height 26
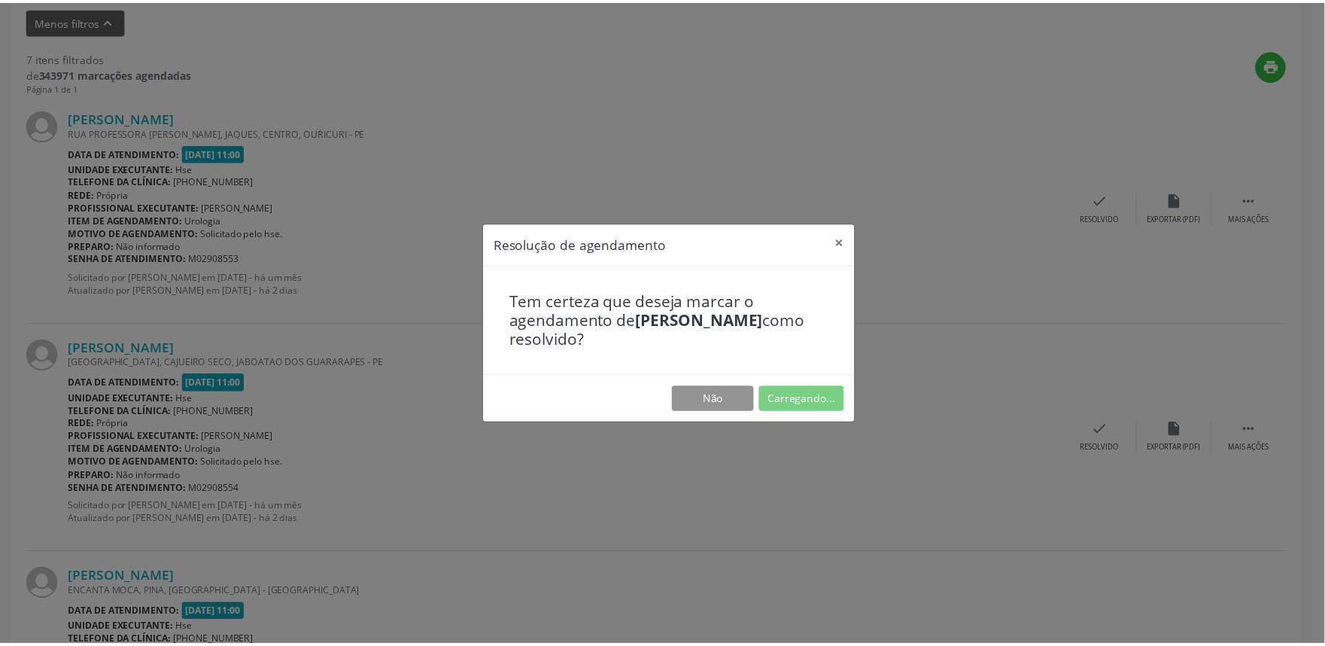
scroll to position [0, 0]
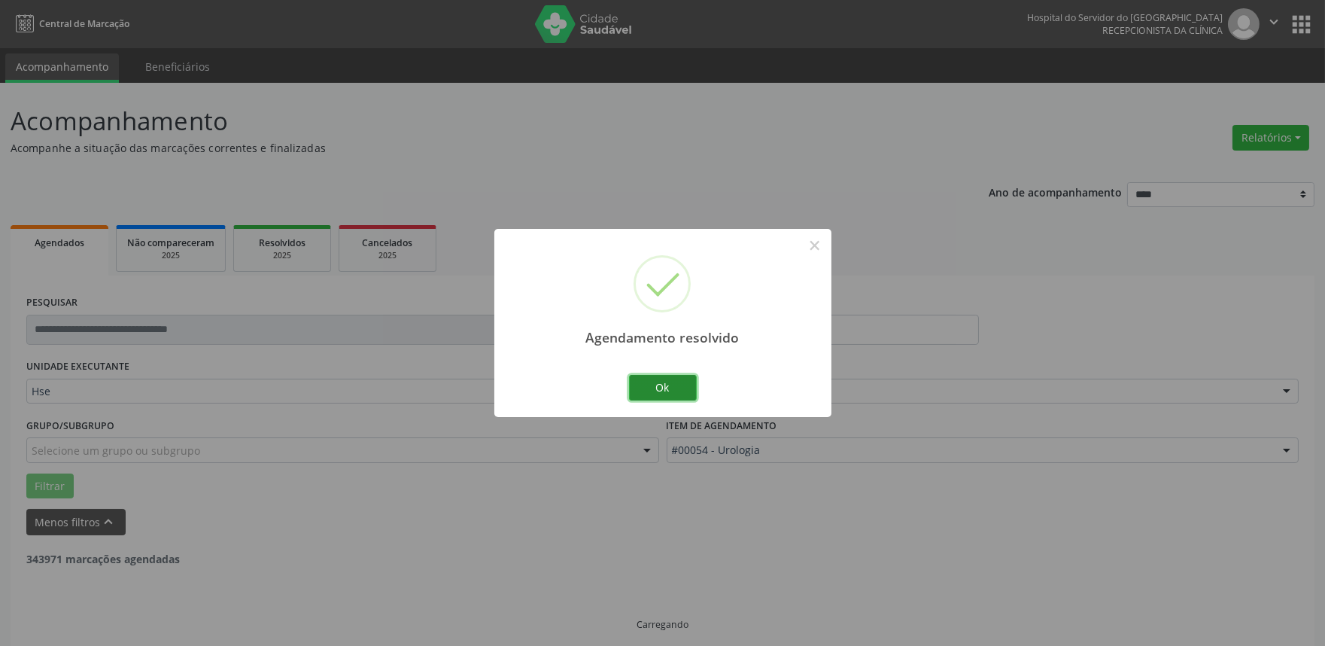
click at [674, 390] on button "Ok" at bounding box center [663, 388] width 68 height 26
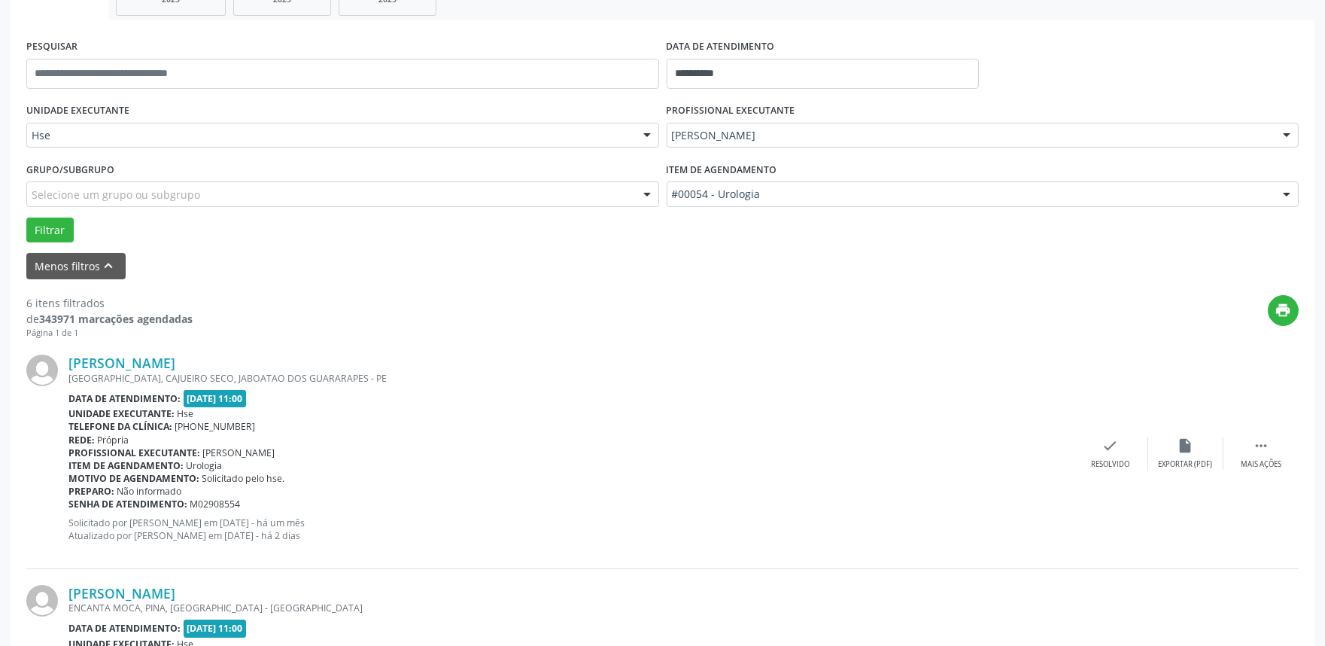
scroll to position [418, 0]
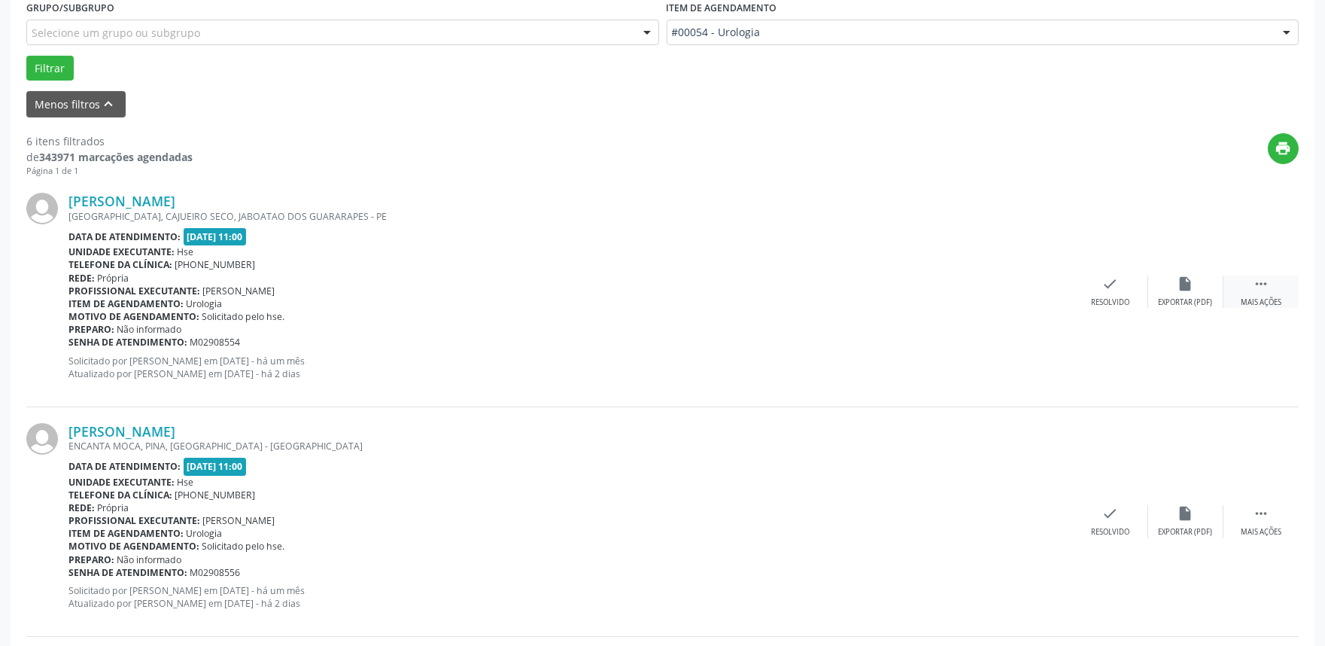
click at [1237, 288] on div " Mais ações" at bounding box center [1260, 291] width 75 height 32
click at [1181, 290] on icon "alarm_off" at bounding box center [1185, 283] width 17 height 17
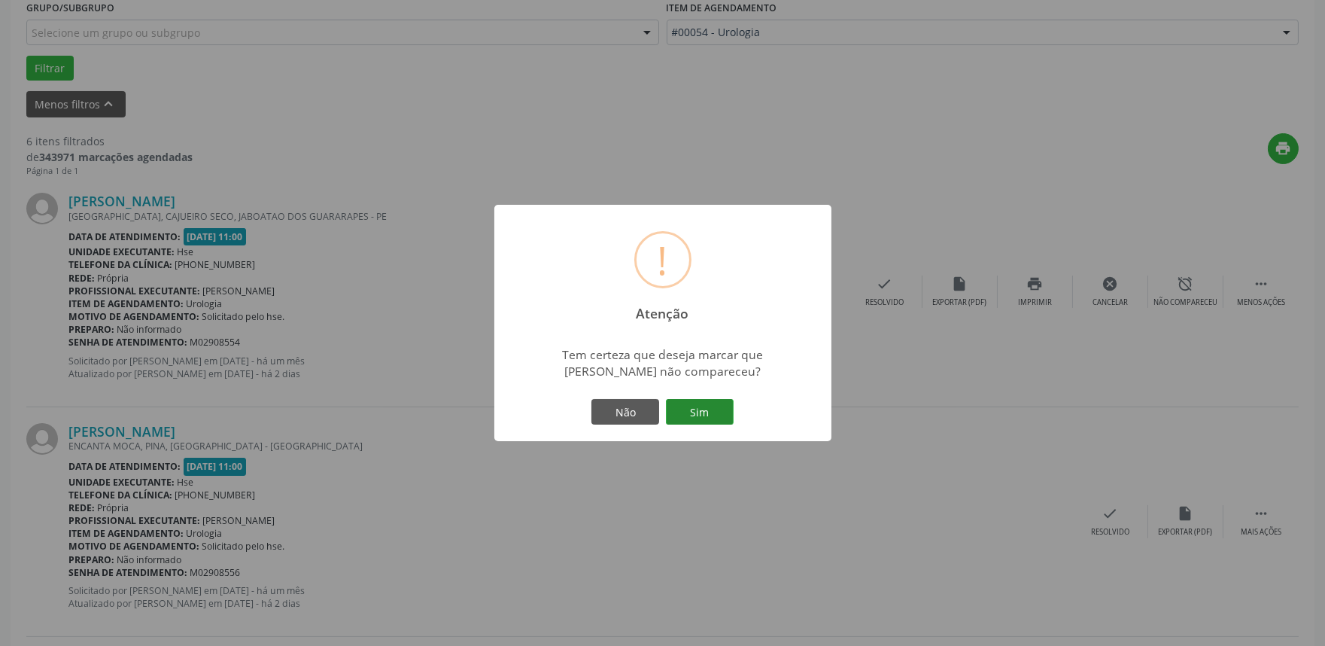
click at [713, 418] on button "Sim" at bounding box center [700, 412] width 68 height 26
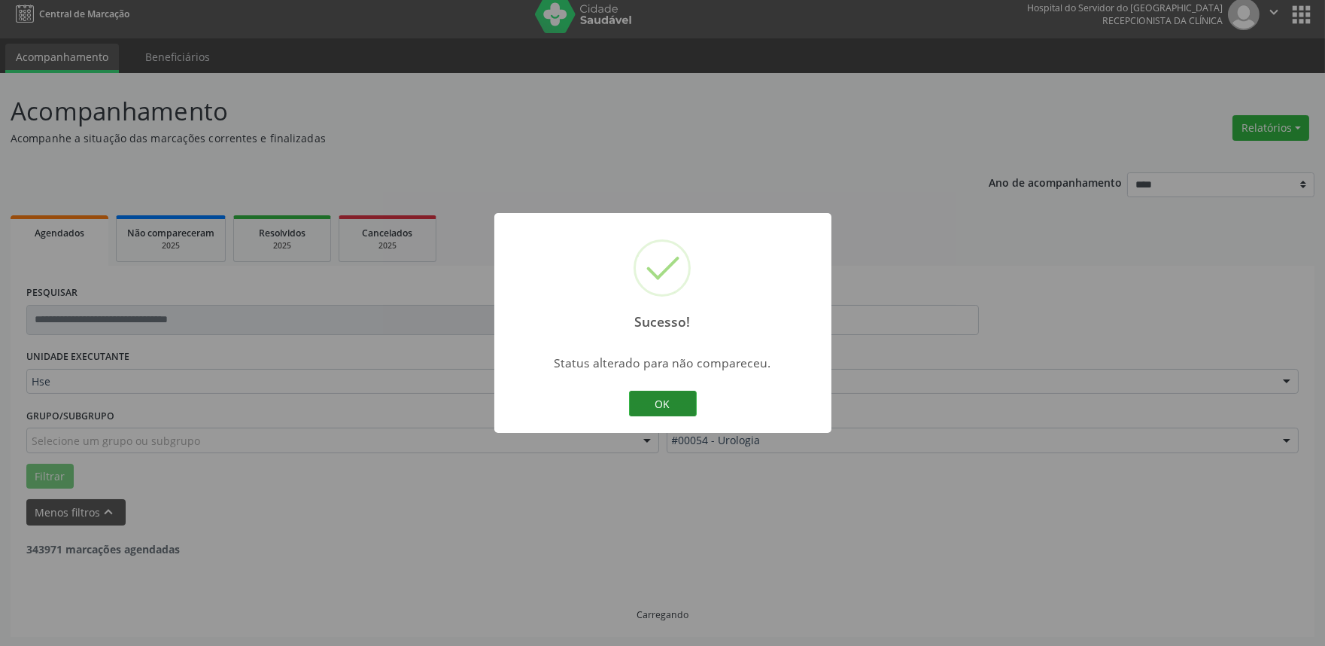
click at [674, 406] on button "OK" at bounding box center [663, 403] width 68 height 26
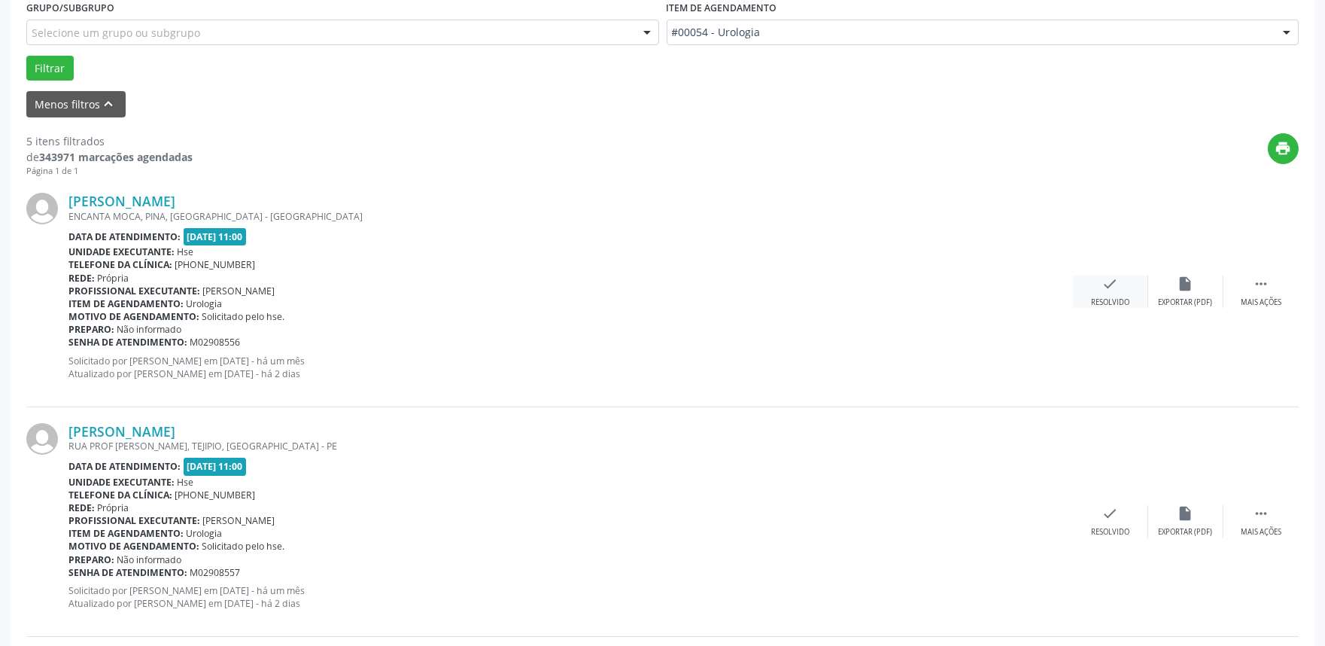
click at [1102, 297] on div "Resolvido" at bounding box center [1110, 302] width 38 height 11
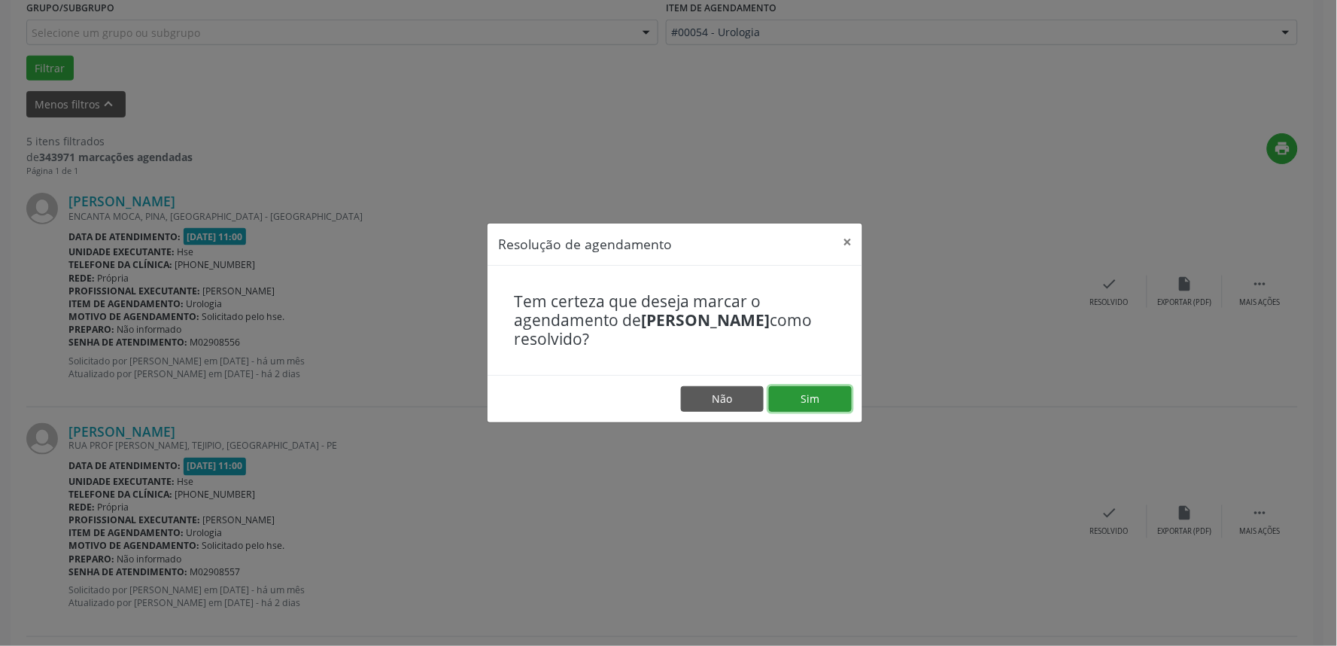
click at [828, 400] on button "Sim" at bounding box center [810, 399] width 83 height 26
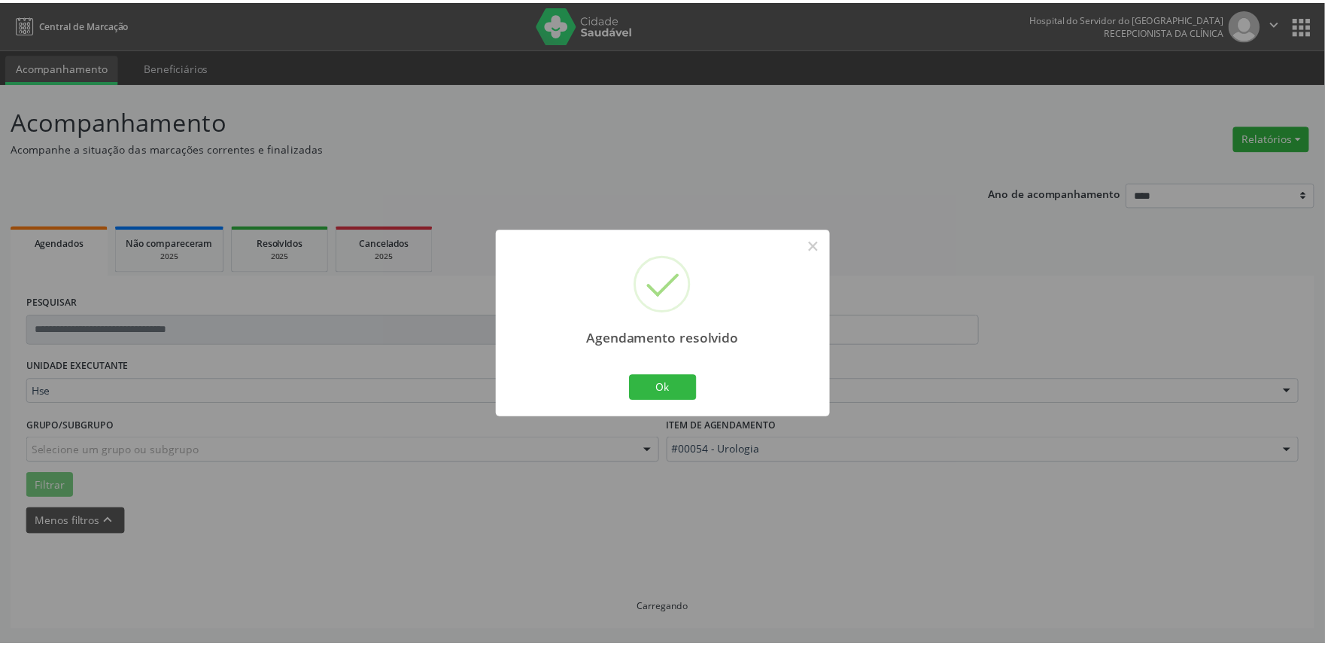
scroll to position [0, 0]
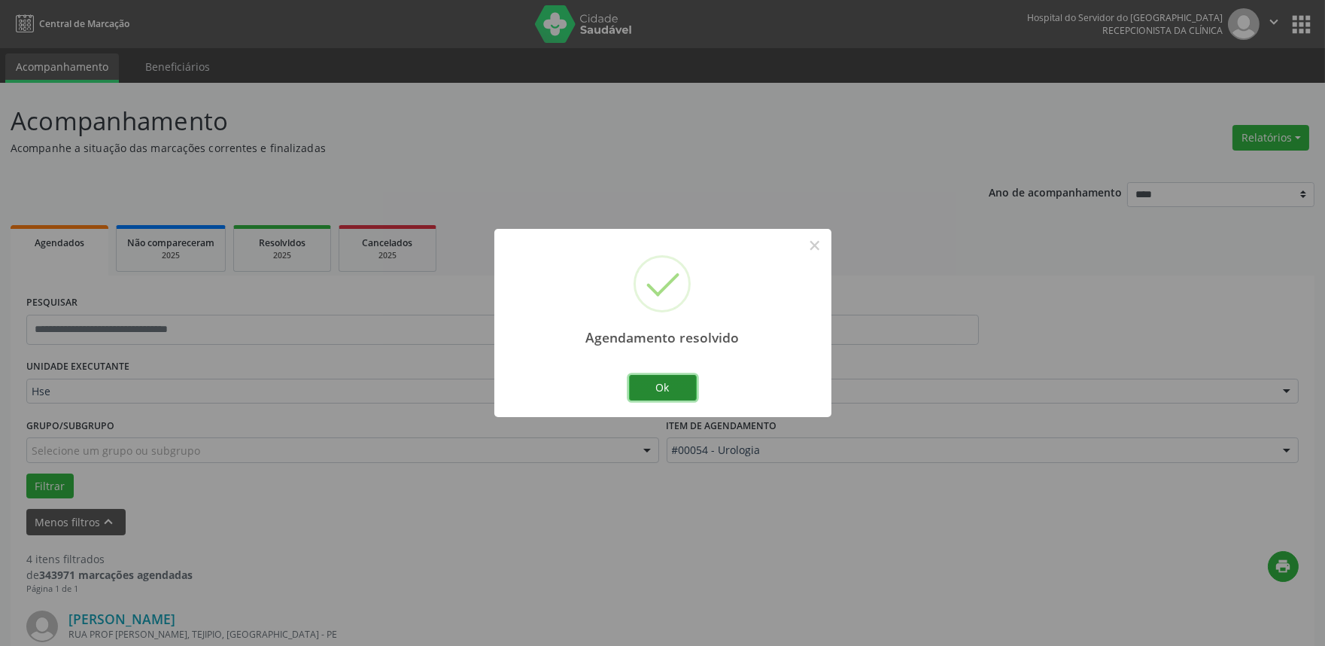
click at [678, 381] on button "Ok" at bounding box center [663, 388] width 68 height 26
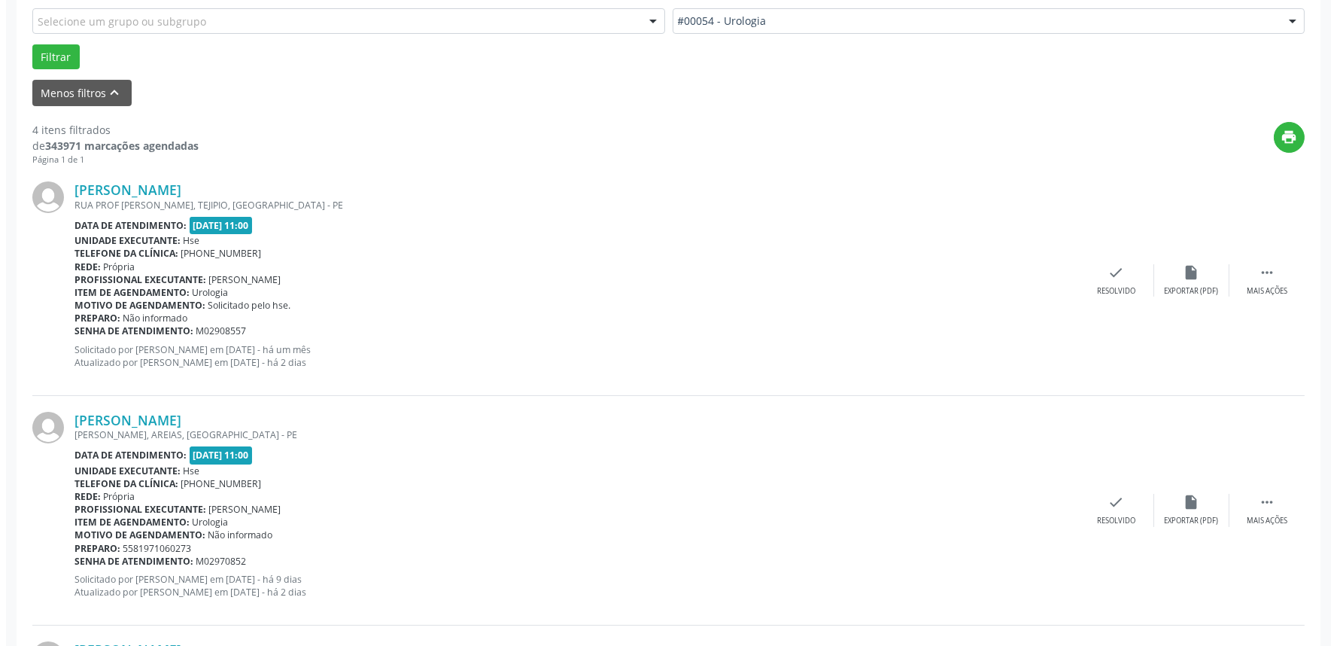
scroll to position [585, 0]
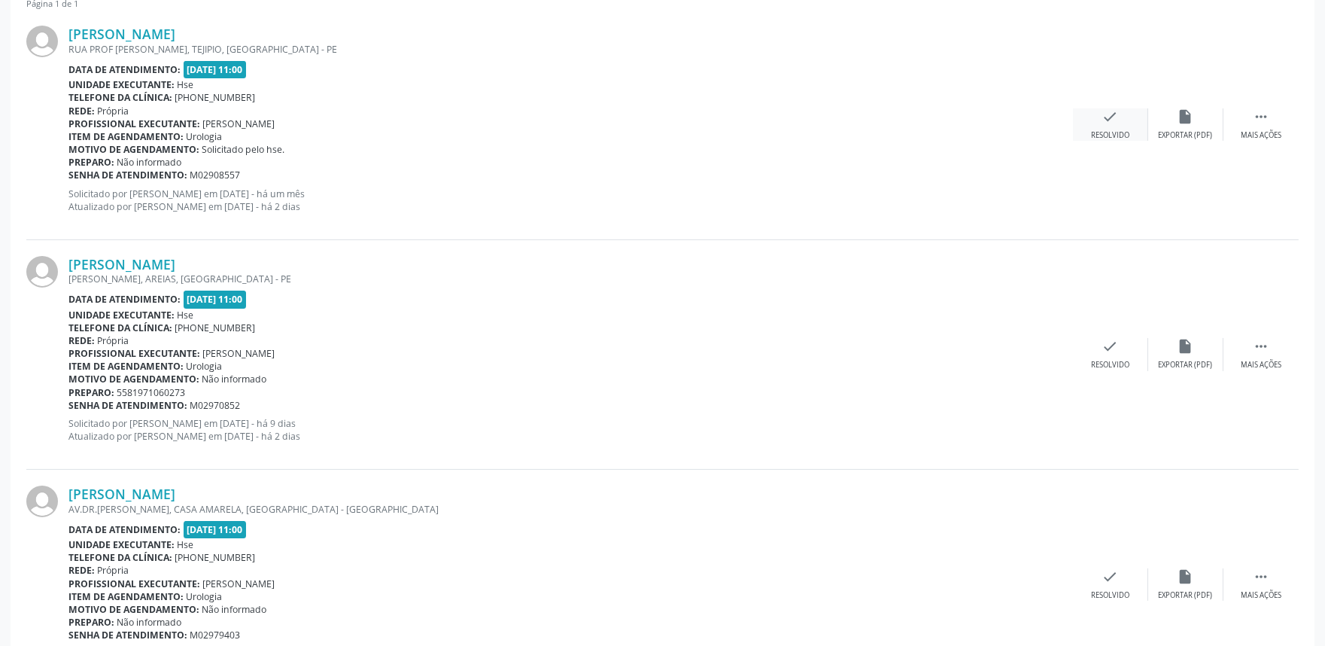
click at [1110, 132] on div "Resolvido" at bounding box center [1110, 135] width 38 height 11
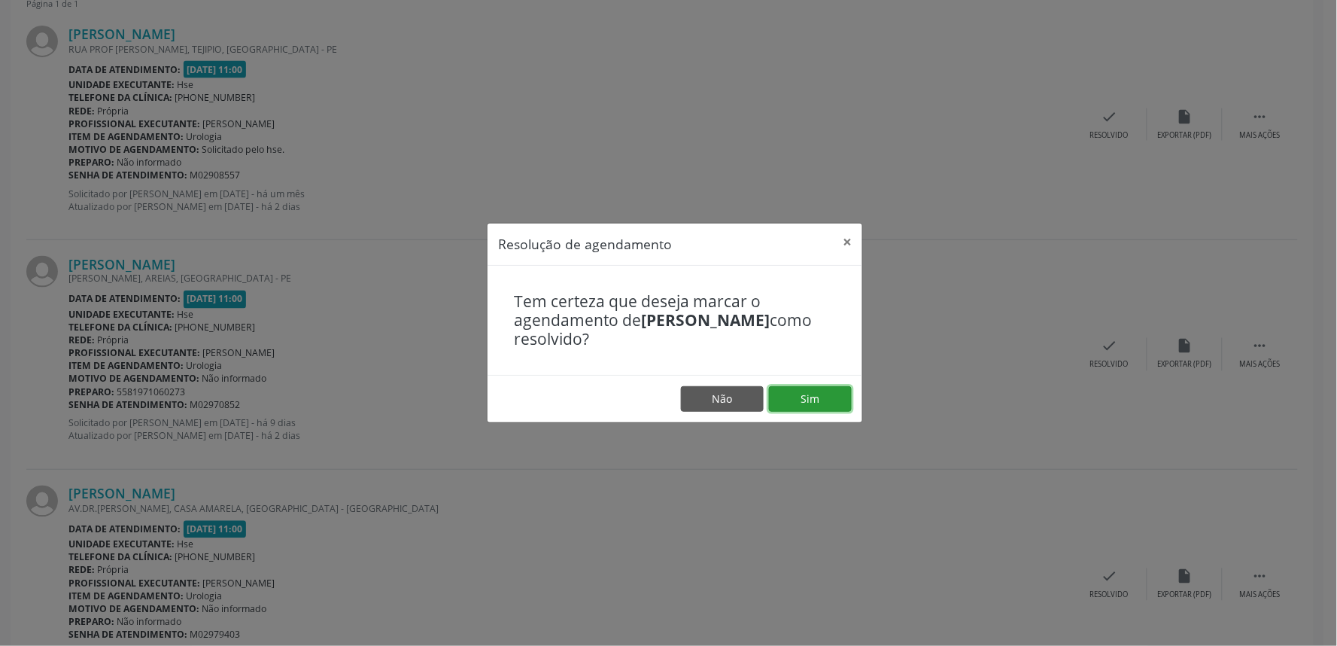
click at [828, 397] on button "Sim" at bounding box center [810, 399] width 83 height 26
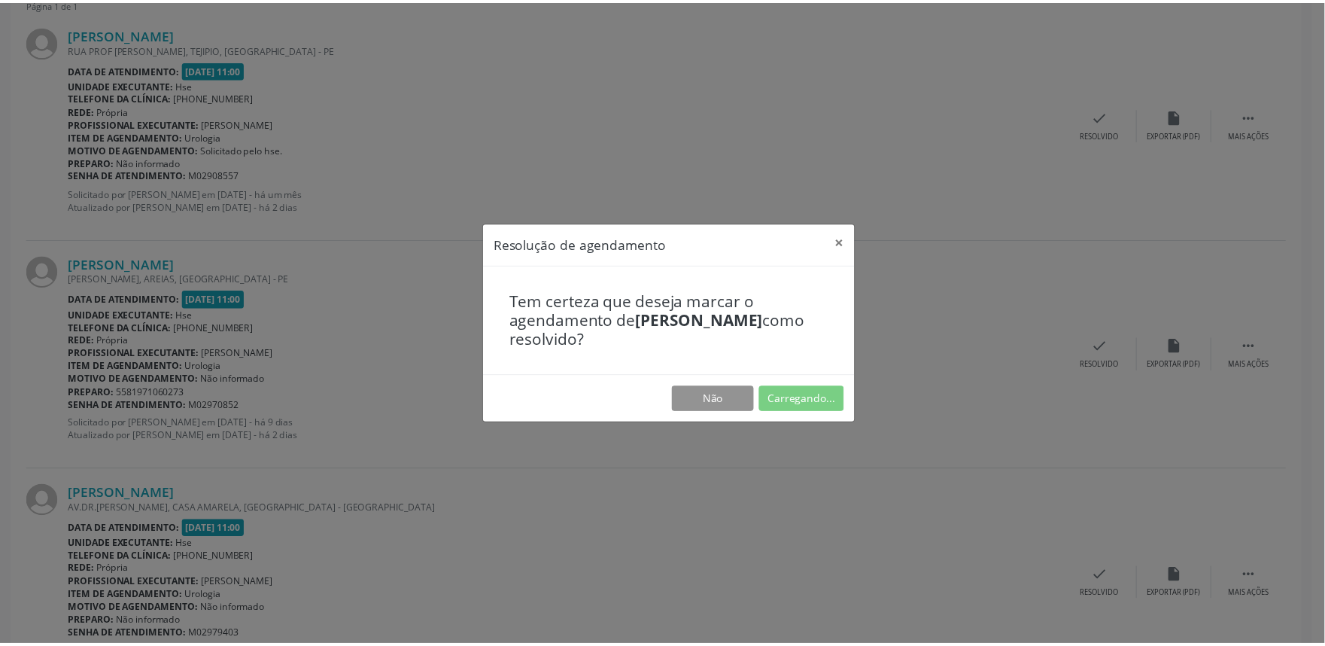
scroll to position [0, 0]
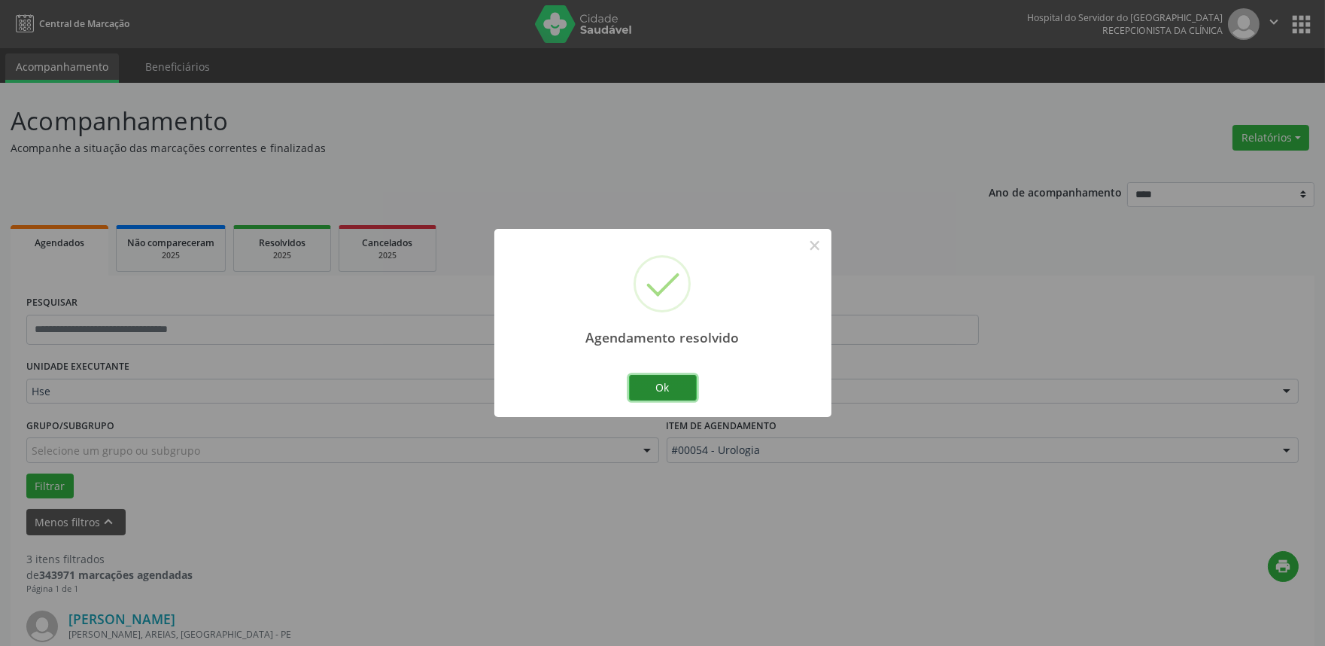
click at [666, 394] on button "Ok" at bounding box center [663, 388] width 68 height 26
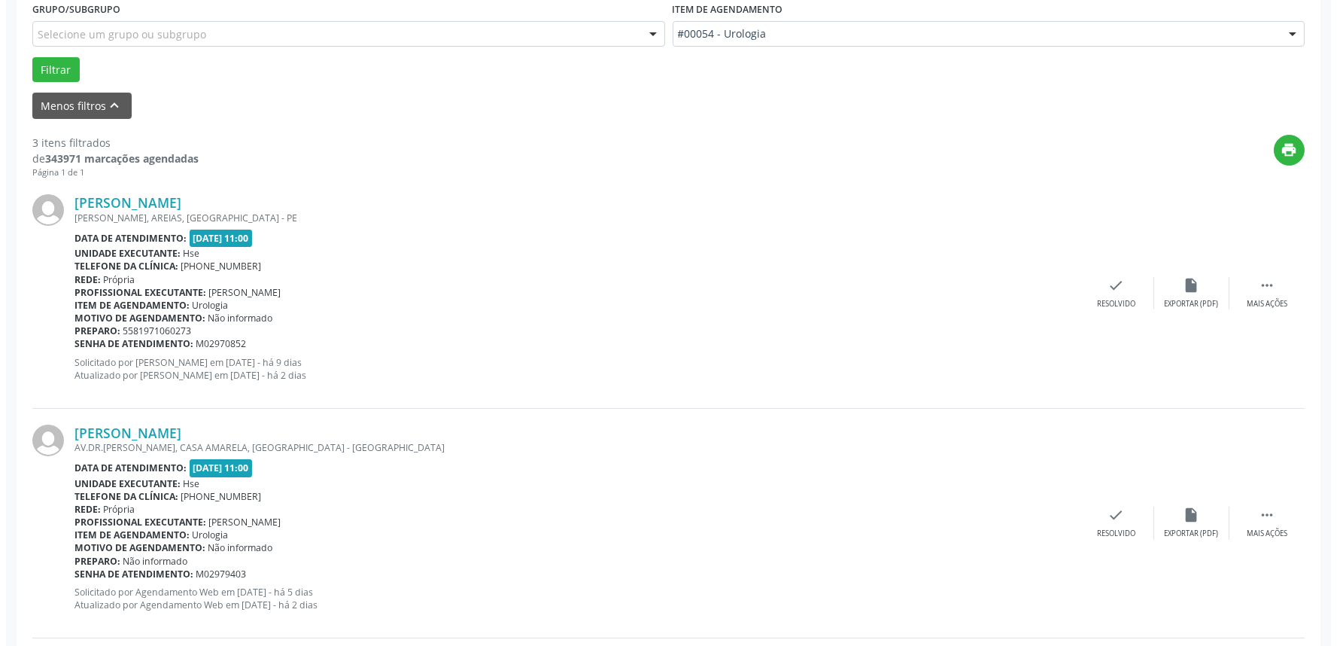
scroll to position [418, 0]
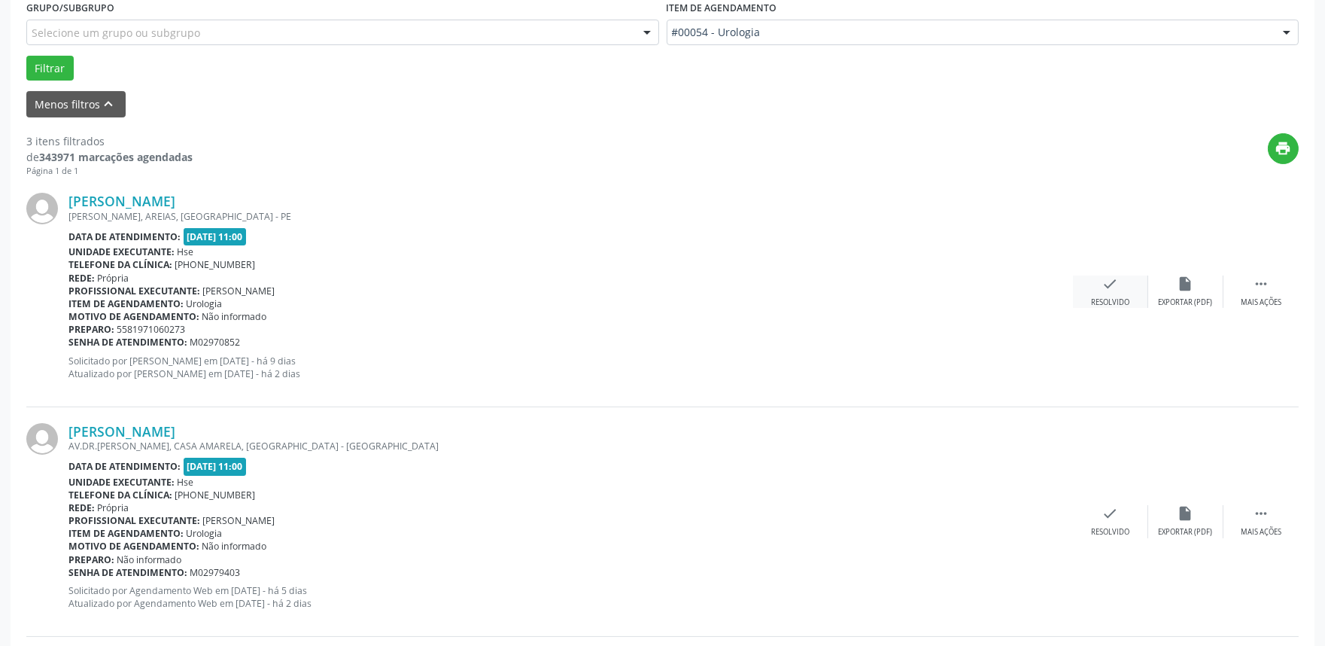
click at [1115, 301] on div "Resolvido" at bounding box center [1110, 302] width 38 height 11
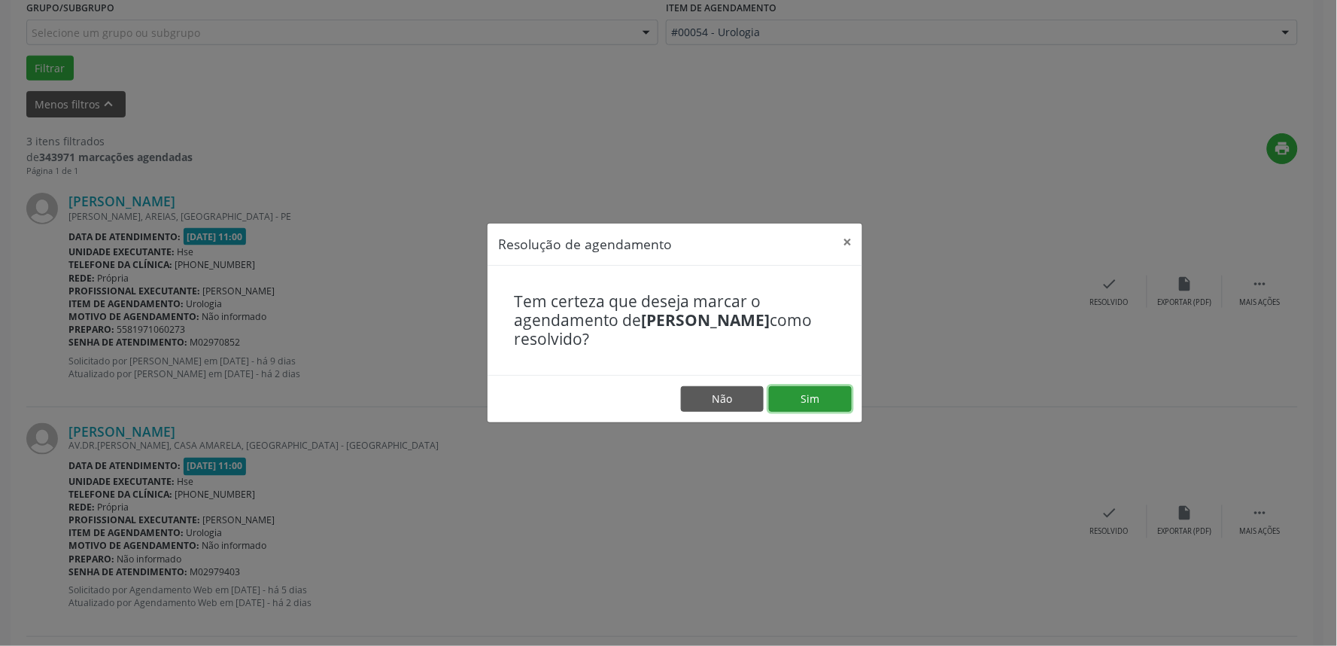
click at [798, 393] on button "Sim" at bounding box center [810, 399] width 83 height 26
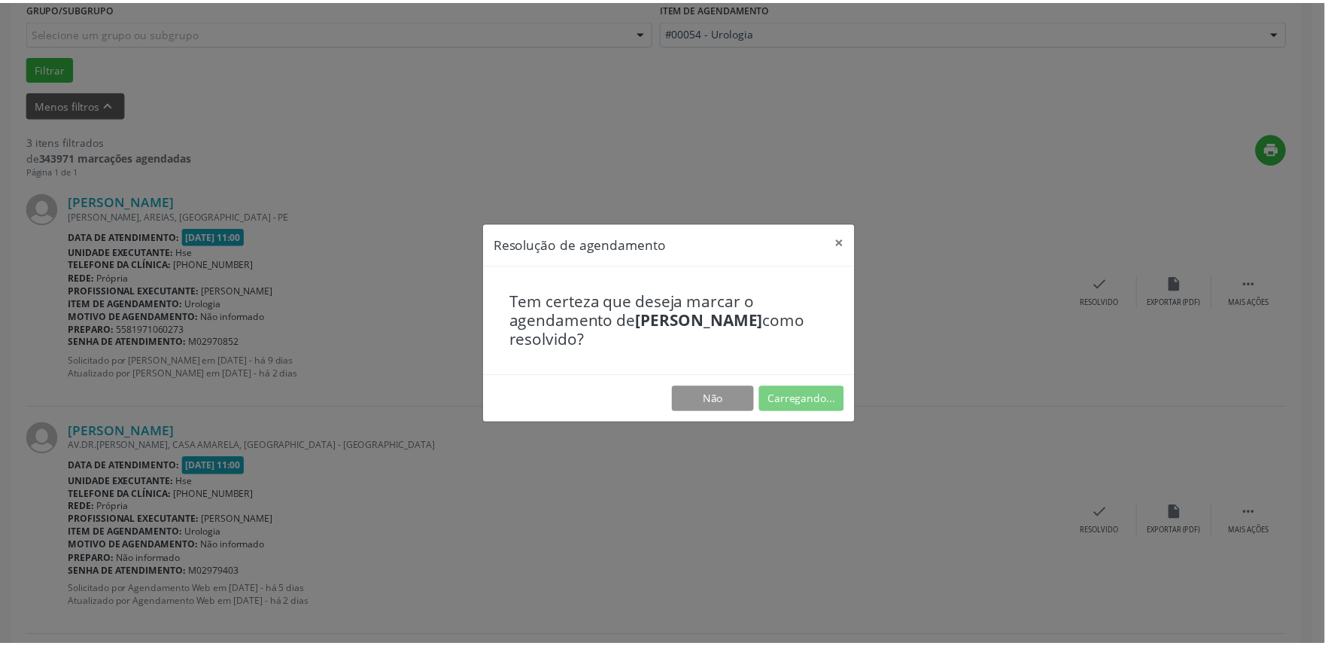
scroll to position [0, 0]
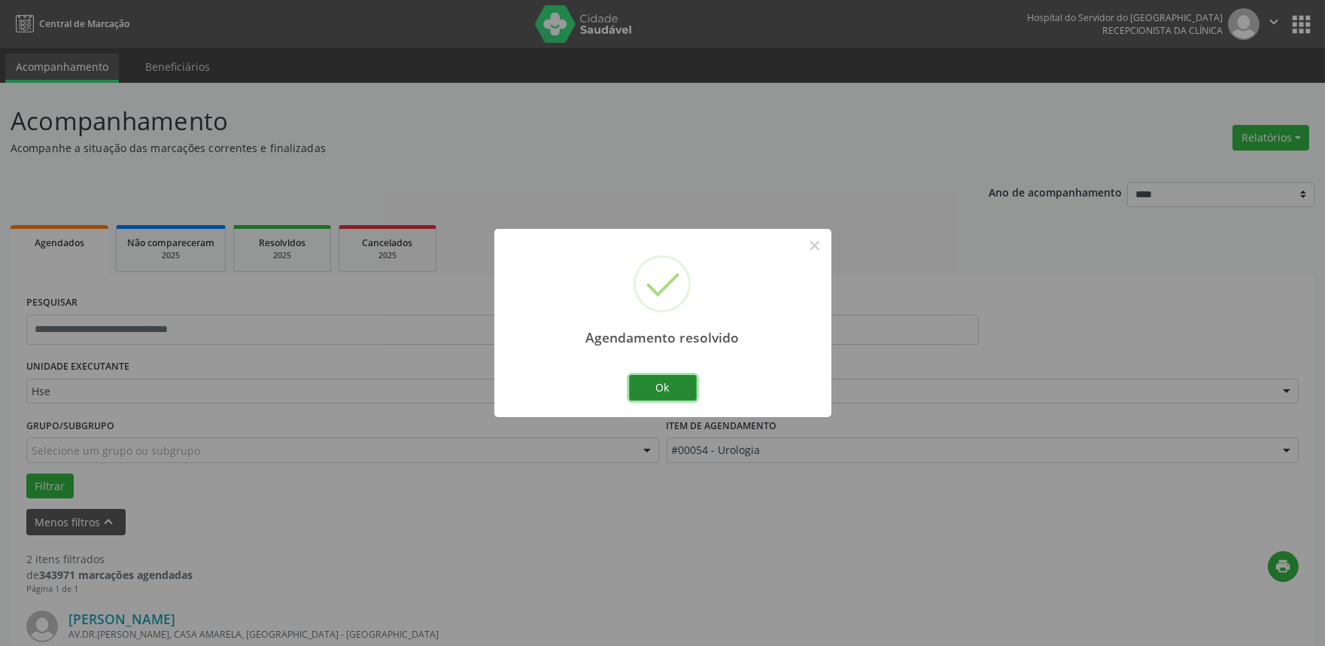
click at [688, 381] on button "Ok" at bounding box center [663, 388] width 68 height 26
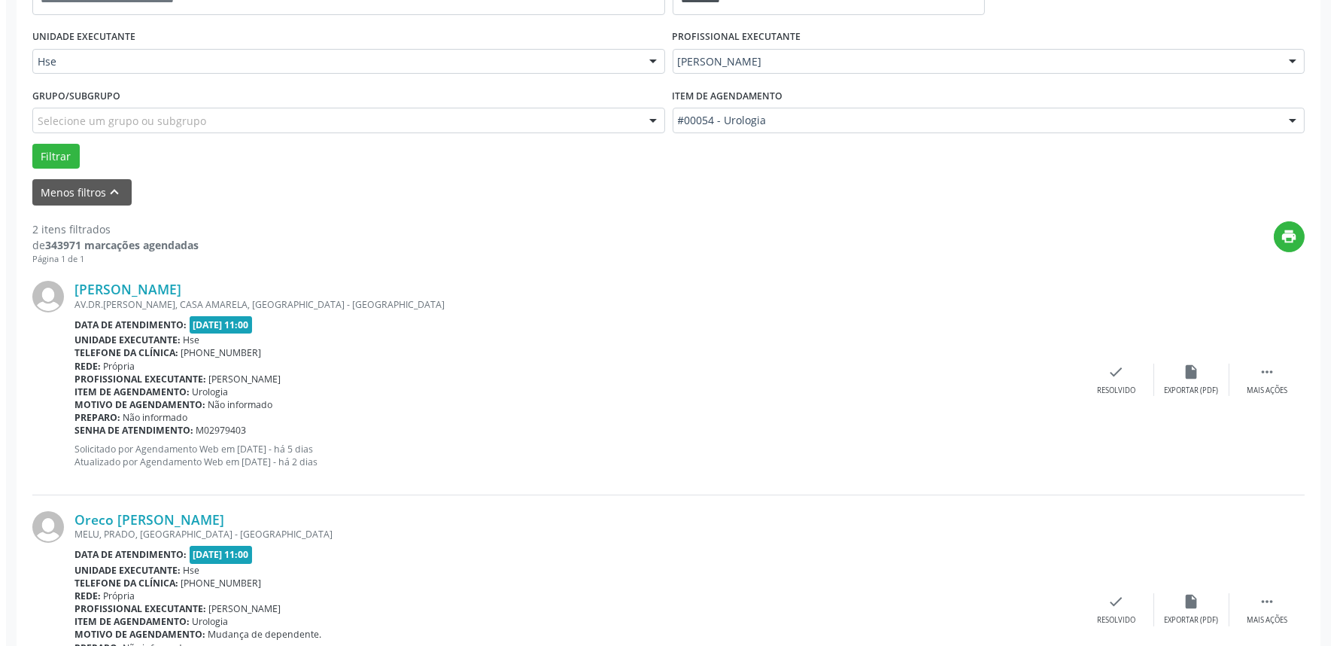
scroll to position [418, 0]
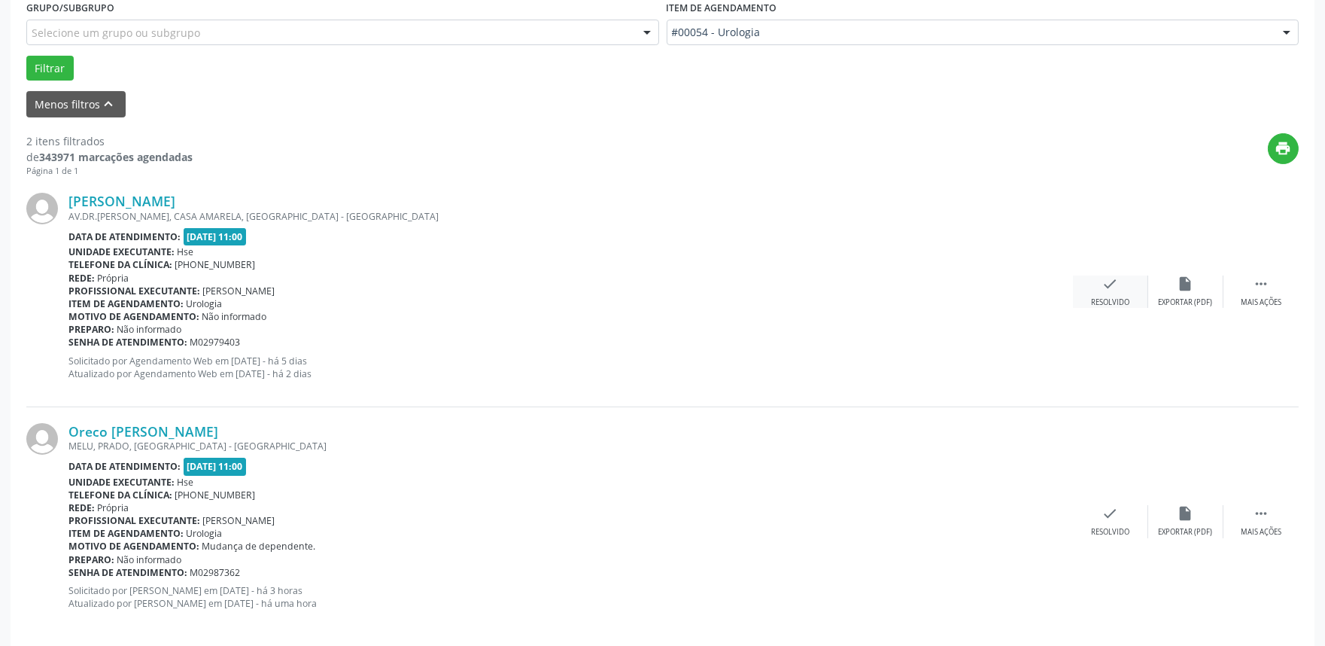
click at [1114, 282] on icon "check" at bounding box center [1110, 283] width 17 height 17
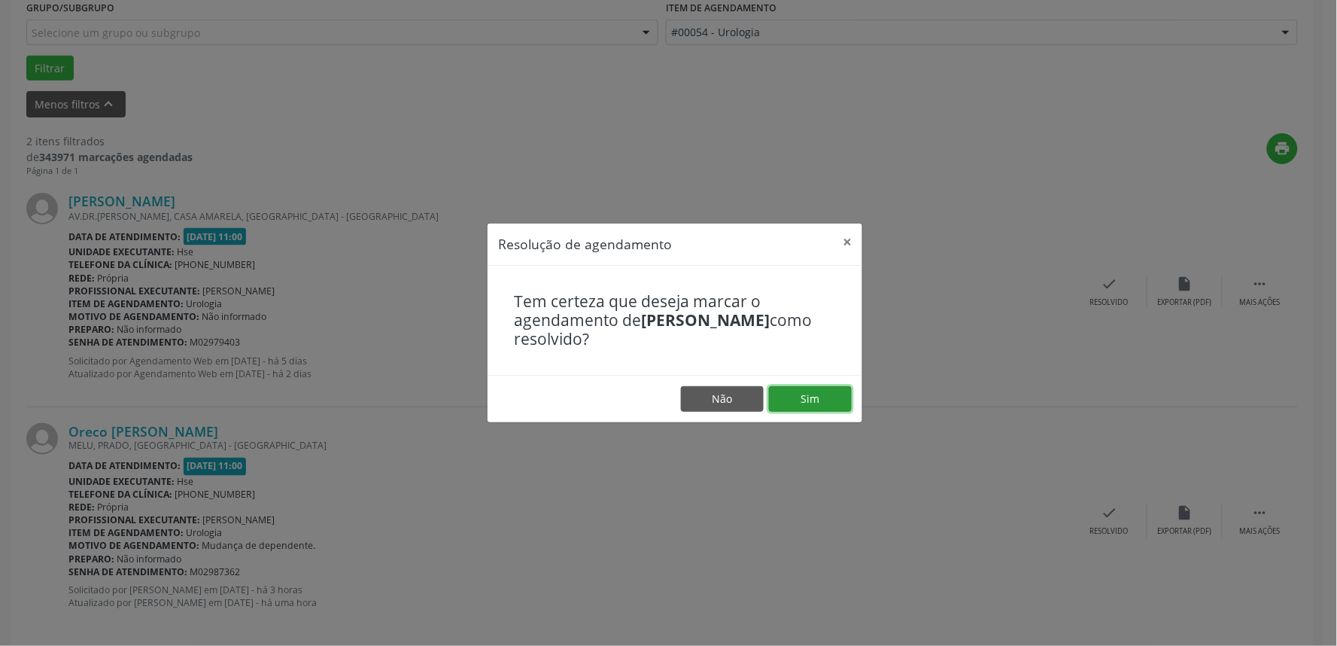
click at [820, 399] on button "Sim" at bounding box center [810, 399] width 83 height 26
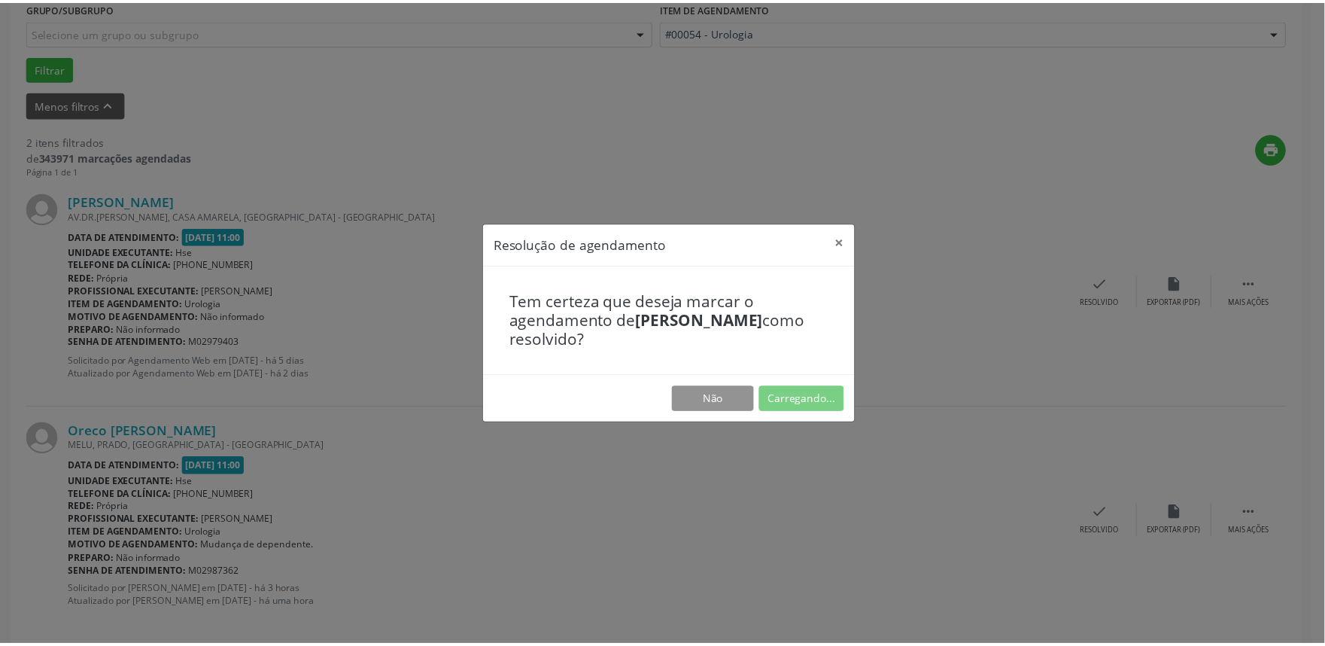
scroll to position [0, 0]
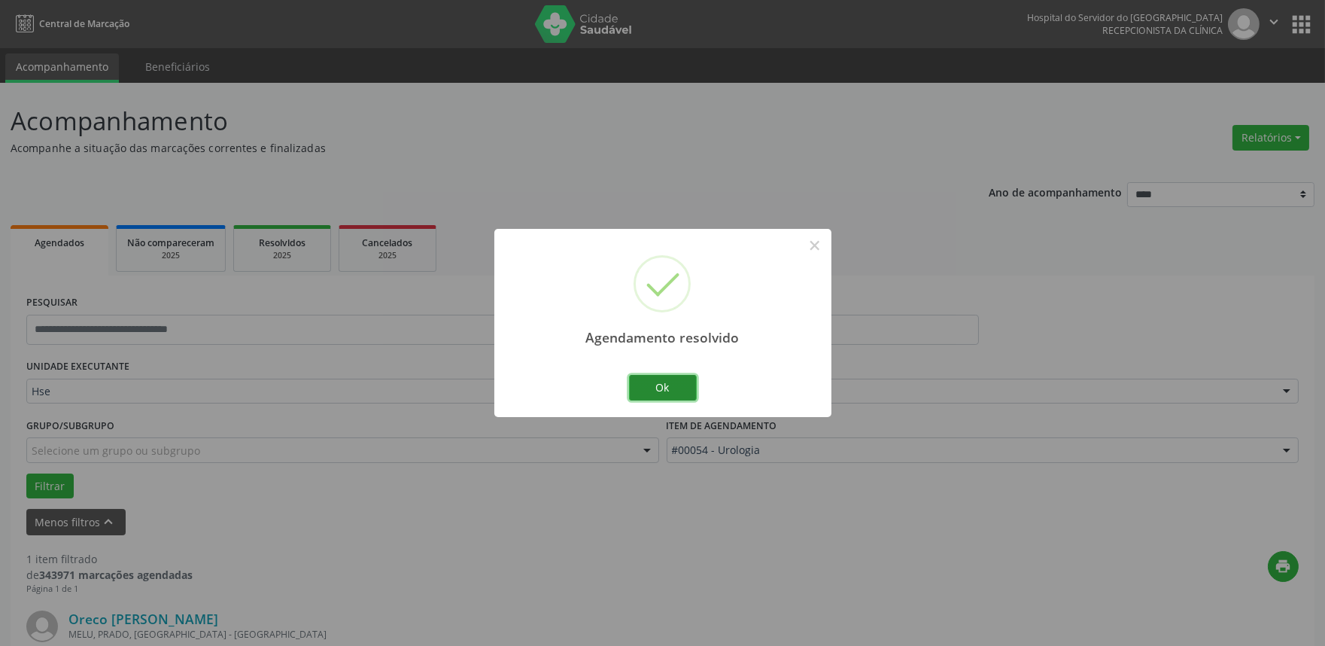
click at [658, 382] on button "Ok" at bounding box center [663, 388] width 68 height 26
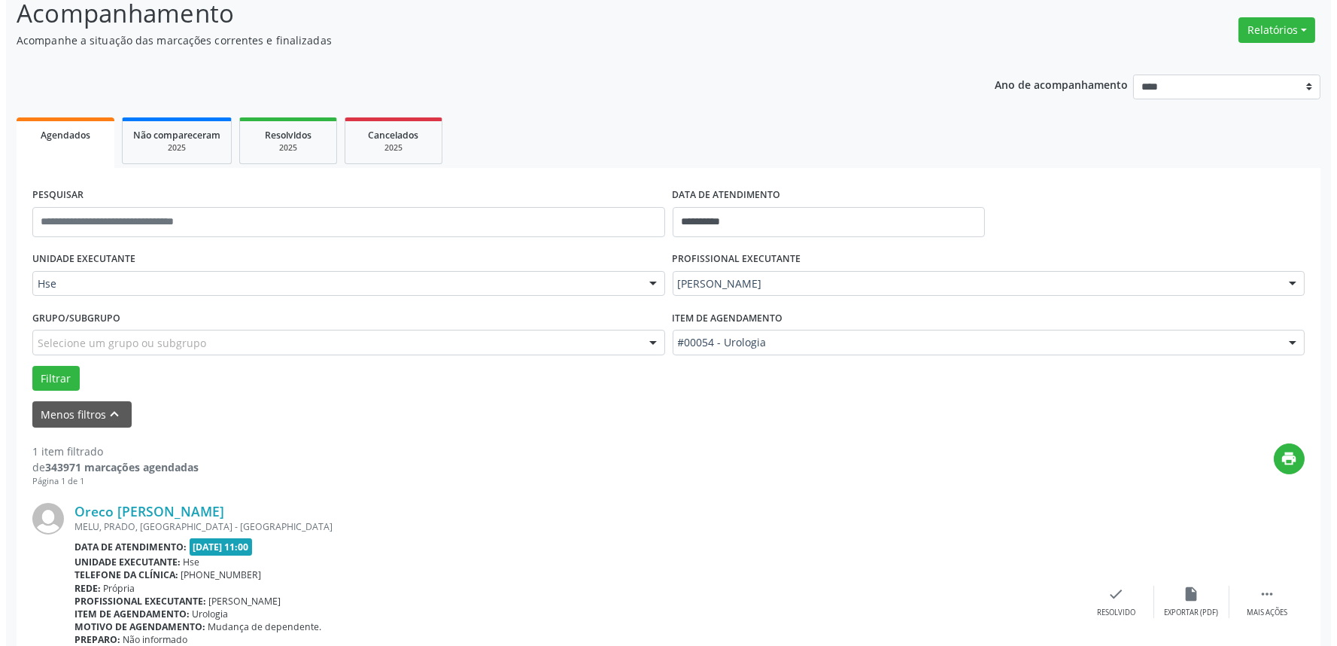
scroll to position [203, 0]
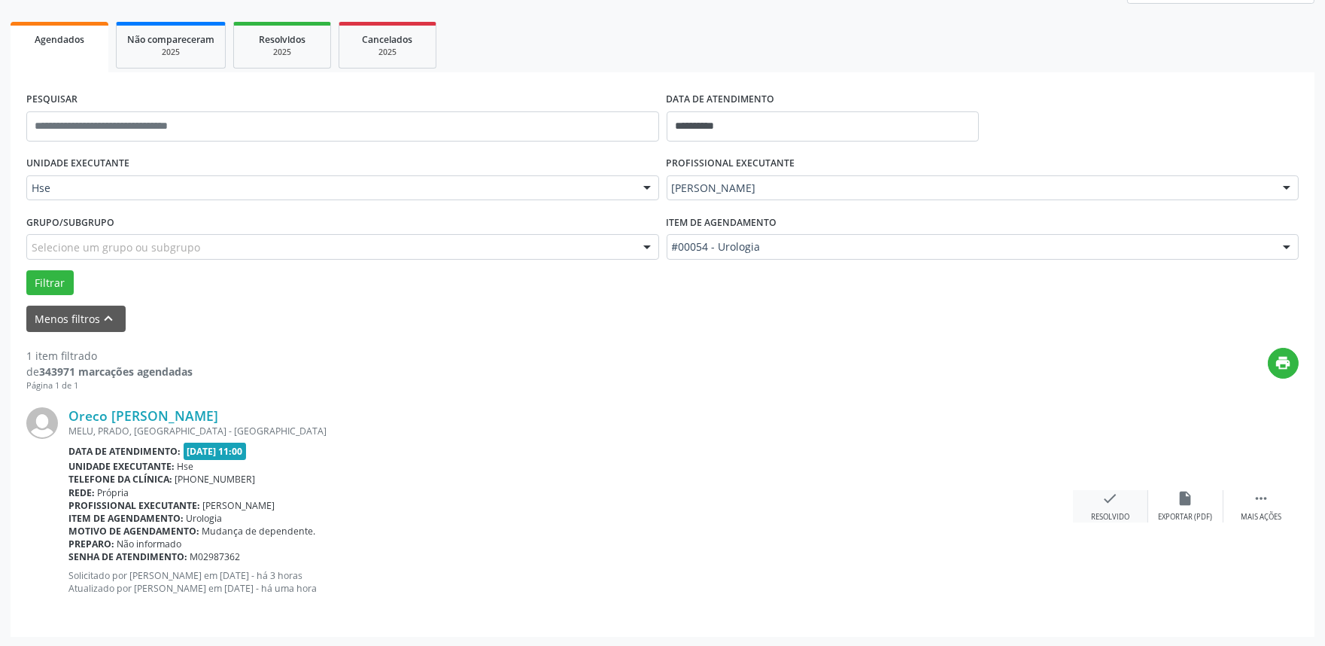
click at [1110, 508] on div "check Resolvido" at bounding box center [1110, 506] width 75 height 32
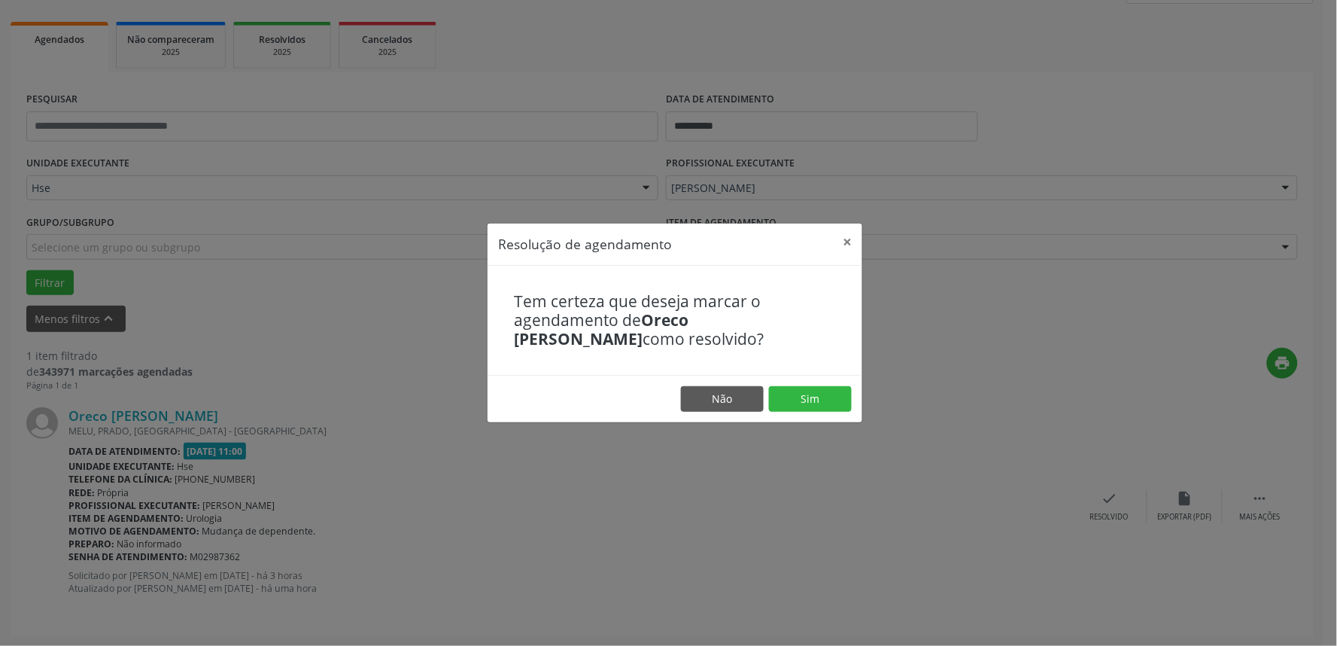
click at [786, 385] on footer "Não Sim" at bounding box center [675, 398] width 375 height 47
click at [810, 403] on button "Sim" at bounding box center [810, 399] width 83 height 26
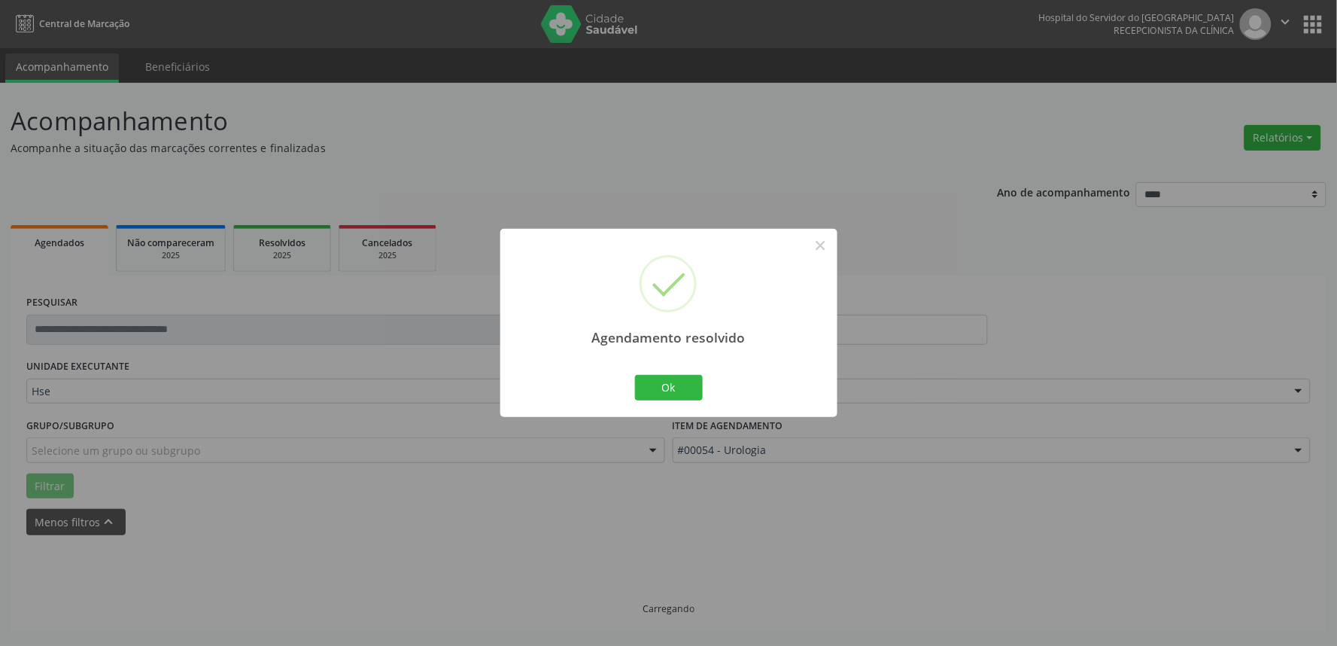
scroll to position [0, 0]
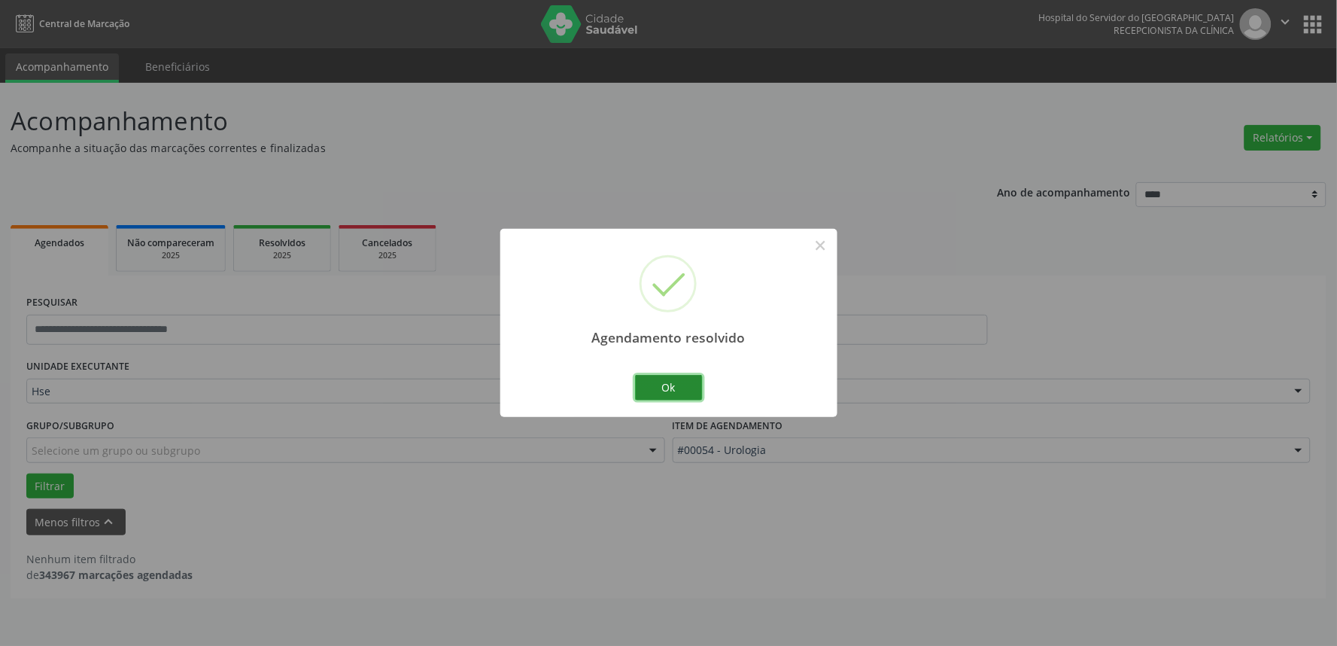
click at [650, 389] on button "Ok" at bounding box center [669, 388] width 68 height 26
